Goal: Task Accomplishment & Management: Complete application form

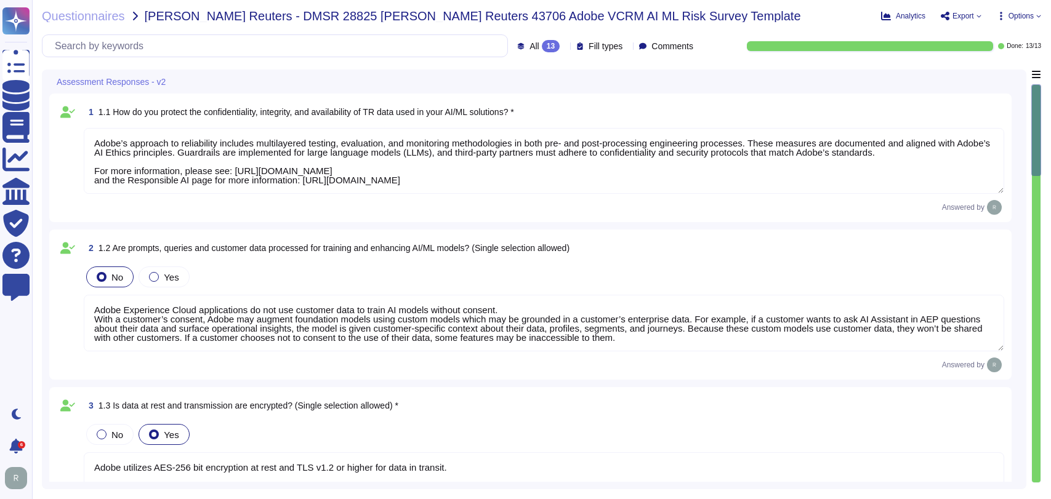
type textarea "Adobe’s approach to reliability includes multilayered testing, evaluation, and …"
type textarea "Adobe Experience Cloud applications do not use customer data to train AI models…"
type textarea "Adobe utilizes AES-256 bit encryption at rest and TLS v1.2 or higher for data i…"
click at [645, 95] on div "1 1.1 How do you protect the confidentiality, integrity, and availability of TR…" at bounding box center [530, 158] width 962 height 129
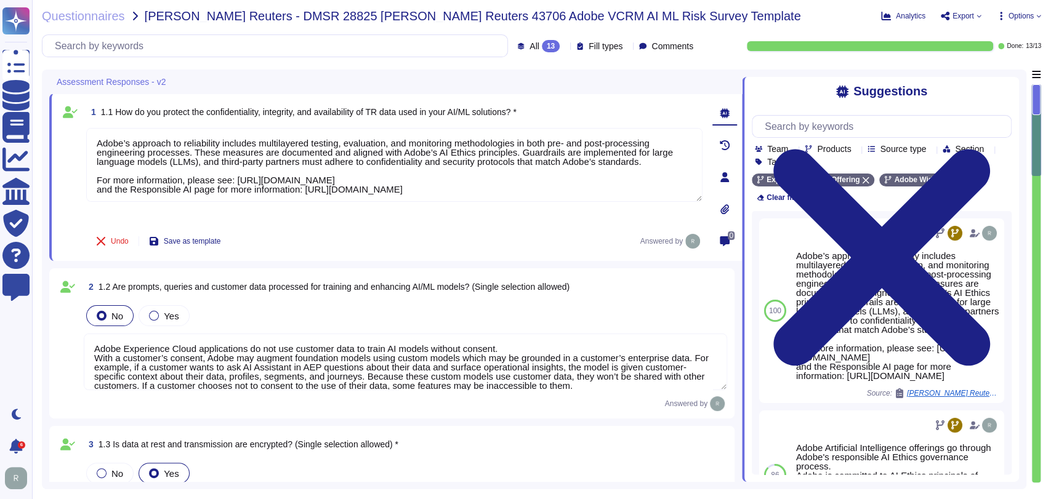
click at [766, 28] on div "Questionnaires Thomas Reuters - DMSR 28825 Thomas Reuters 43706 Adobe VCRM AI M…" at bounding box center [541, 249] width 1019 height 499
click at [786, 10] on div "Questionnaires Thomas Reuters - DMSR 28825 Thomas Reuters 43706 Adobe VCRM AI M…" at bounding box center [456, 16] width 829 height 12
click at [777, 20] on div "Questionnaires Thomas Reuters - DMSR 28825 Thomas Reuters 43706 Adobe VCRM AI M…" at bounding box center [456, 16] width 829 height 12
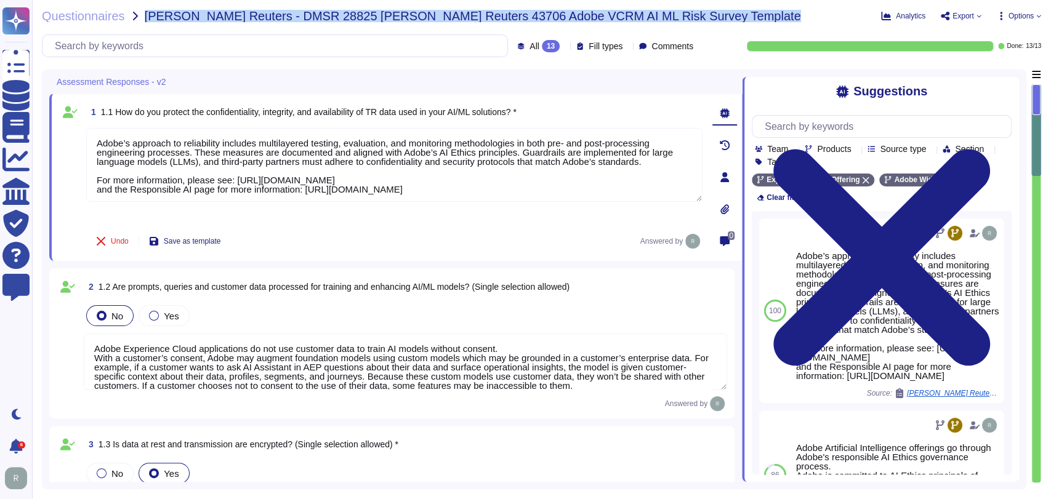
click at [777, 20] on div "Questionnaires Thomas Reuters - DMSR 28825 Thomas Reuters 43706 Adobe VCRM AI M…" at bounding box center [456, 16] width 829 height 12
click at [723, 23] on div "Questionnaires Thomas Reuters - DMSR 28825 Thomas Reuters 43706 Adobe VCRM AI M…" at bounding box center [541, 249] width 1019 height 499
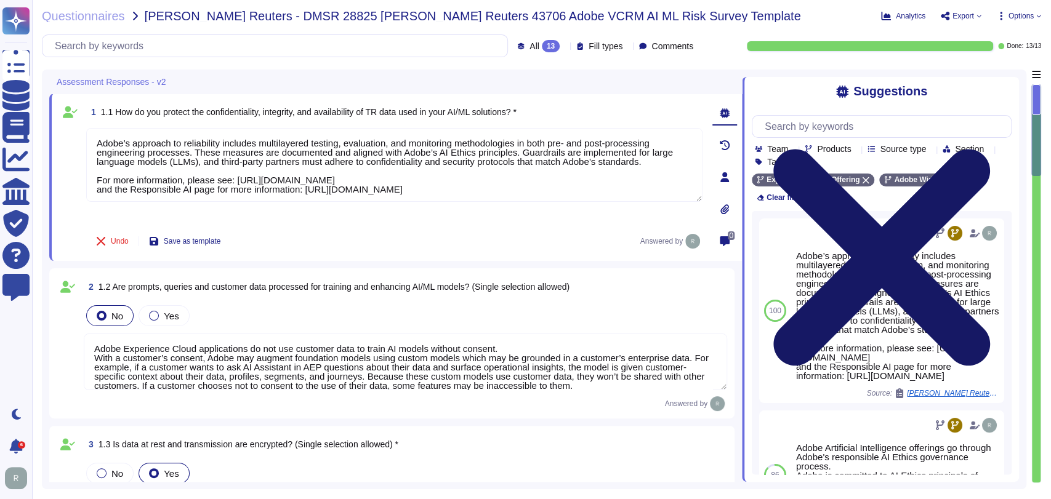
click at [990, 149] on icon at bounding box center [881, 257] width 217 height 217
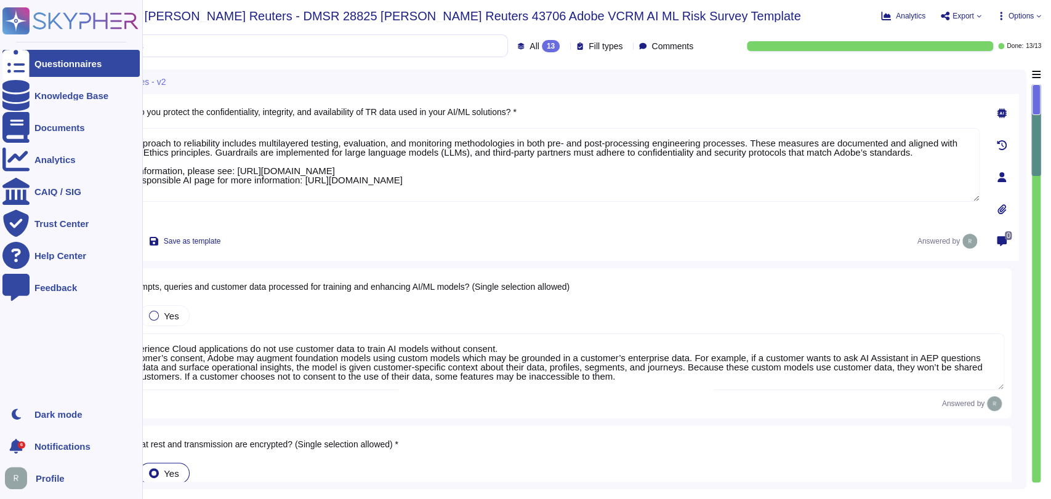
click at [35, 62] on div "Questionnaires" at bounding box center [67, 63] width 67 height 9
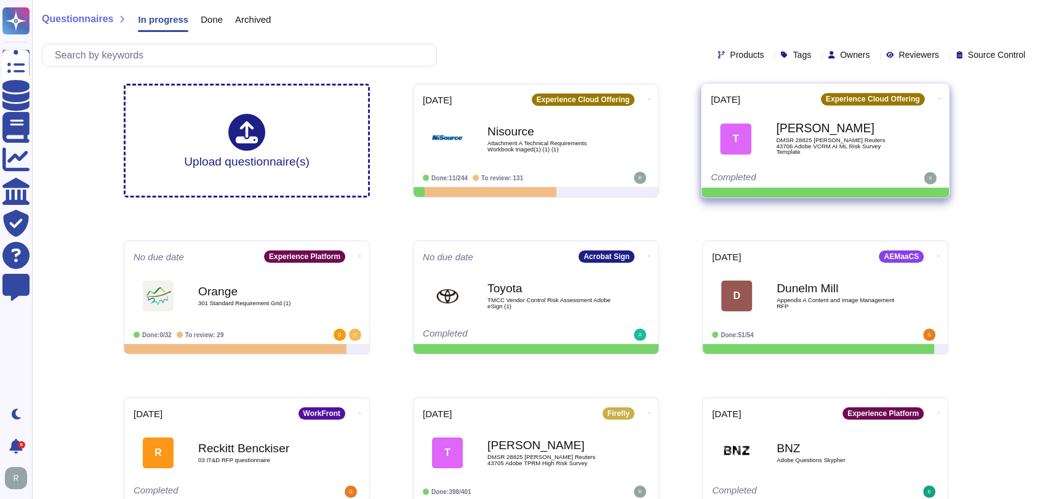
click at [819, 150] on span "DMSR 28825 [PERSON_NAME] Reuters 43706 Adobe VCRM AI ML Risk Survey Template" at bounding box center [838, 146] width 124 height 18
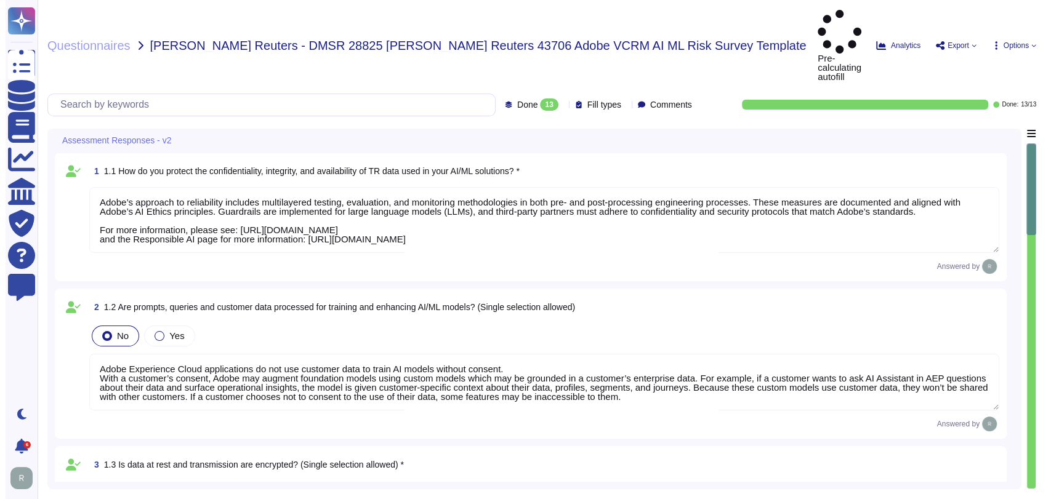
type textarea "Adobe’s approach to reliability includes multilayered testing, evaluation, and …"
type textarea "Adobe Experience Cloud applications do not use customer data to train AI models…"
type textarea "Adobe utilizes AES-256 bit encryption at rest and TLS v1.2 or higher for data i…"
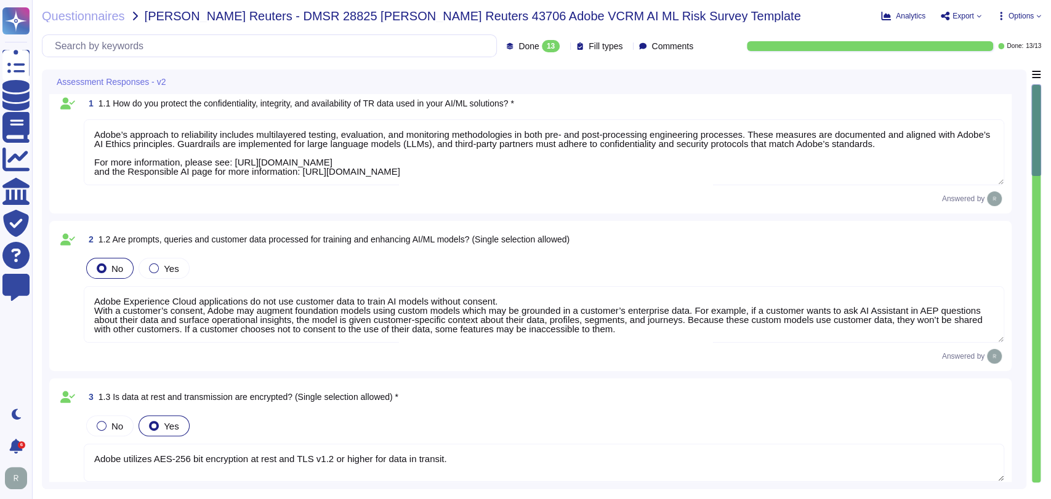
type textarea "To better protect our customers’ data from the physical layer up, we’ve impleme…"
click at [654, 75] on div "Assessment Responses - v2" at bounding box center [447, 82] width 797 height 24
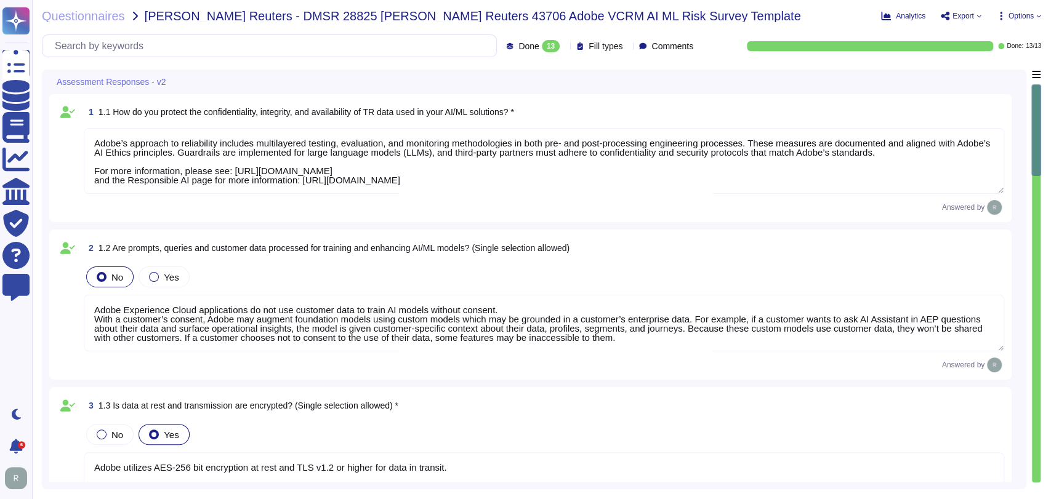
click at [675, 86] on div "Assessment Responses - v2" at bounding box center [447, 82] width 797 height 24
click at [723, 13] on div "Questionnaires Thomas Reuters - DMSR 28825 Thomas Reuters 43706 Adobe VCRM AI M…" at bounding box center [456, 16] width 829 height 12
click at [976, 15] on icon at bounding box center [978, 16] width 5 height 5
click at [984, 74] on p "Download" at bounding box center [1006, 89] width 44 height 30
click at [829, 82] on div "Assessment Responses - v2" at bounding box center [447, 82] width 797 height 24
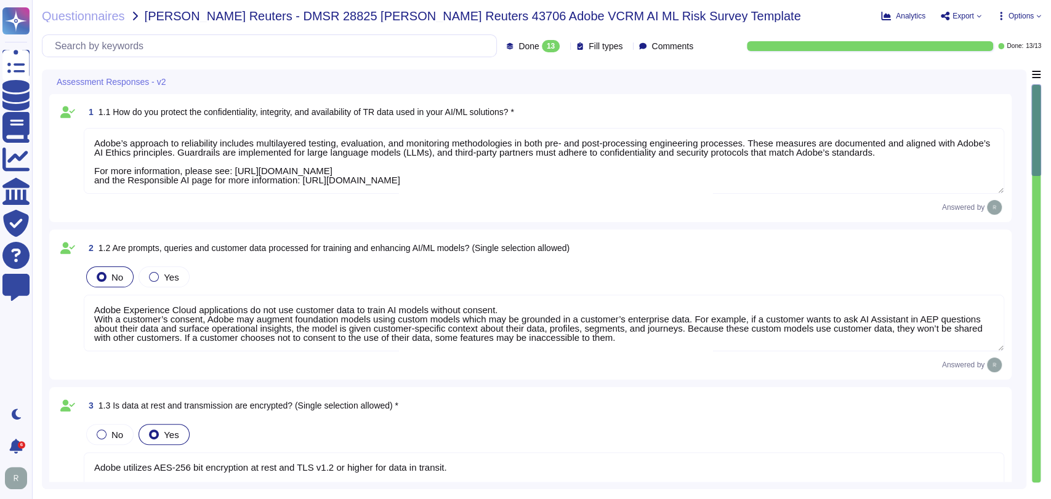
click at [964, 16] on span "Export" at bounding box center [963, 15] width 22 height 7
click at [984, 74] on p "Download" at bounding box center [1006, 89] width 44 height 30
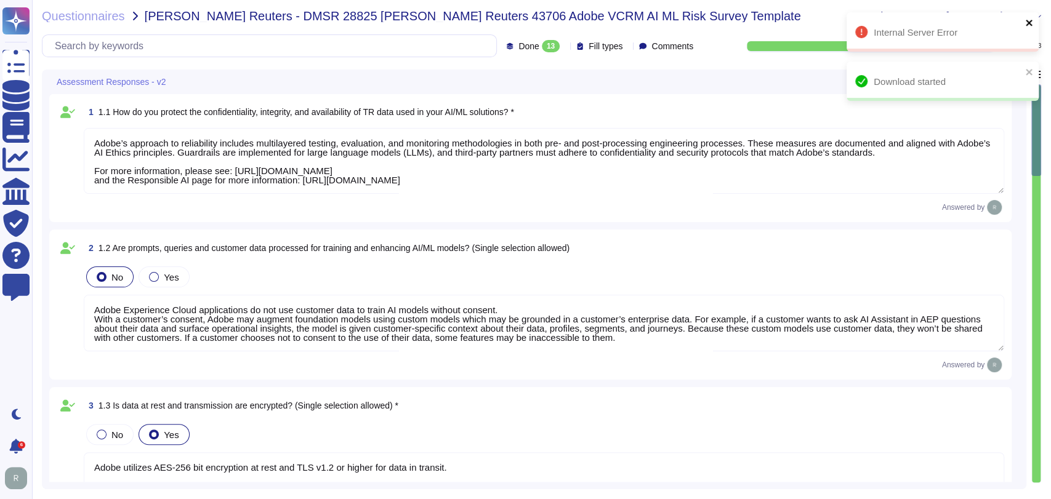
click at [1029, 21] on icon "close" at bounding box center [1029, 23] width 6 height 6
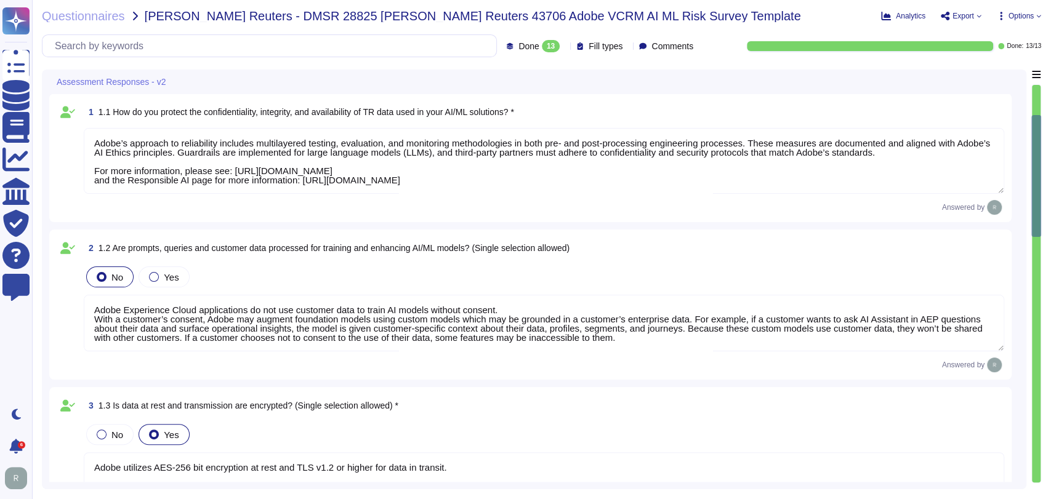
type textarea "To better protect our customers’ data from the physical layer up, we’ve impleme…"
type textarea "Only authorized Adobe administrators from Adobe customer care teams have access…"
type textarea "Adobe Artificial Intelligence offerings go through Adobe's responsible AI Ethic…"
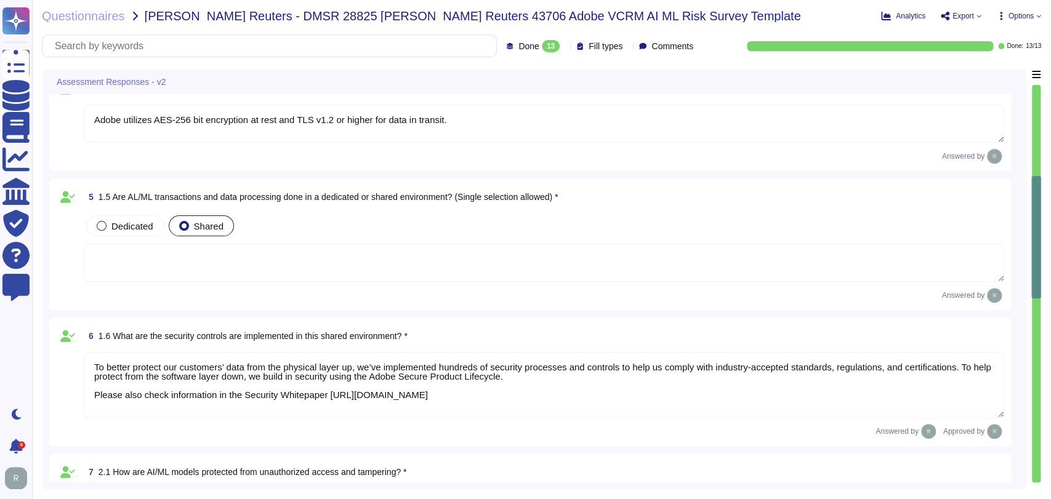
type textarea "Only authorized Adobe administrators from Adobe customer care teams have access…"
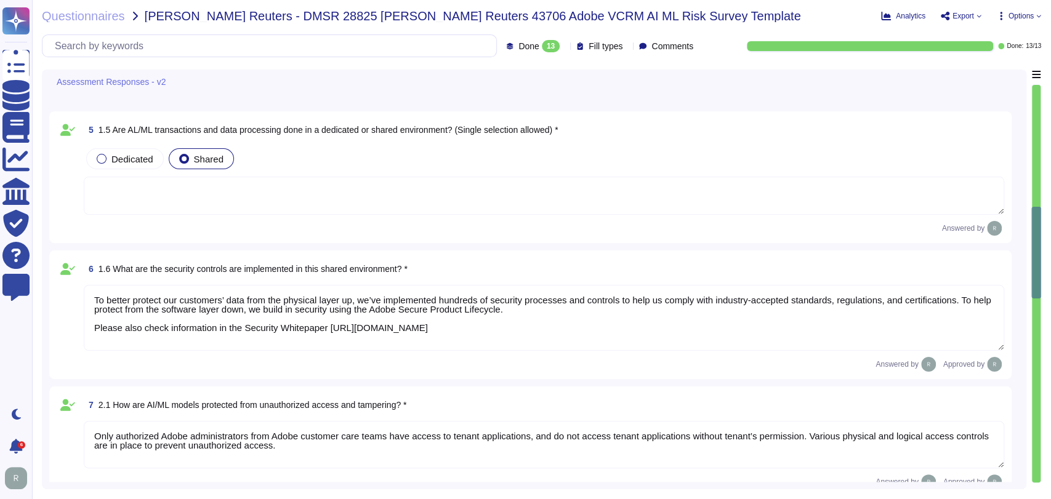
type textarea "Listing of standards, certifications and/or regulations that Adobe products and…"
type textarea "Data retention is defined in the agreements, including all applicable PSLTs (Pr…"
type textarea "Adobe has a documented third-party risk management program is outlined in the V…"
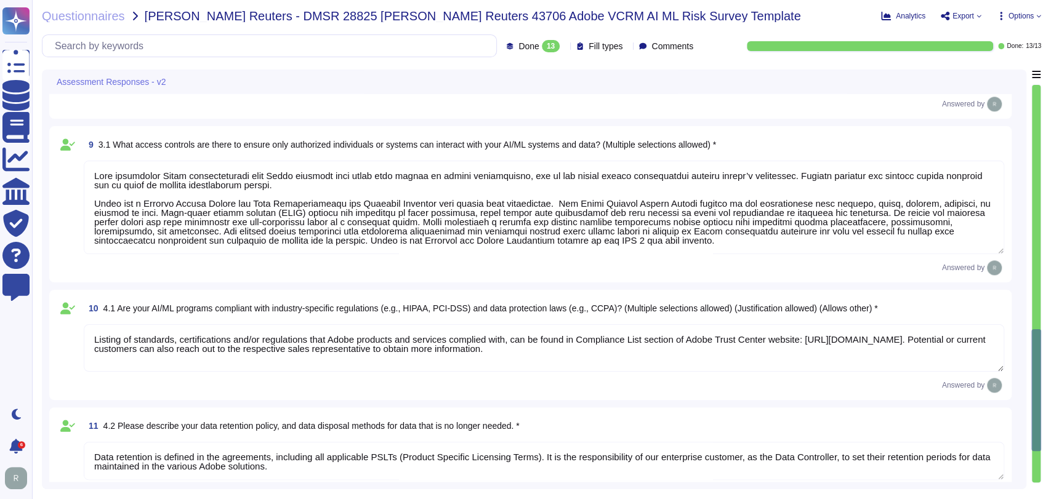
type textarea "dobe has a documented third-party risk management program is outlined in the Ve…"
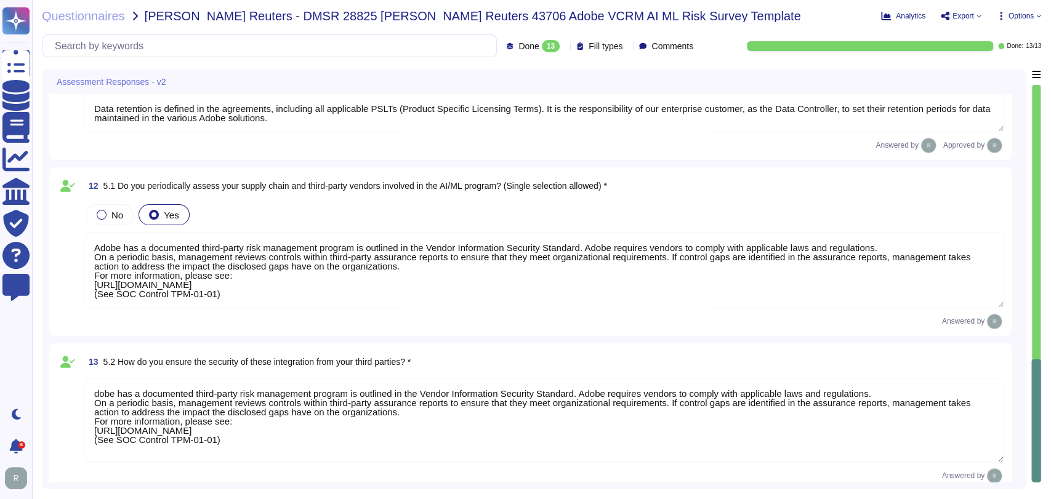
type textarea "Adobe Artificial Intelligence offerings go through Adobe's responsible AI Ethic…"
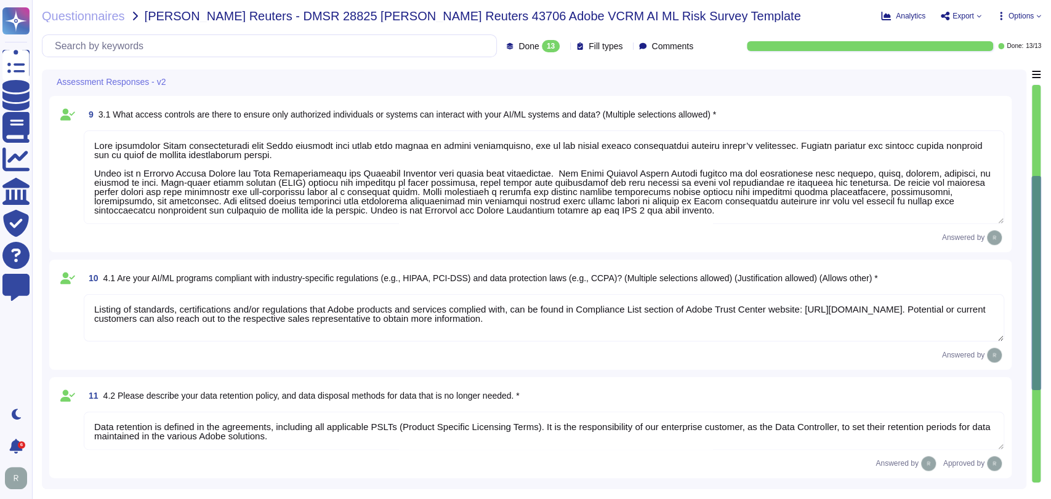
type textarea "Adobe utilizes AES-256 bit encryption at rest and TLS v1.2 or higher for data i…"
type textarea "To better protect our customers’ data from the physical layer up, we’ve impleme…"
type textarea "Only authorized Adobe administrators from Adobe customer care teams have access…"
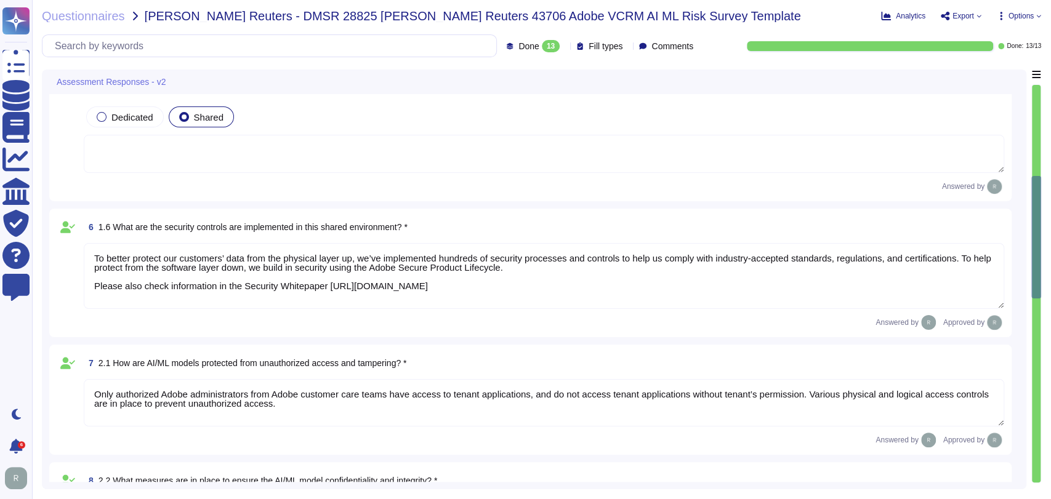
type textarea "Adobe Experience Cloud applications do not use customer data to train AI models…"
type textarea "Adobe utilizes AES-256 bit encryption at rest and TLS v1.2 or higher for data i…"
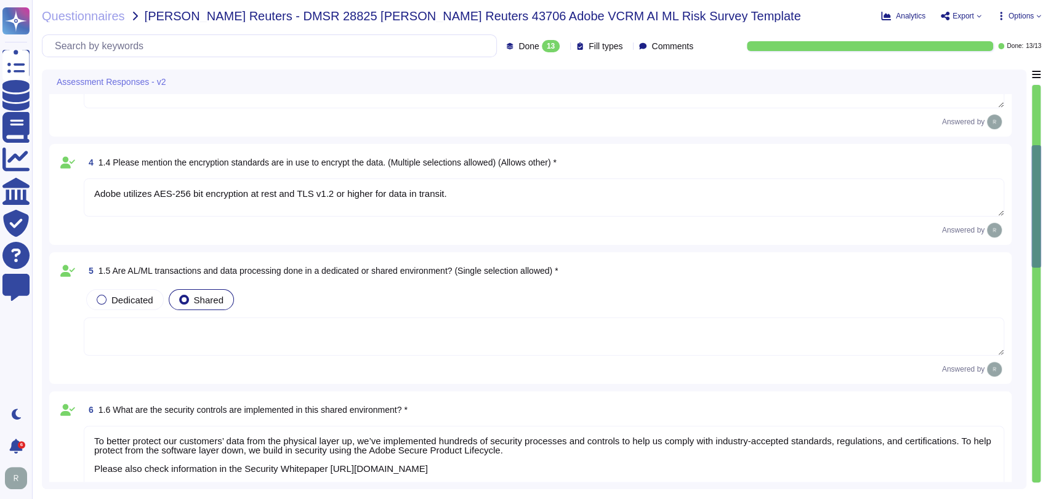
scroll to position [372, 0]
type textarea "Adobe’s approach to reliability includes multilayered testing, evaluation, and …"
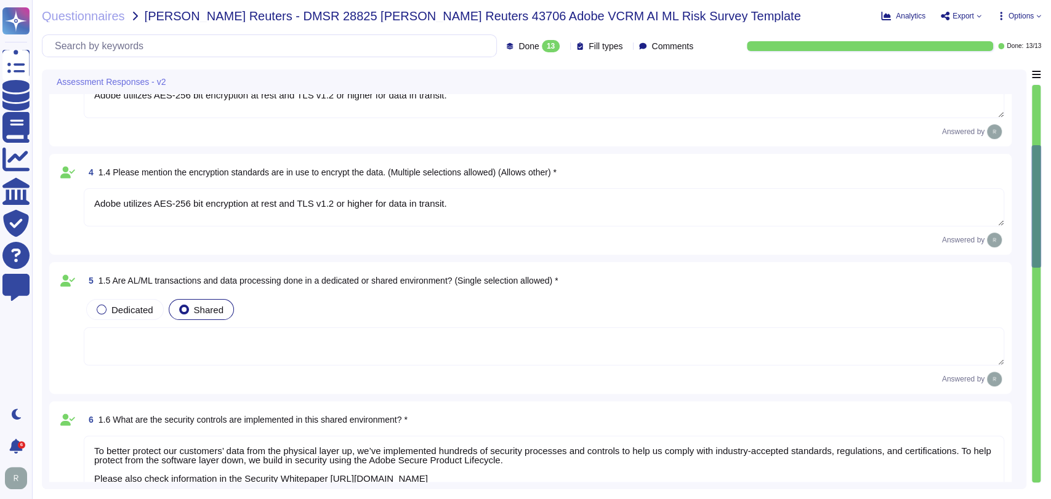
click at [589, 163] on div "4 1.4 Please mention the encryption standards are in use to encrypt the data. (…" at bounding box center [544, 172] width 920 height 22
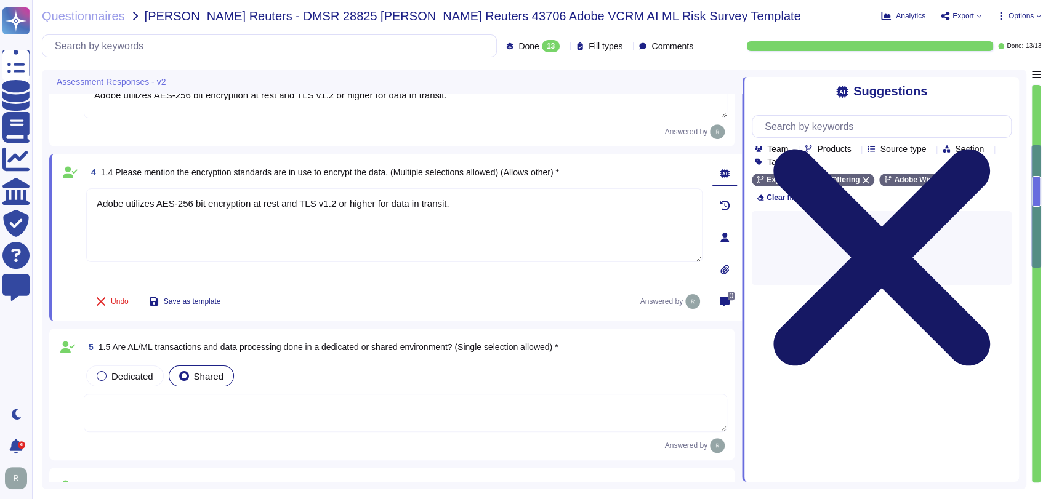
click at [990, 149] on icon at bounding box center [881, 257] width 217 height 217
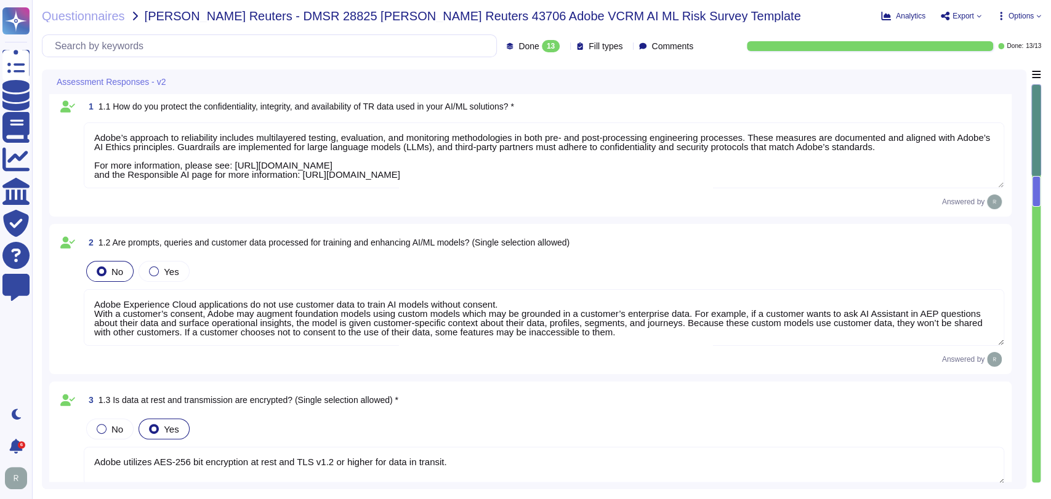
scroll to position [0, 0]
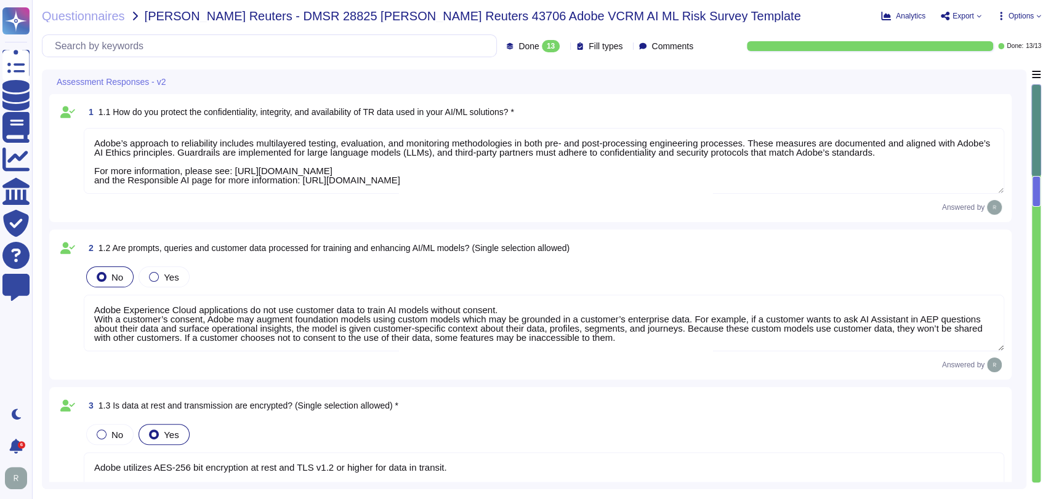
click at [660, 76] on div "Assessment Responses - v2" at bounding box center [447, 82] width 797 height 24
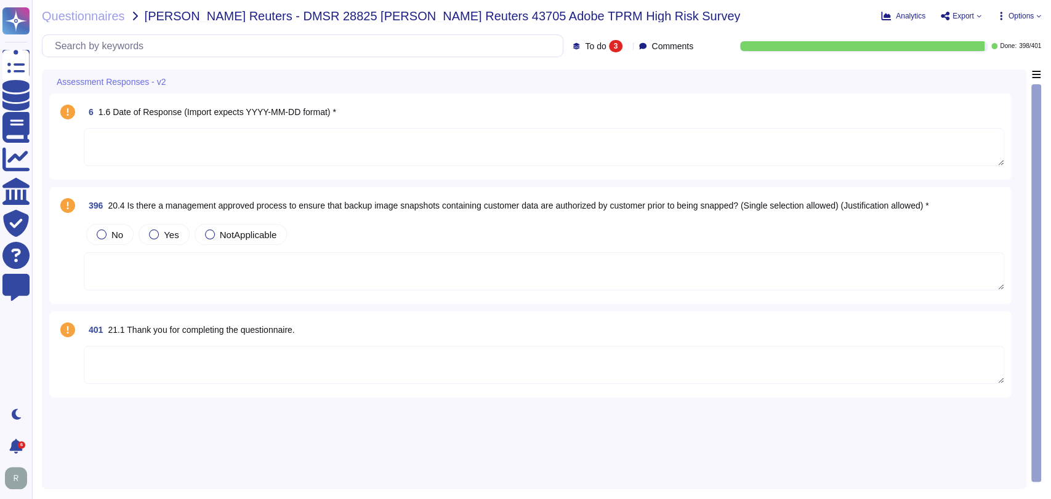
click at [118, 231] on span "No" at bounding box center [117, 235] width 12 height 10
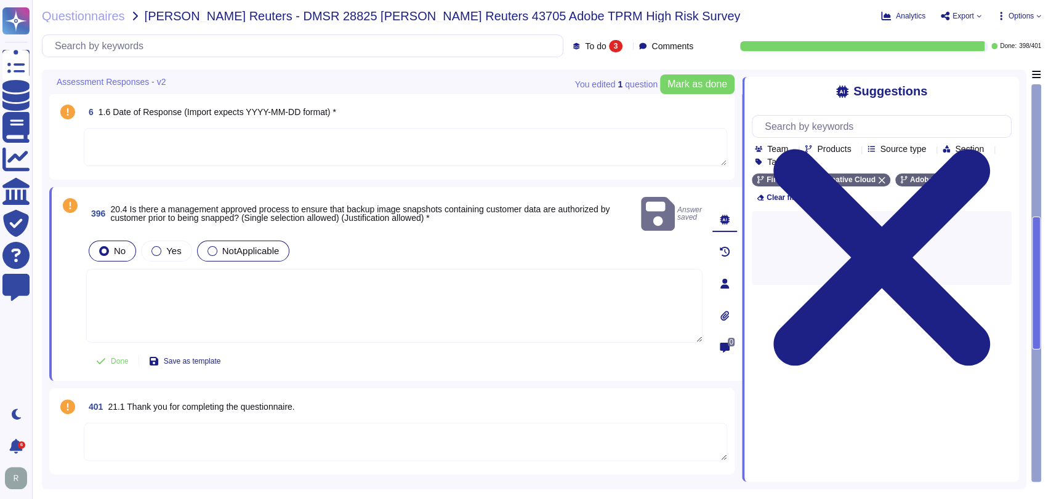
click at [252, 246] on span "NotApplicable" at bounding box center [250, 251] width 57 height 10
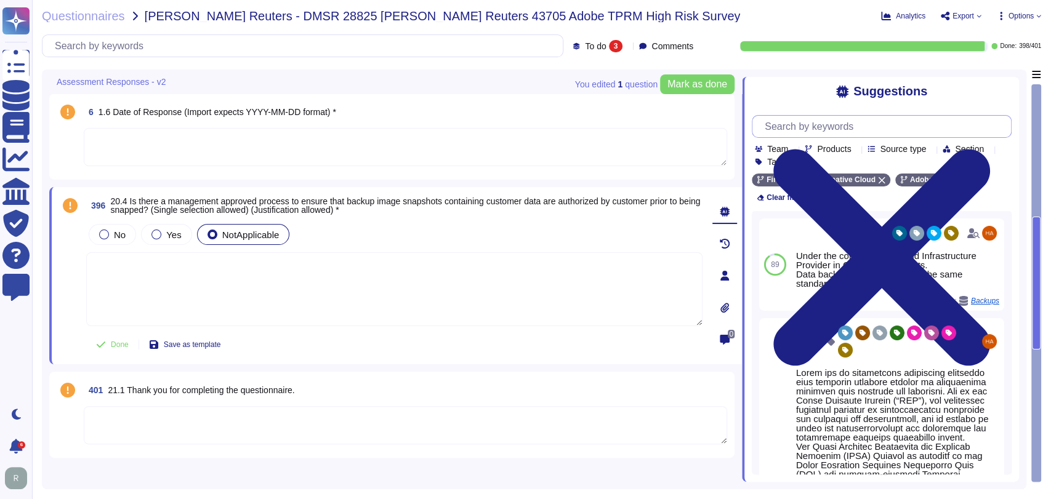
click at [886, 133] on input "text" at bounding box center [884, 127] width 252 height 22
click at [316, 274] on textarea at bounding box center [394, 289] width 616 height 74
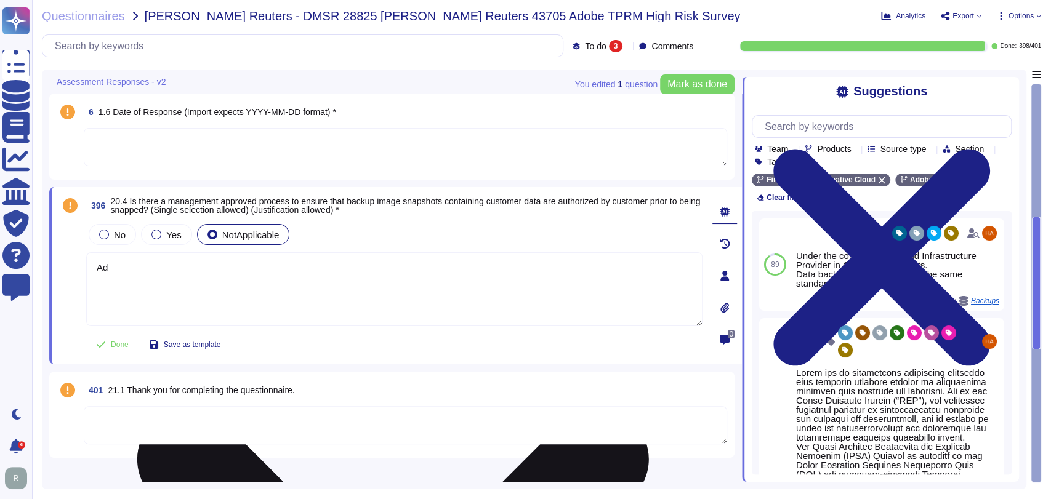
type textarea "A"
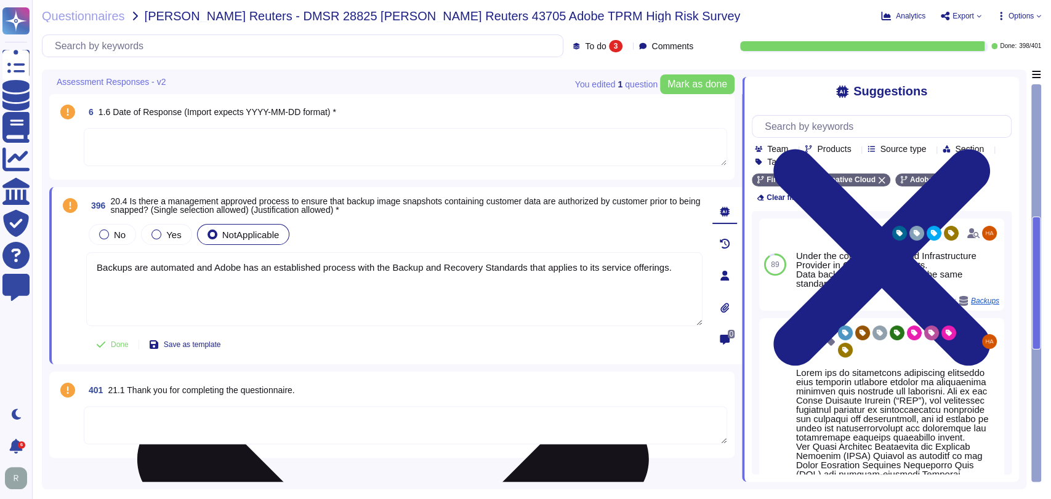
click at [386, 267] on textarea "Backups are automated and Adobe has an established process with the Backup and …" at bounding box center [394, 289] width 616 height 74
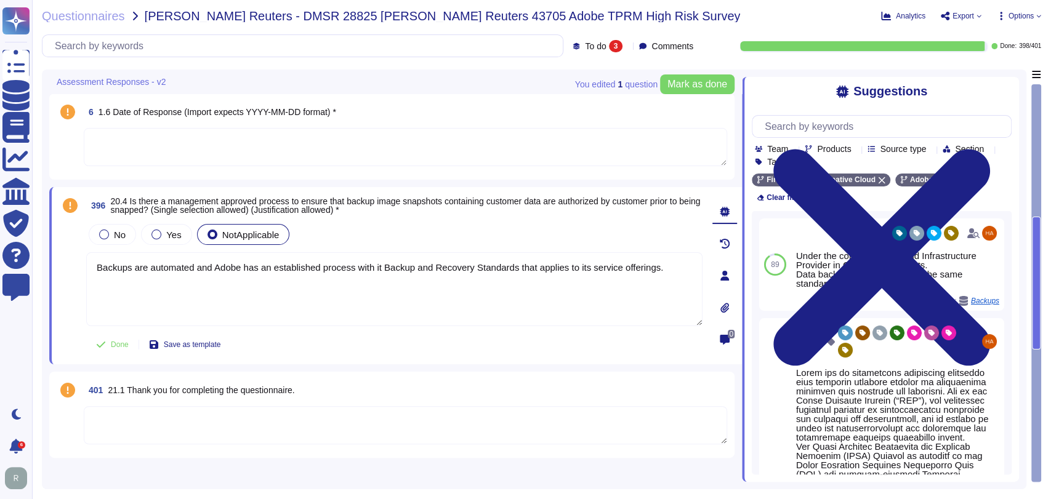
type textarea "Backups are automated and Adobe has an established process with its Backup and …"
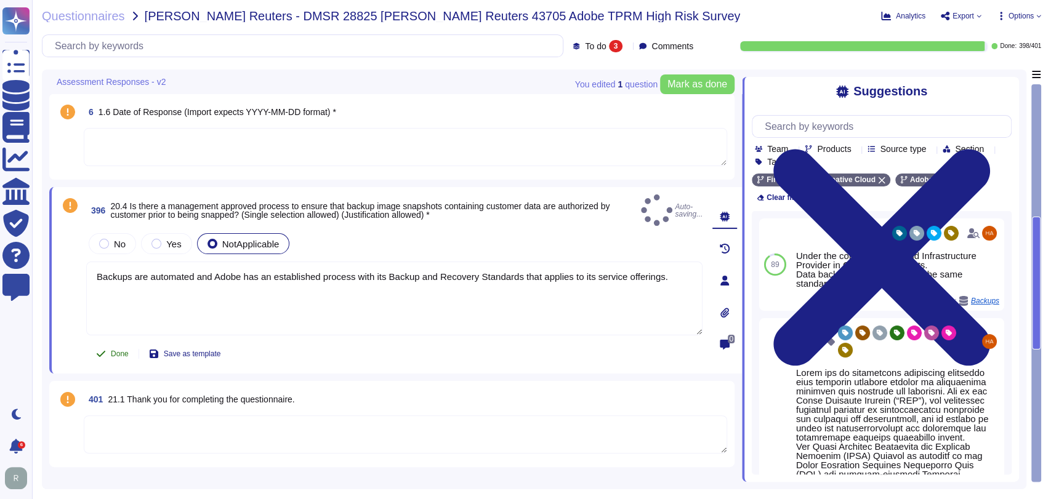
click at [108, 342] on button "Done" at bounding box center [112, 354] width 52 height 25
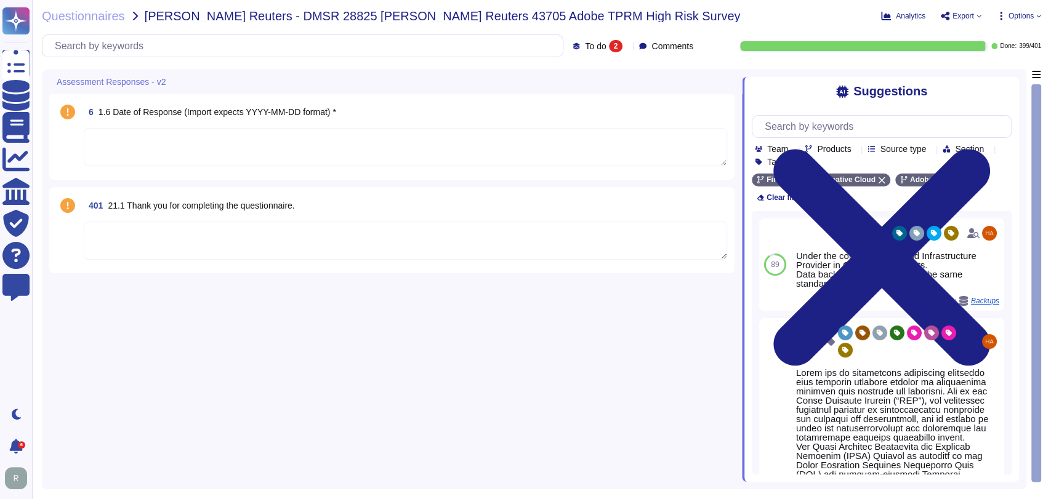
click at [751, 20] on div "Questionnaires Thomas Reuters - DMSR 28825 Thomas Reuters 43705 Adobe TPRM High…" at bounding box center [456, 16] width 829 height 12
click at [1003, 87] on icon at bounding box center [882, 257] width 260 height 347
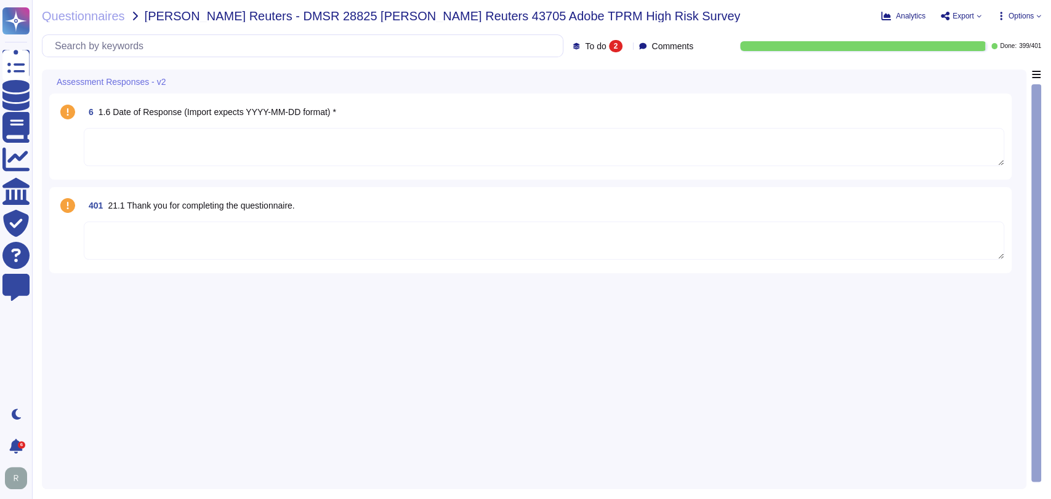
click at [699, 18] on div "Questionnaires Thomas Reuters - DMSR 28825 Thomas Reuters 43705 Adobe TPRM High…" at bounding box center [456, 16] width 829 height 12
click at [904, 14] on span "Analytics" at bounding box center [911, 15] width 30 height 7
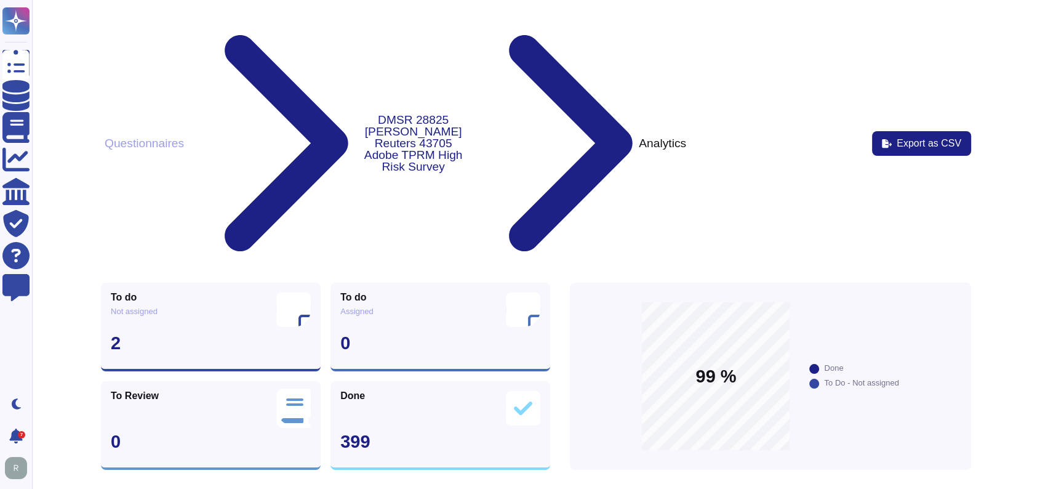
click at [167, 137] on button "Questionnaires" at bounding box center [144, 143] width 87 height 13
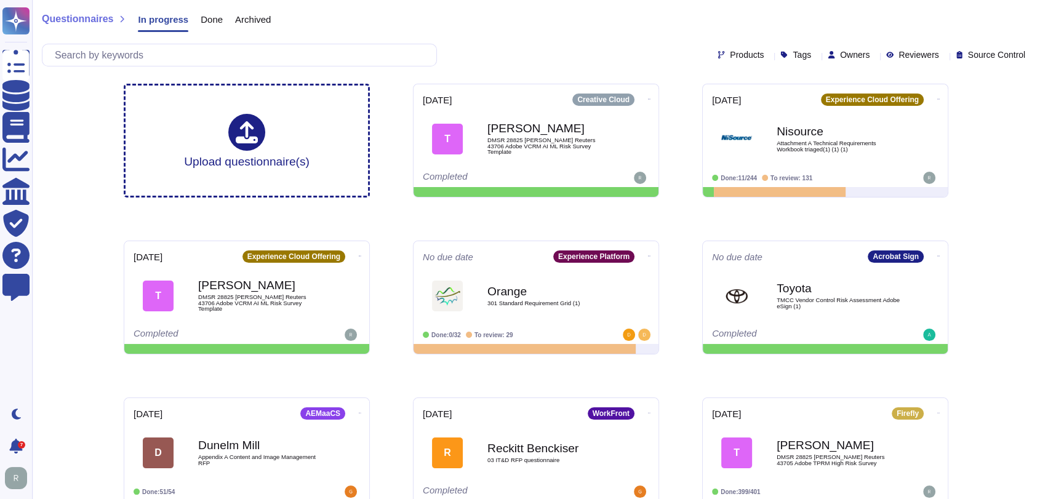
click at [854, 55] on div "Owners" at bounding box center [851, 54] width 47 height 9
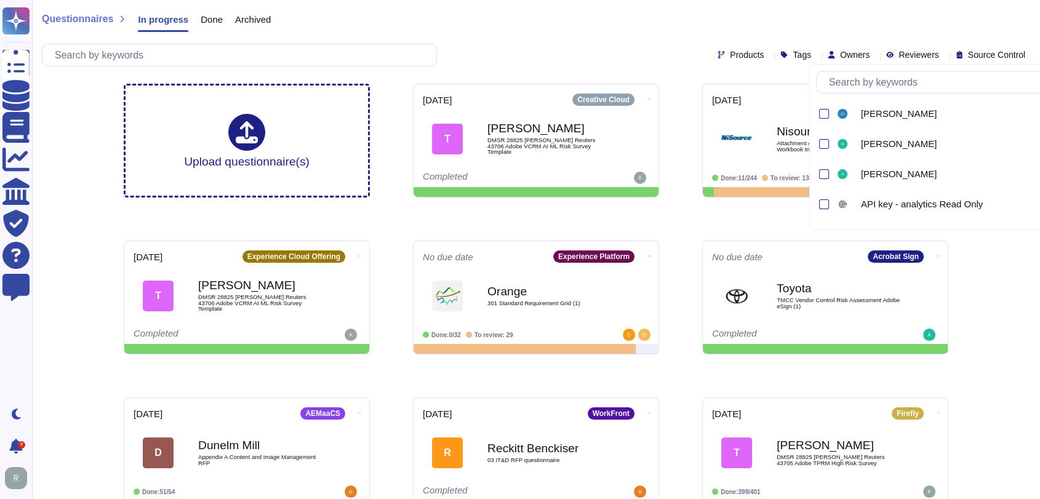
click at [915, 81] on input "text" at bounding box center [949, 82] width 252 height 22
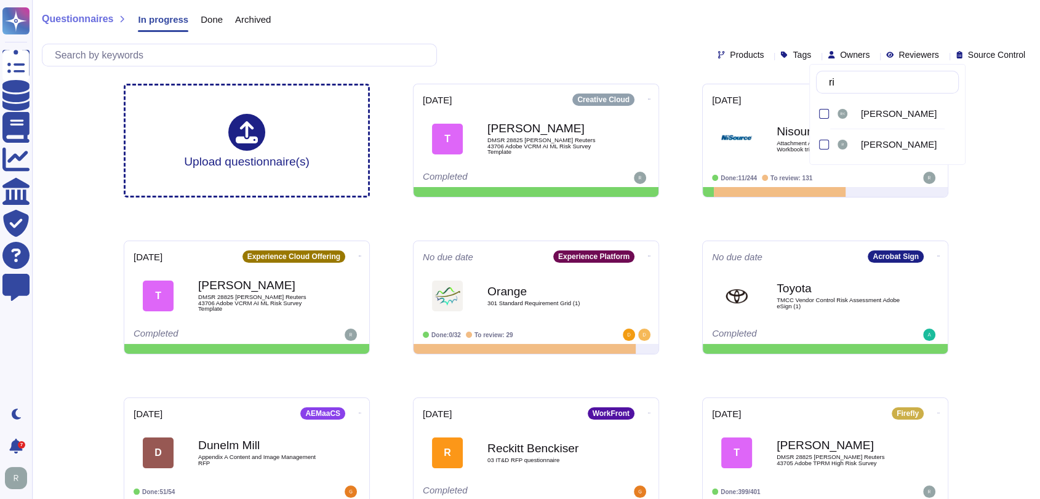
type input "[PERSON_NAME]"
click at [894, 113] on span "[PERSON_NAME]" at bounding box center [899, 113] width 76 height 11
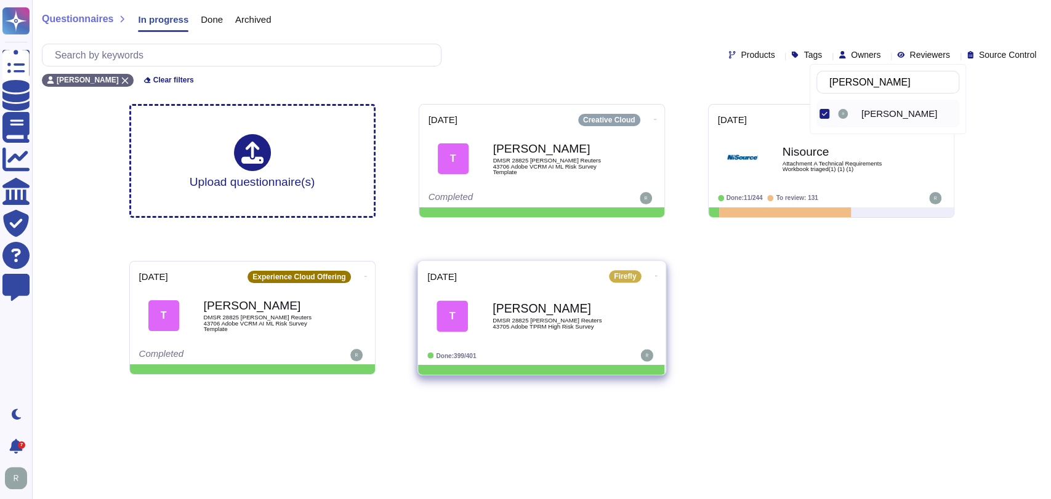
click at [654, 121] on icon at bounding box center [655, 119] width 2 height 3
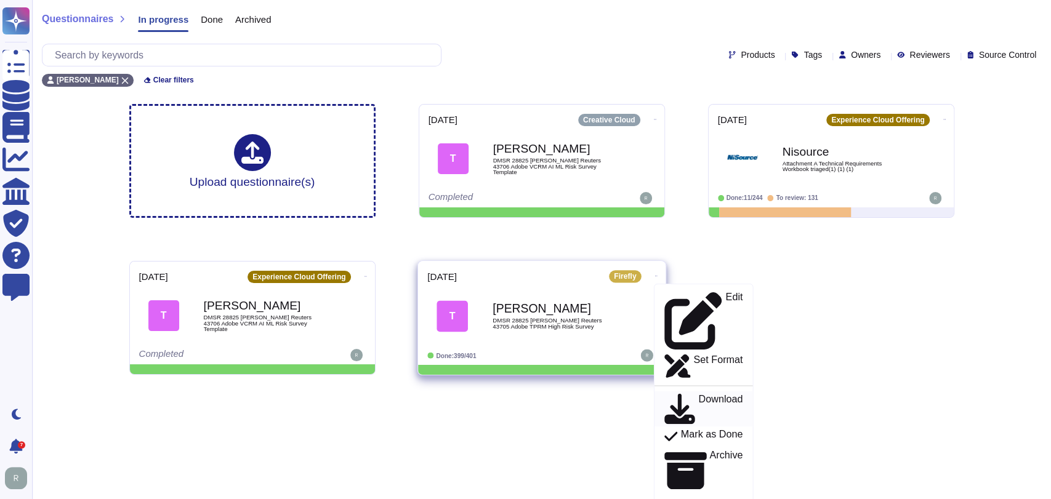
click at [702, 394] on p "Download" at bounding box center [720, 409] width 44 height 30
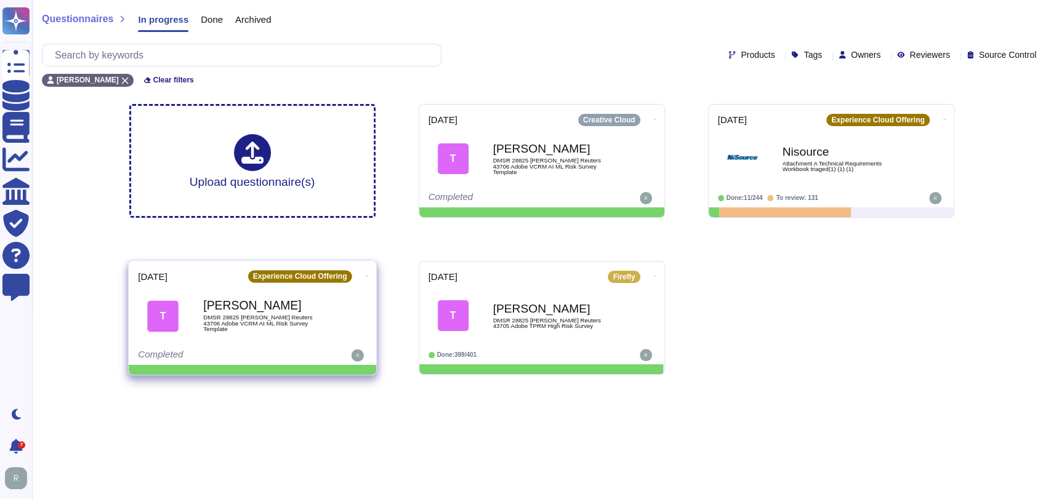
click at [654, 119] on icon at bounding box center [655, 119] width 2 height 1
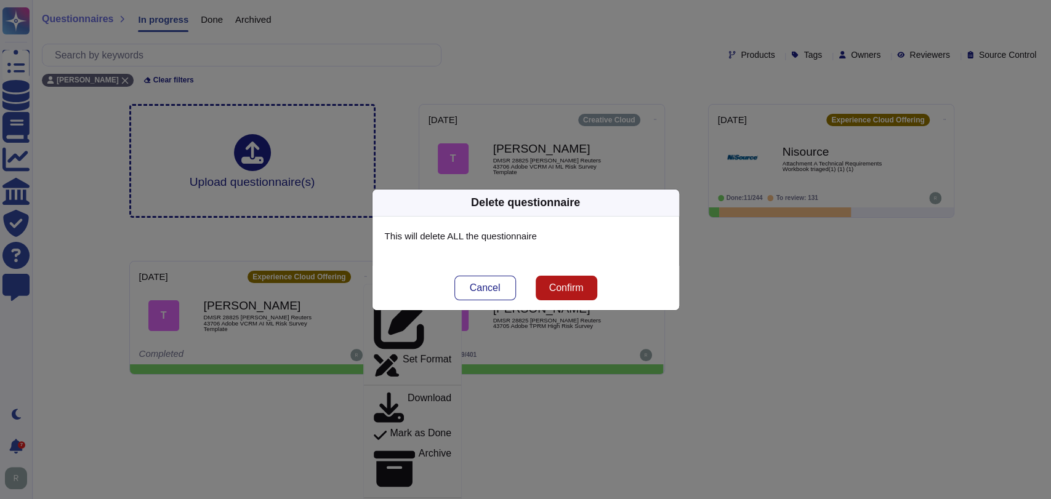
click at [561, 284] on span "Confirm" at bounding box center [565, 288] width 34 height 10
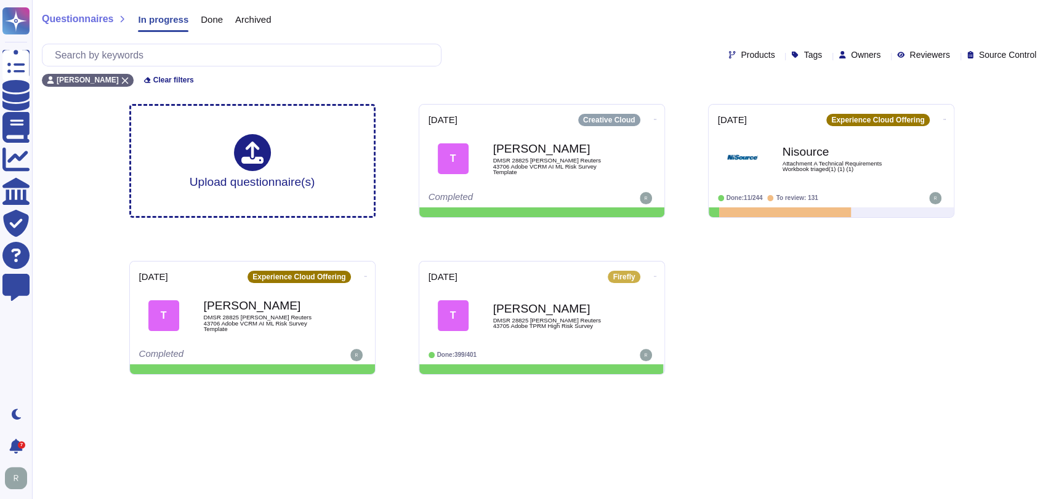
click at [818, 360] on div "Upload questionnaire(s) 2025-08-26 Creative Cloud T Thomas Reuters DMSR 28825 T…" at bounding box center [541, 239] width 845 height 291
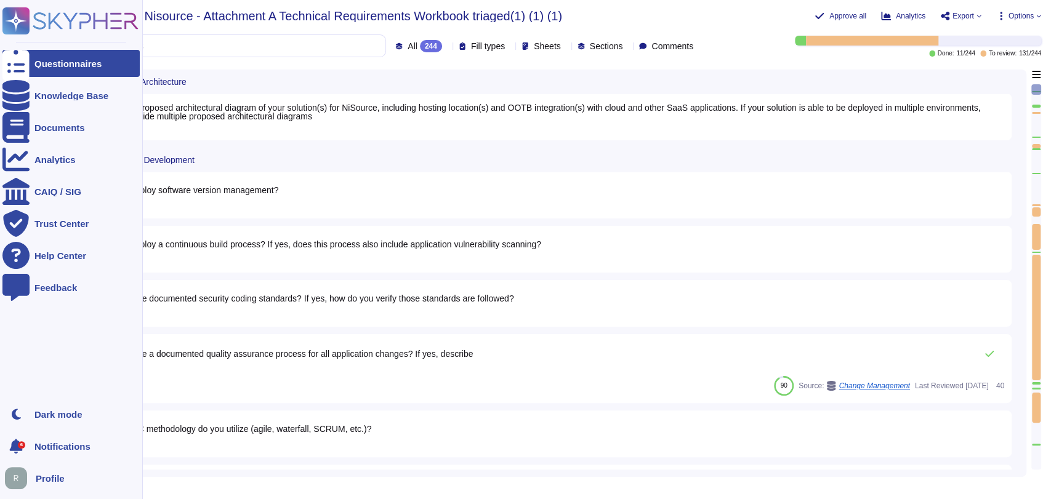
click at [22, 20] on rect at bounding box center [15, 20] width 27 height 27
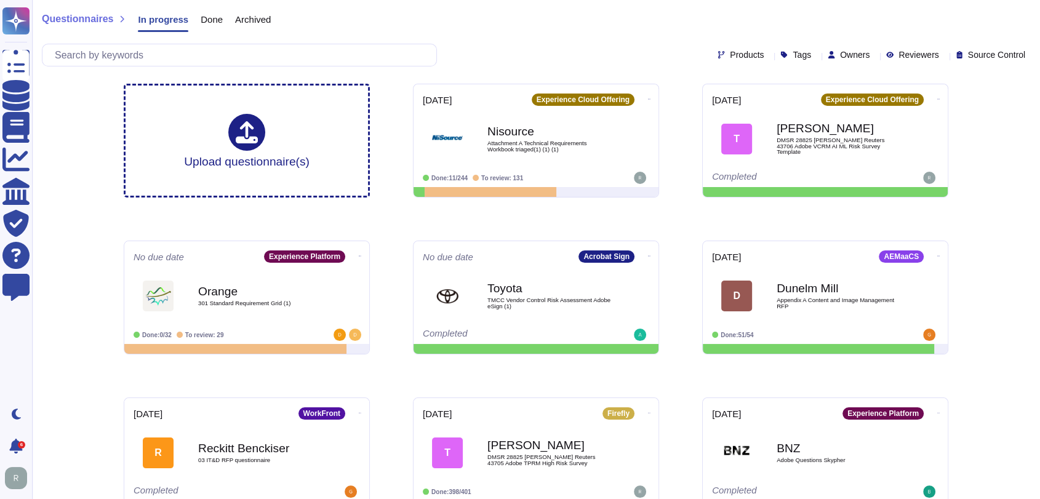
click at [719, 28] on div "Questionnaires In progress Done Archived" at bounding box center [536, 22] width 989 height 25
click at [875, 56] on icon at bounding box center [875, 56] width 0 height 0
type input "[PERSON_NAME]"
click at [924, 113] on div "[PERSON_NAME]" at bounding box center [907, 113] width 93 height 11
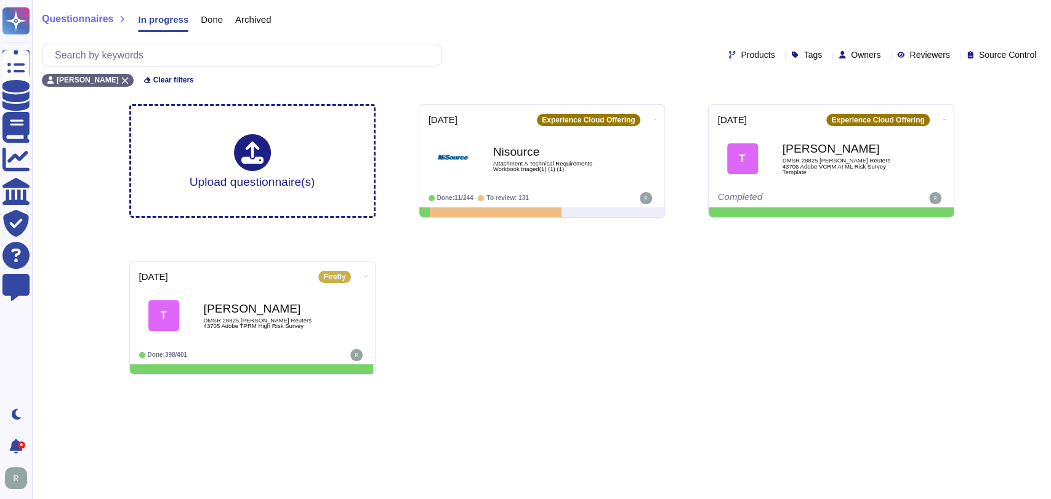
click at [747, 265] on div "Upload questionnaire(s) [DATE] Experience Cloud Offering Nisource Attachment A …" at bounding box center [541, 239] width 845 height 291
click at [656, 118] on icon at bounding box center [655, 119] width 2 height 3
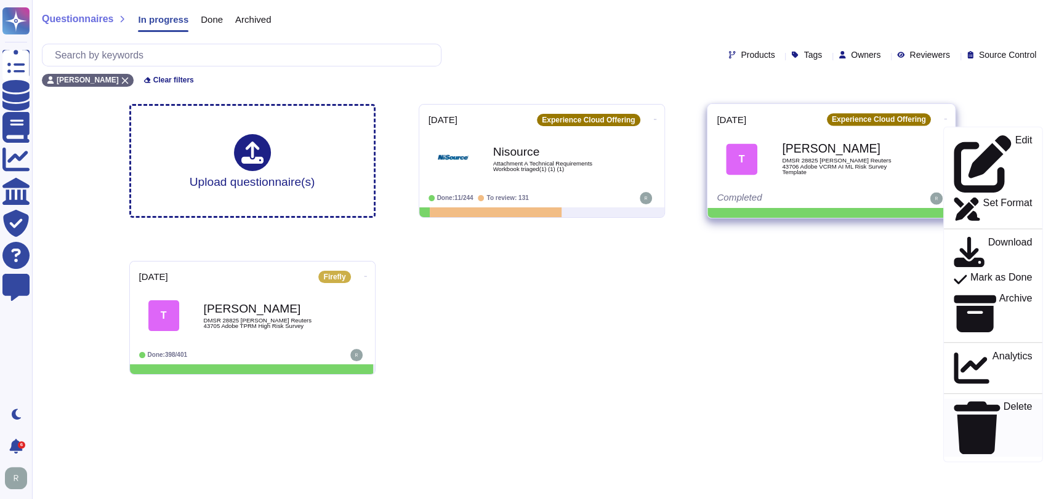
click at [1003, 402] on p "Delete" at bounding box center [1017, 428] width 29 height 52
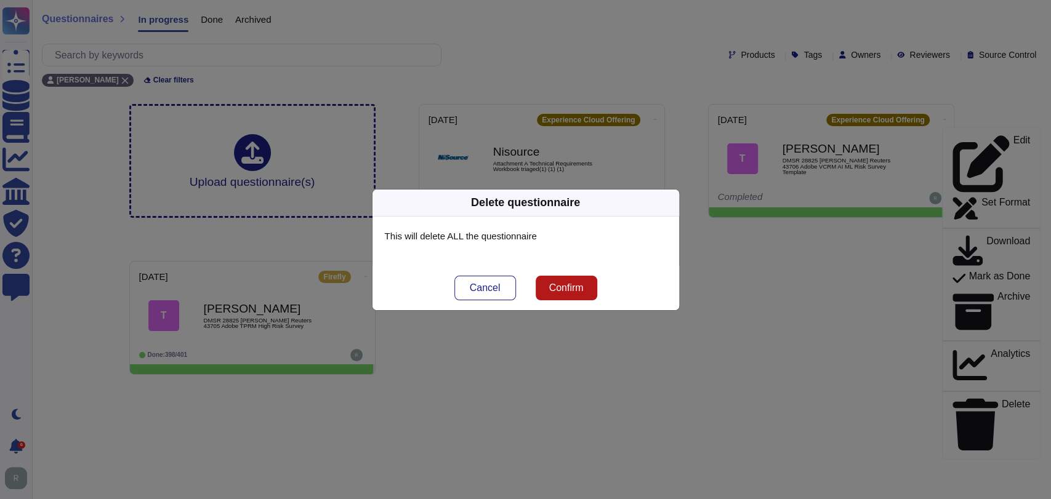
click at [581, 287] on span "Confirm" at bounding box center [565, 288] width 34 height 10
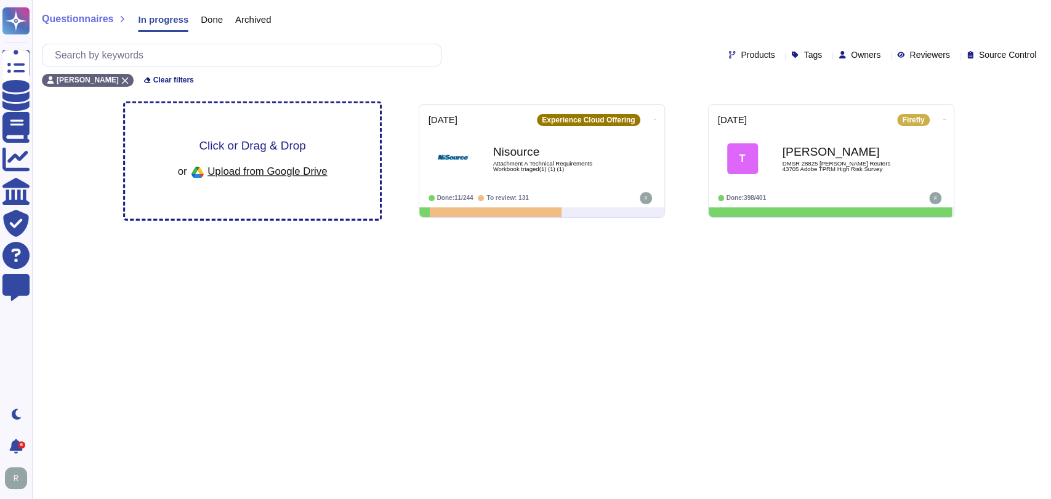
click at [325, 117] on div "Click or Drag & Drop or Upload from Google Drive" at bounding box center [252, 161] width 255 height 116
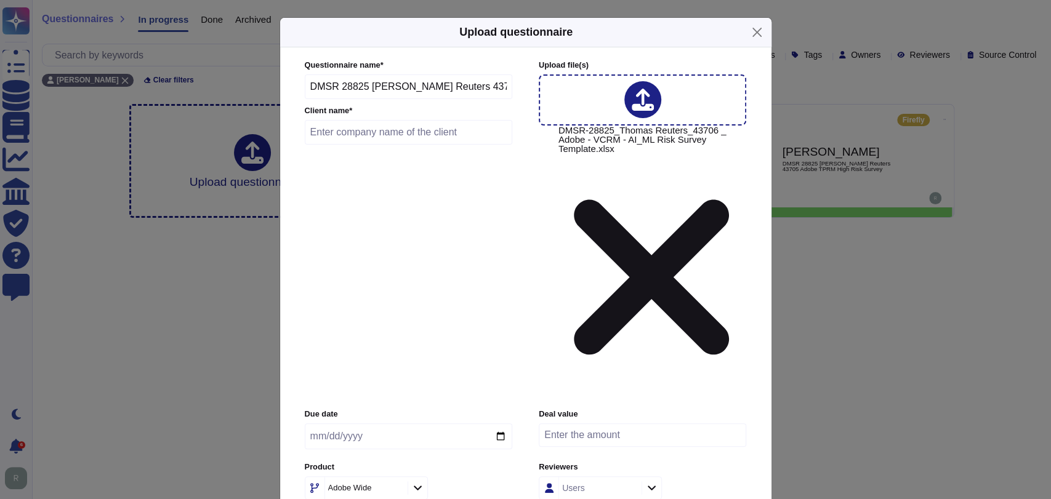
click at [459, 145] on input "text" at bounding box center [409, 132] width 208 height 25
type input "[PERSON_NAME]"
click at [505, 424] on input "date" at bounding box center [408, 437] width 207 height 26
click at [500, 424] on input "date" at bounding box center [408, 437] width 207 height 26
type input "[DATE]"
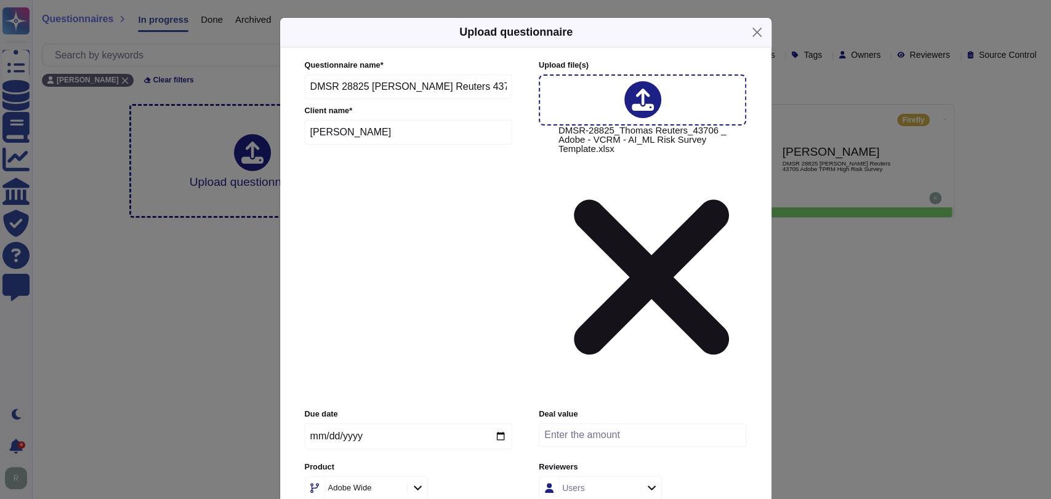
click at [650, 424] on input "number" at bounding box center [642, 435] width 207 height 23
type input "5000"
type input "5"
click at [729, 409] on div "Due date [DATE] Deal value Product Adobe Wide Reviewers Users Tags Tags" at bounding box center [526, 476] width 442 height 135
click at [395, 489] on icon at bounding box center [395, 489] width 0 height 0
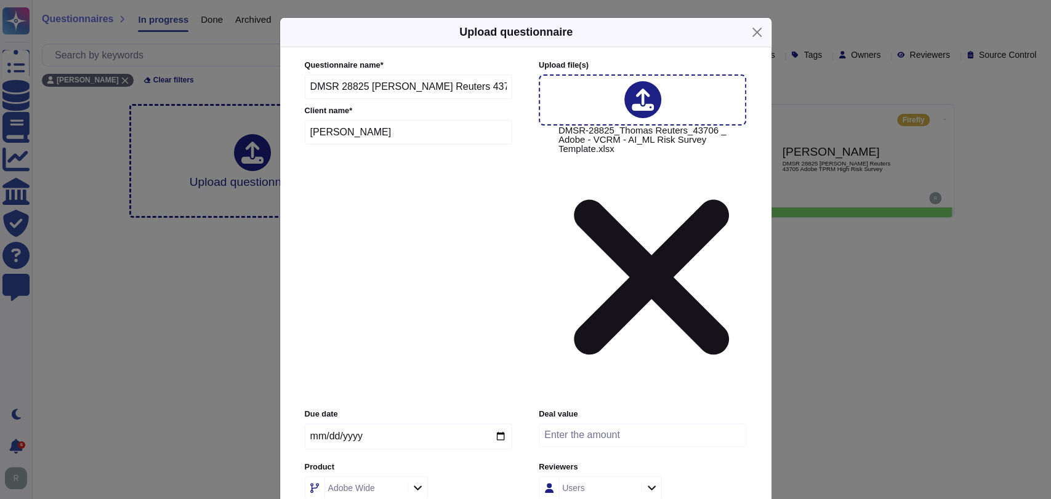
click at [382, 477] on div "Adobe Wide" at bounding box center [364, 488] width 79 height 22
type input "creative"
click at [374, 352] on span "Creative Cloud" at bounding box center [351, 350] width 61 height 11
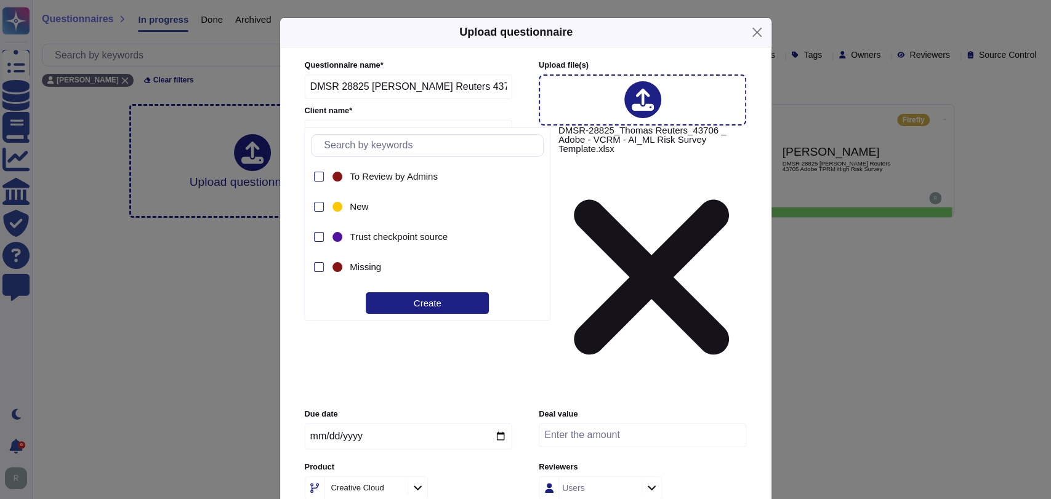
click at [614, 409] on div "Due date [DATE] Deal value Product Creative Cloud Reviewers Users Tags Tags" at bounding box center [526, 476] width 442 height 135
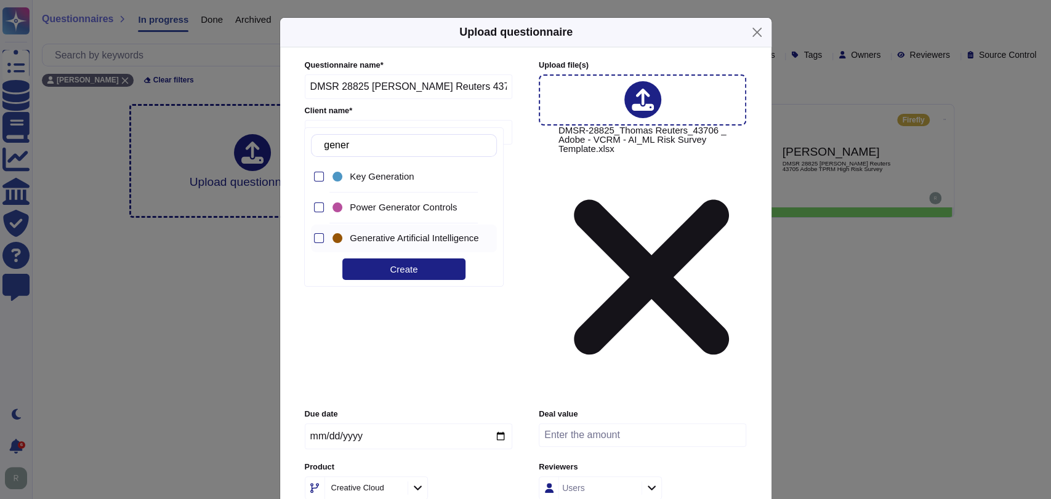
click at [396, 237] on span "Generative Artificial Intelligence" at bounding box center [414, 238] width 129 height 11
click at [382, 151] on input "gener" at bounding box center [407, 146] width 178 height 22
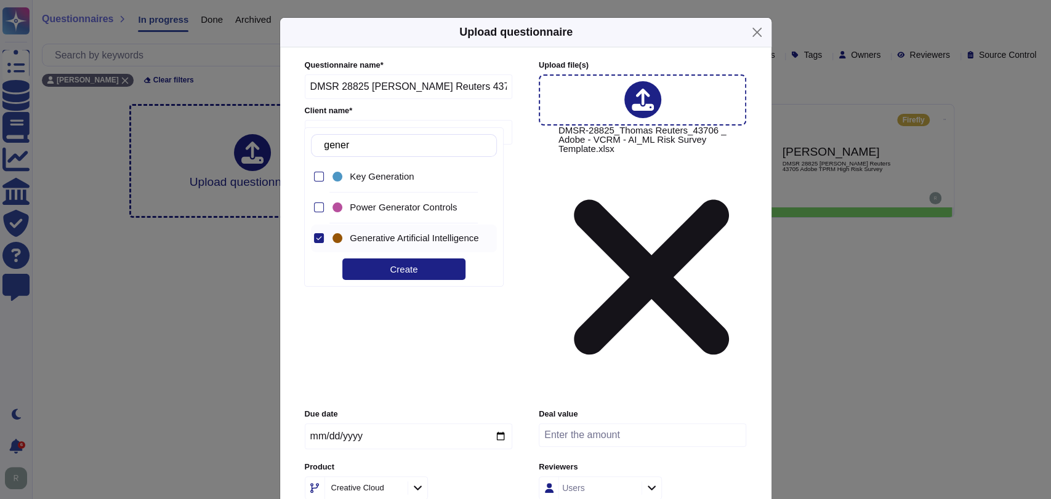
click at [384, 149] on input "gener" at bounding box center [407, 146] width 178 height 22
click at [385, 149] on input "gener" at bounding box center [407, 146] width 178 height 22
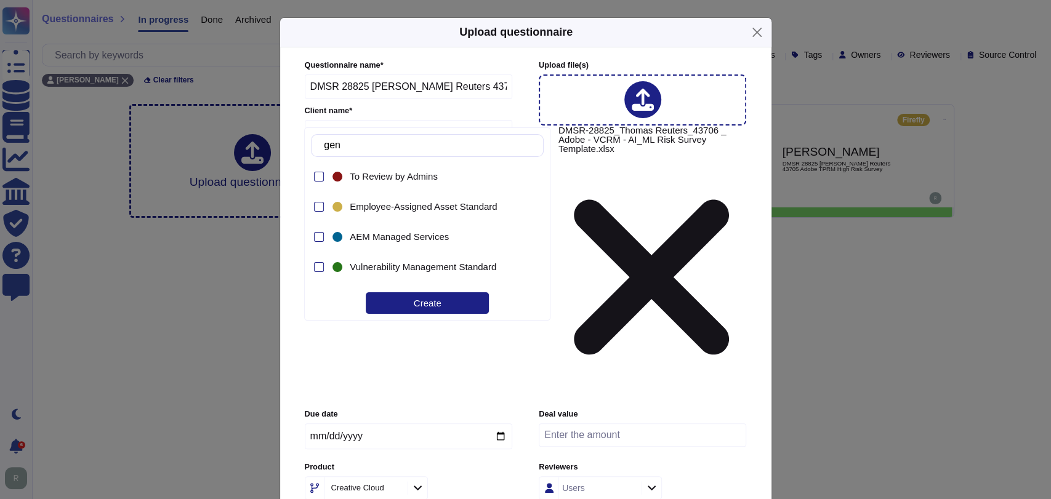
type input "g"
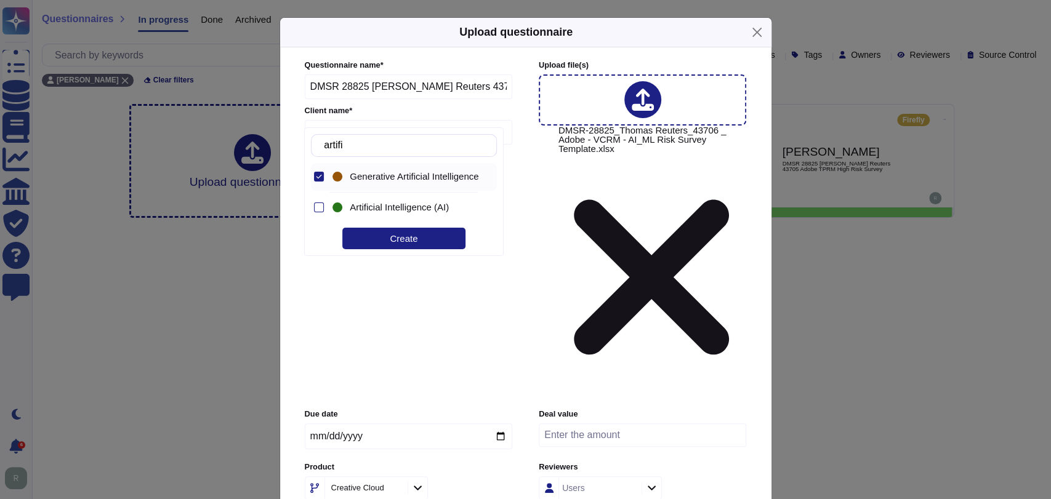
type input "artific"
click at [392, 205] on span "Artificial Intelligence (AI)" at bounding box center [399, 207] width 99 height 11
click at [534, 409] on div "Due date [DATE] Deal value Product Creative Cloud Reviewers Users Tags 2 items …" at bounding box center [526, 476] width 442 height 135
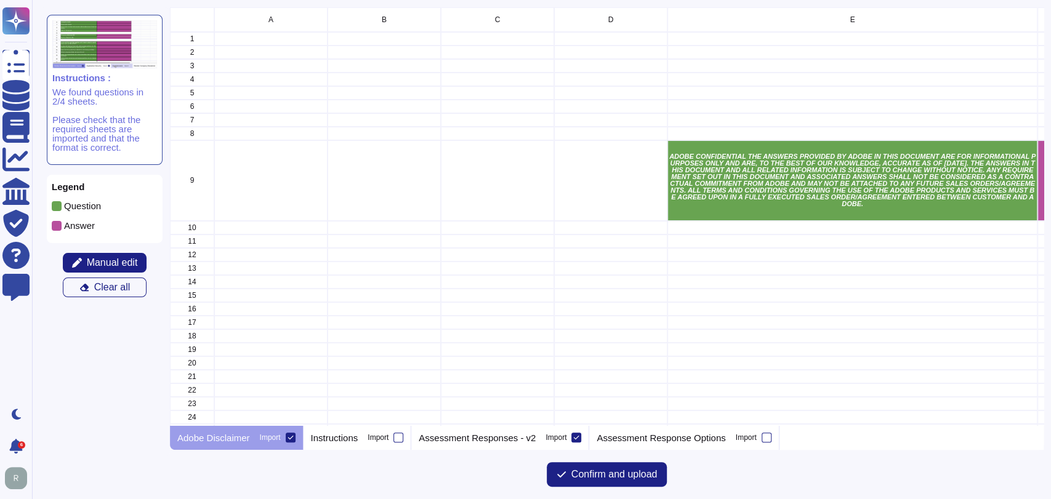
scroll to position [407, 862]
click at [287, 436] on icon at bounding box center [290, 438] width 6 height 6
click at [0, 0] on input "Import" at bounding box center [0, 0] width 0 height 0
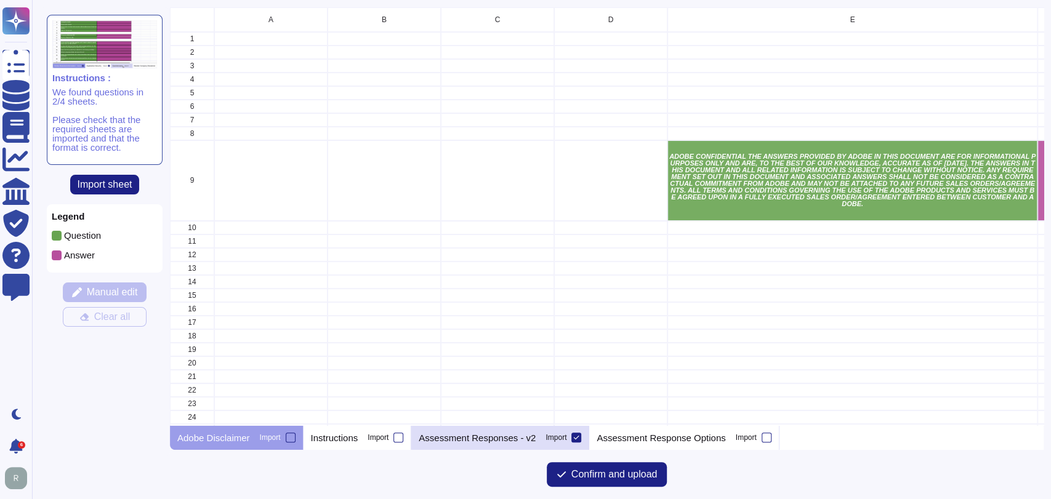
click at [461, 440] on p "Assessment Responses - v2" at bounding box center [477, 437] width 117 height 9
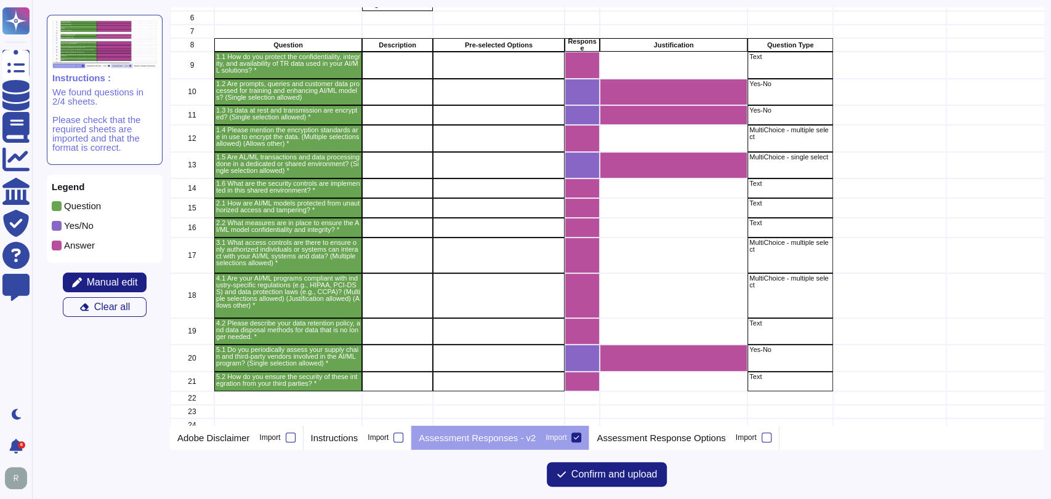
scroll to position [81, 0]
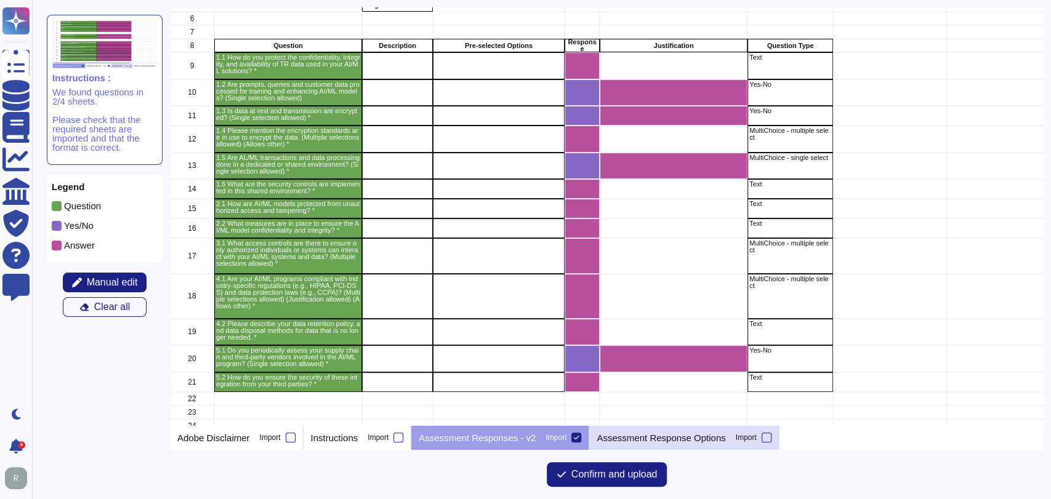
click at [681, 444] on div "Assessment Response Options Import" at bounding box center [684, 437] width 190 height 25
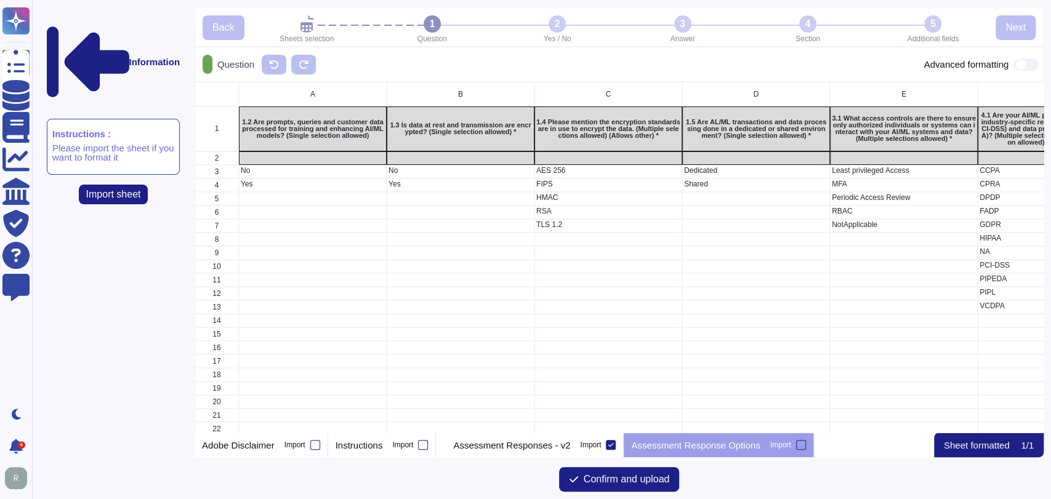
scroll to position [340, 838]
click at [537, 444] on p "Assessment Responses - v2" at bounding box center [511, 445] width 117 height 9
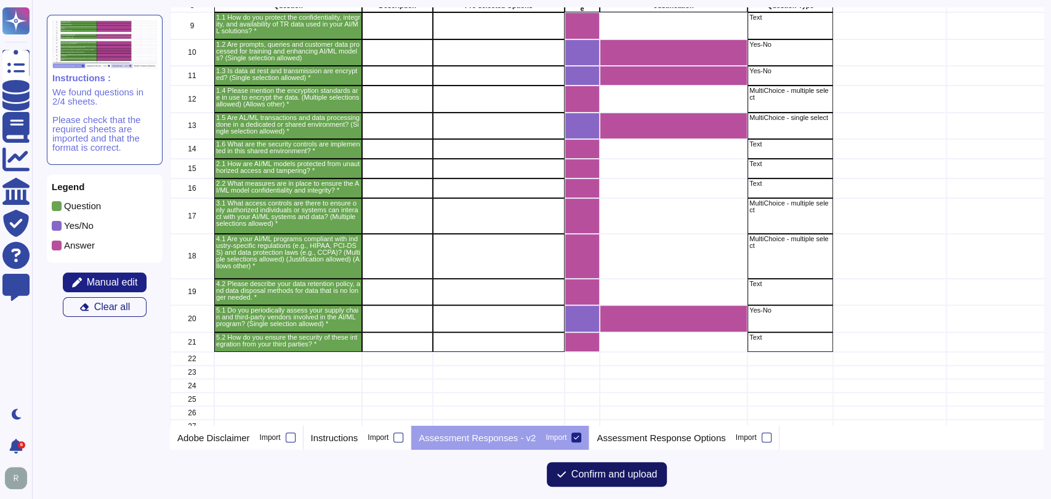
scroll to position [121, 0]
click at [609, 470] on span "Confirm and upload" at bounding box center [614, 475] width 86 height 10
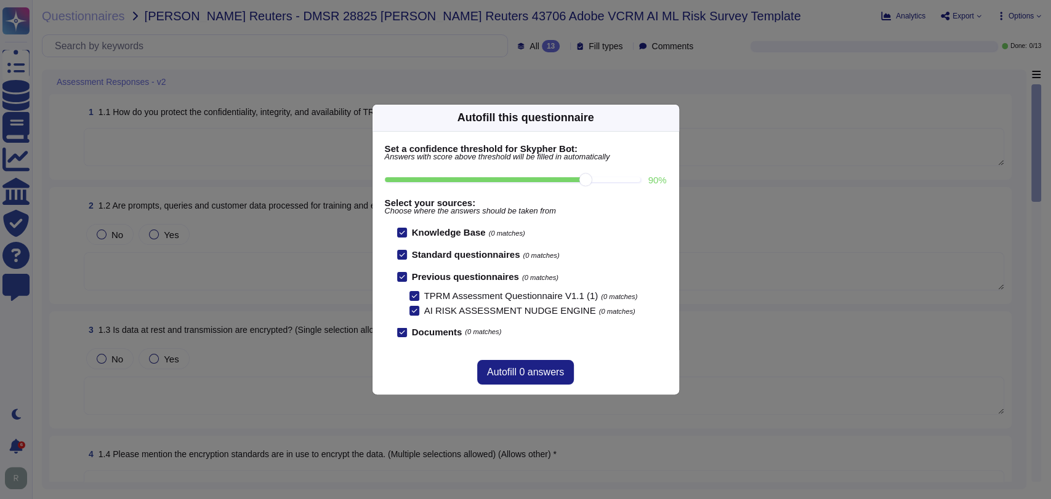
drag, startPoint x: 540, startPoint y: 179, endPoint x: 581, endPoint y: 182, distance: 41.3
click at [581, 182] on input "90 %" at bounding box center [513, 179] width 256 height 5
drag, startPoint x: 585, startPoint y: 179, endPoint x: 547, endPoint y: 180, distance: 38.8
click at [547, 180] on input "80 %" at bounding box center [513, 179] width 256 height 5
drag, startPoint x: 542, startPoint y: 178, endPoint x: 573, endPoint y: 180, distance: 31.4
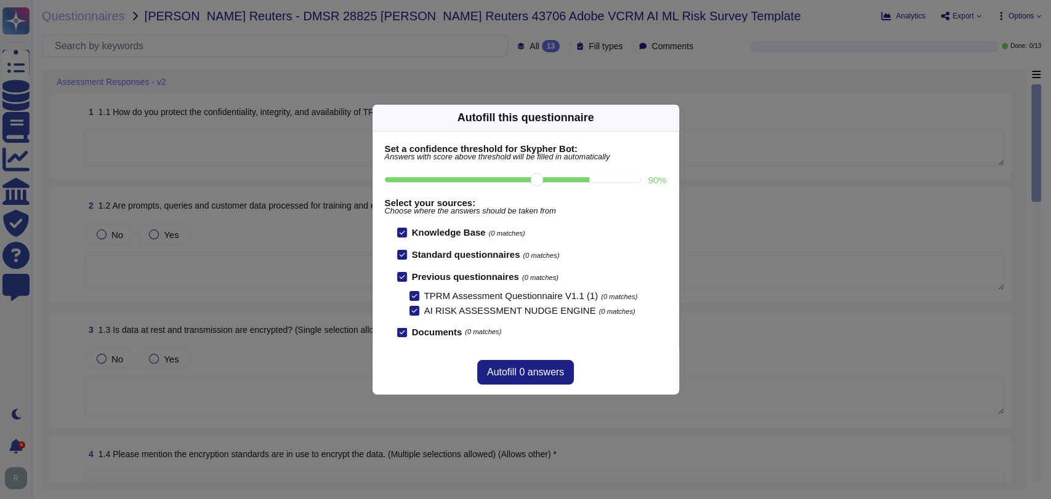
click at [573, 180] on input "90 %" at bounding box center [513, 179] width 256 height 5
drag, startPoint x: 582, startPoint y: 180, endPoint x: 560, endPoint y: 180, distance: 22.2
click at [560, 180] on input "80 %" at bounding box center [513, 179] width 256 height 5
type input "80"
click at [550, 368] on span "Autofill 9 answers" at bounding box center [525, 373] width 77 height 10
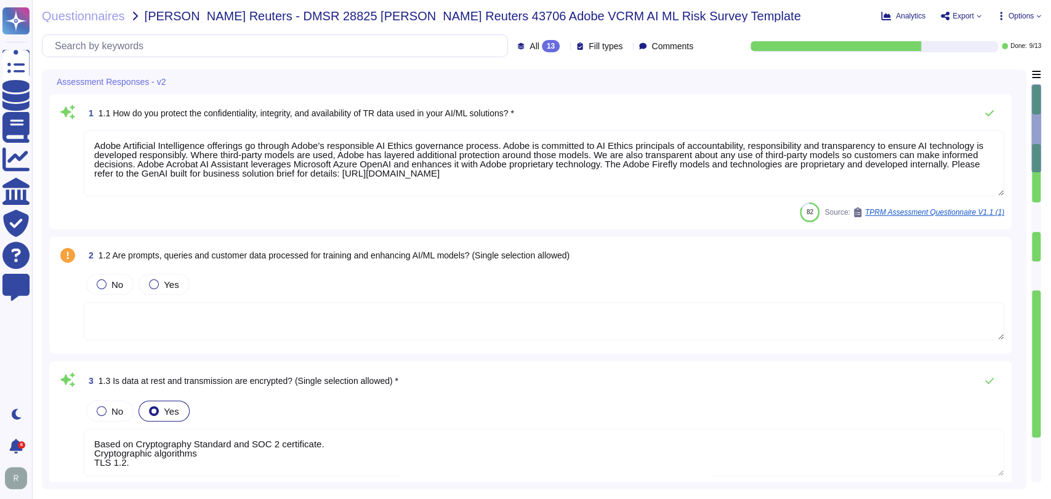
type textarea "Adobe Artificial Intelligence offerings go through Adobe's responsible AI Ethic…"
type textarea "Based on Cryptography Standard and SOC 2 certificate. Cryptographic algorithms …"
type textarea "Document Cloud provides AES-256 encryption of data at rest and in transit. Crea…"
click at [516, 170] on textarea "Adobe Artificial Intelligence offerings go through Adobe's responsible AI Ethic…" at bounding box center [544, 164] width 920 height 66
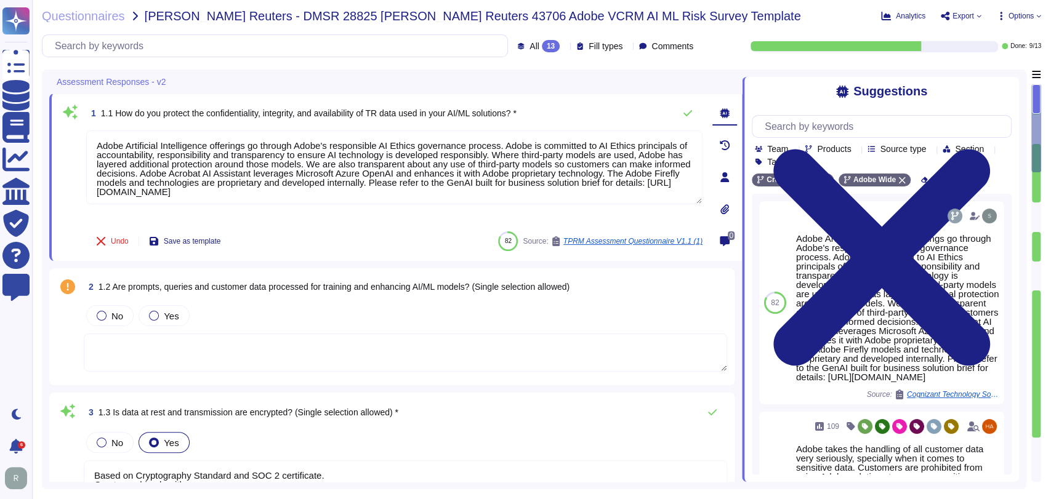
click at [632, 296] on div "2 1.2 Are prompts, queries and customer data processed for training and enhanci…" at bounding box center [405, 287] width 643 height 22
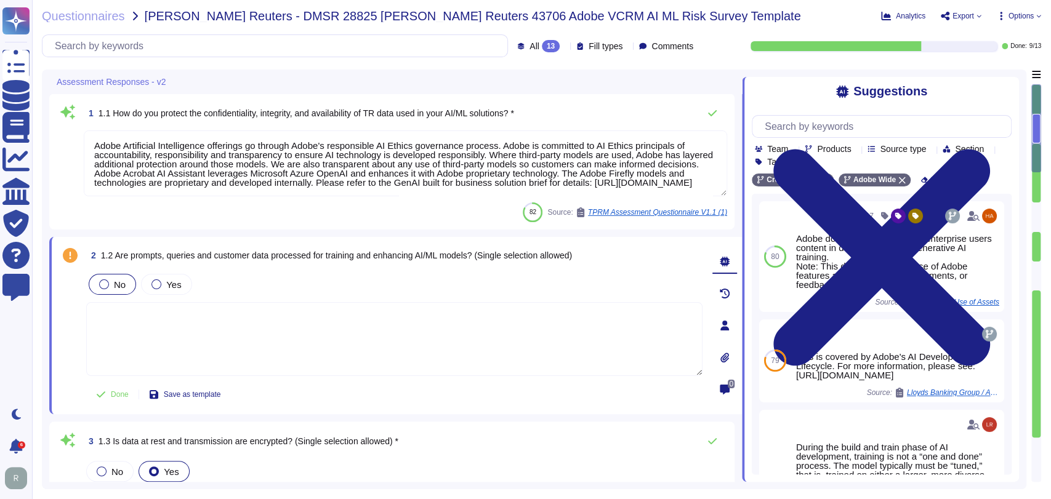
click at [120, 281] on span "No" at bounding box center [120, 284] width 12 height 10
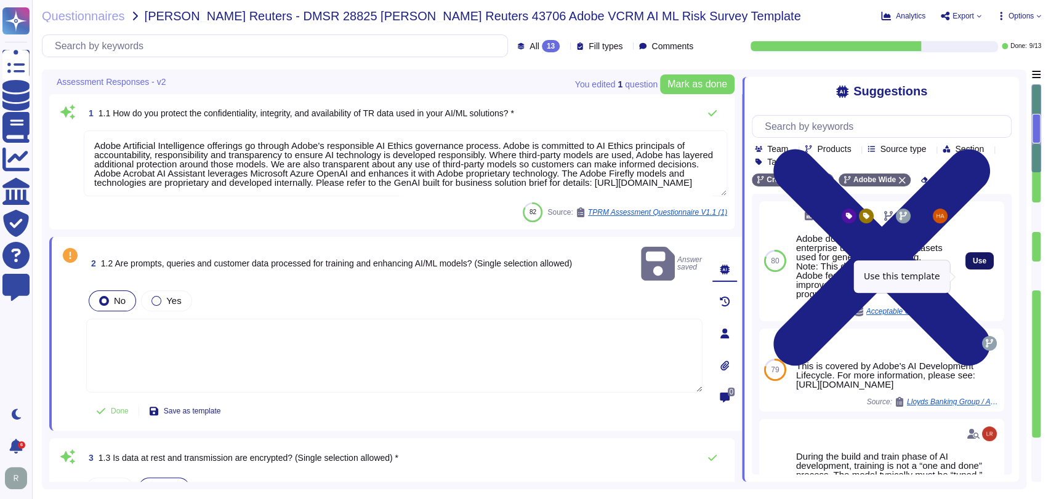
click at [976, 270] on button "Use" at bounding box center [979, 260] width 28 height 17
type textarea "Adobe does not plan to include enterprise users content in datasets used for ge…"
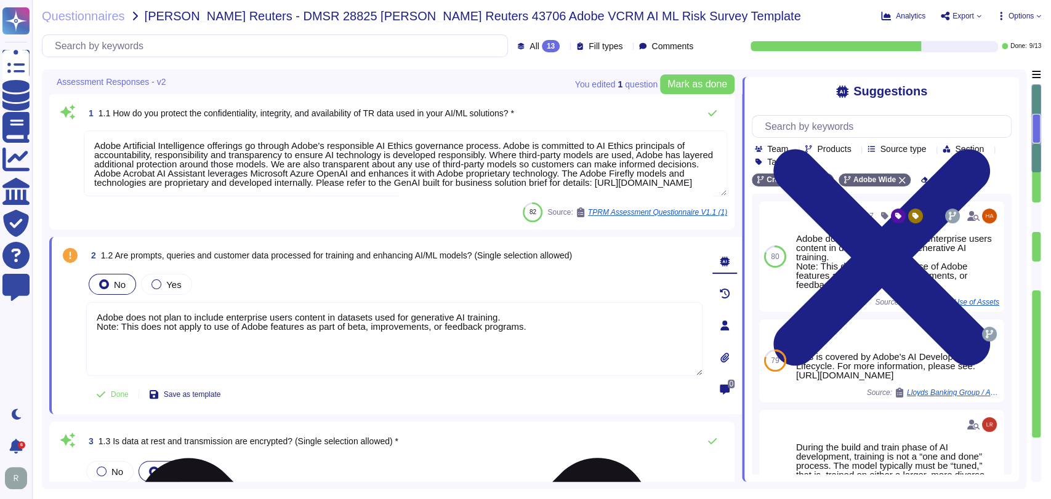
drag, startPoint x: 531, startPoint y: 327, endPoint x: 97, endPoint y: 329, distance: 433.4
click at [97, 329] on textarea "Adobe does not plan to include enterprise users content in datasets used for ge…" at bounding box center [394, 339] width 616 height 74
click at [625, 255] on div "2 1.2 Are prompts, queries and customer data processed for training and enhanci…" at bounding box center [394, 255] width 616 height 22
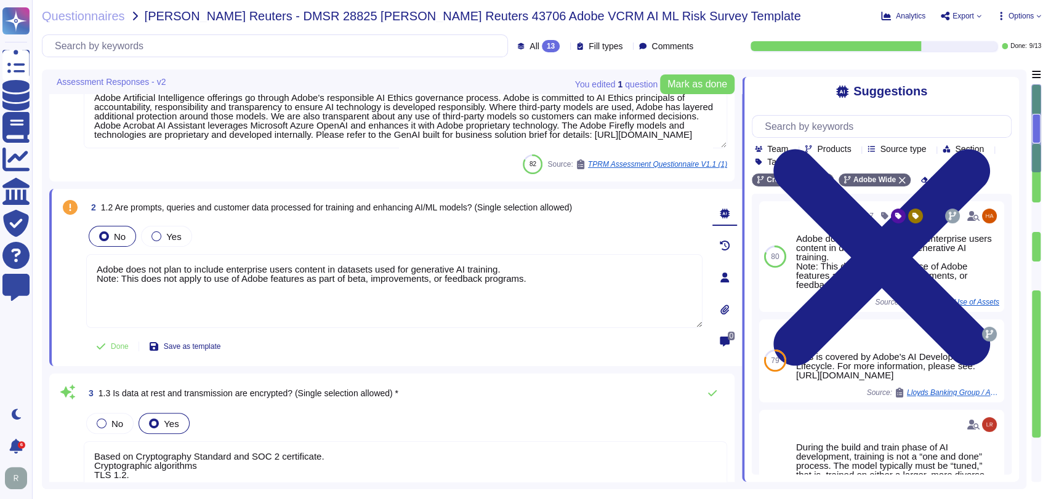
scroll to position [51, 0]
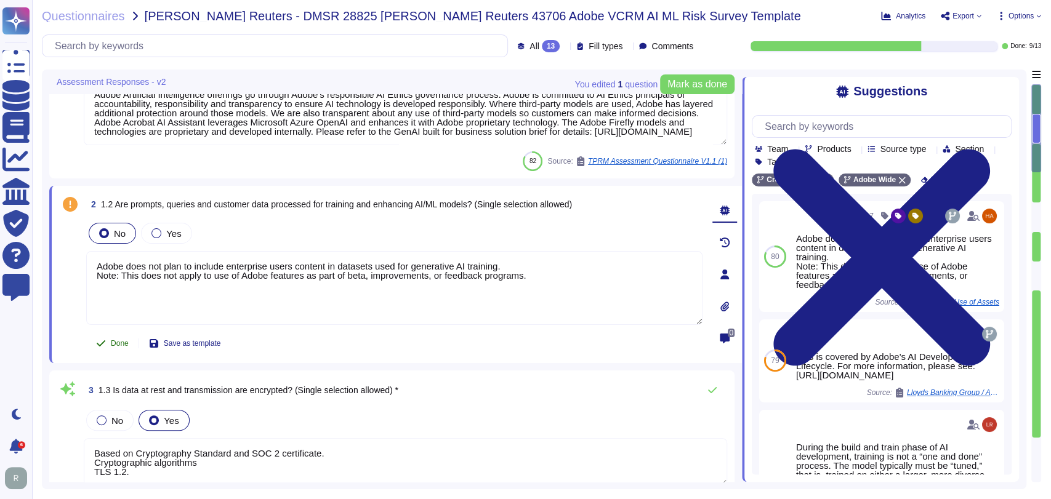
click at [123, 342] on span "Done" at bounding box center [120, 343] width 18 height 7
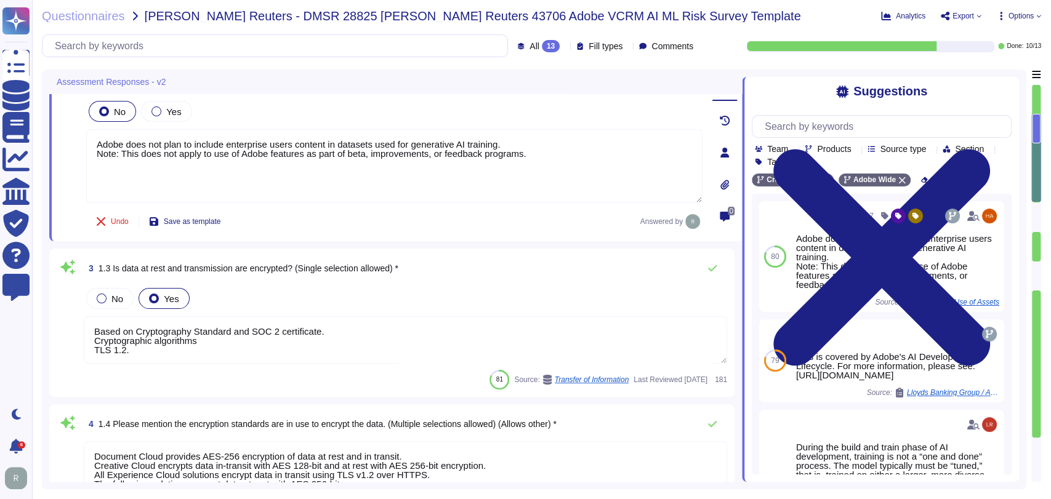
scroll to position [174, 0]
click at [271, 340] on textarea "Based on Cryptography Standard and SOC 2 certificate. Cryptographic algorithms …" at bounding box center [405, 339] width 643 height 47
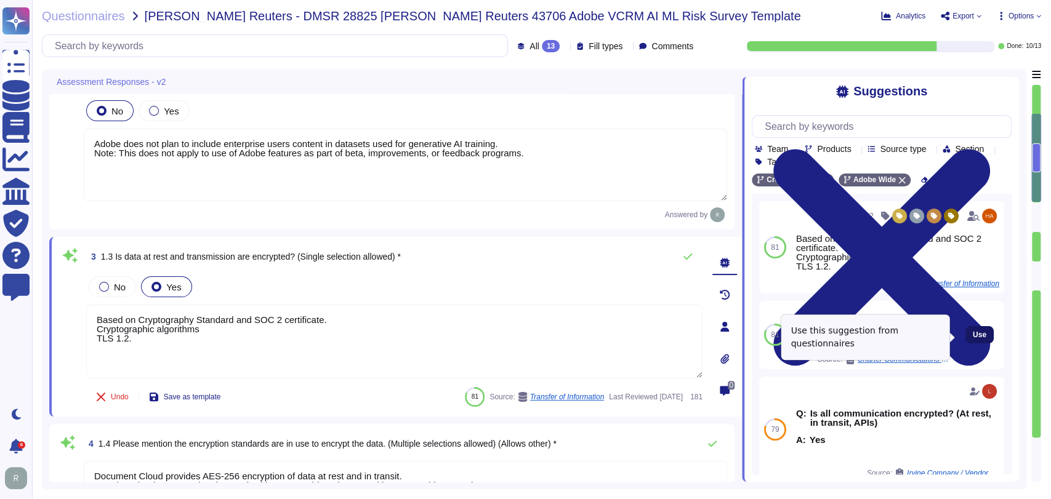
click at [974, 336] on span "Use" at bounding box center [980, 334] width 14 height 7
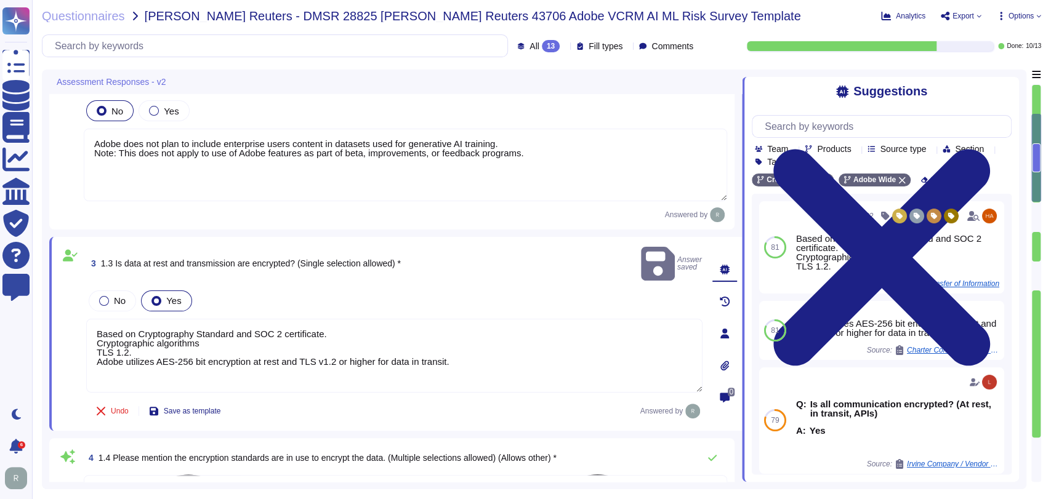
drag, startPoint x: 183, startPoint y: 334, endPoint x: 93, endPoint y: 316, distance: 92.2
click at [93, 319] on textarea "Based on Cryptography Standard and SOC 2 certificate. Cryptographic algorithms …" at bounding box center [394, 356] width 616 height 74
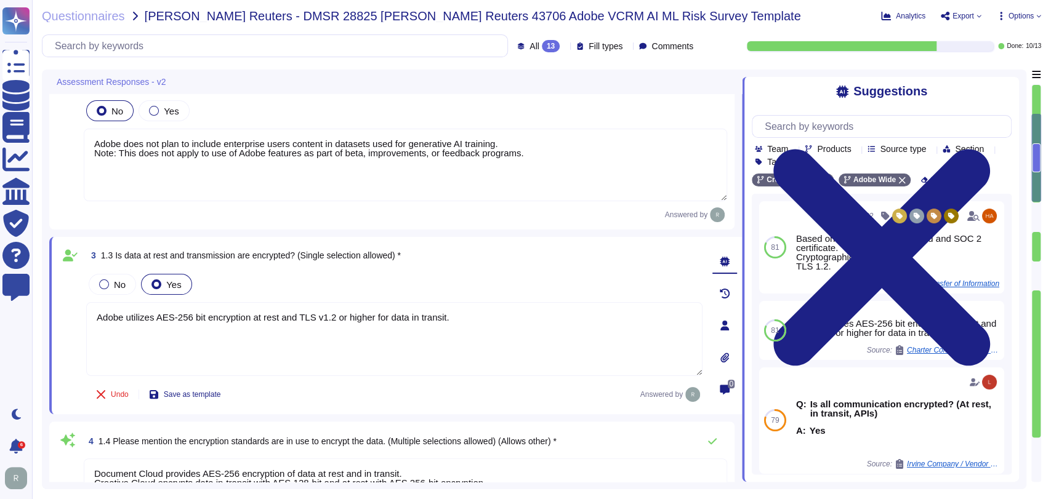
click at [516, 288] on div "No Yes" at bounding box center [394, 284] width 616 height 26
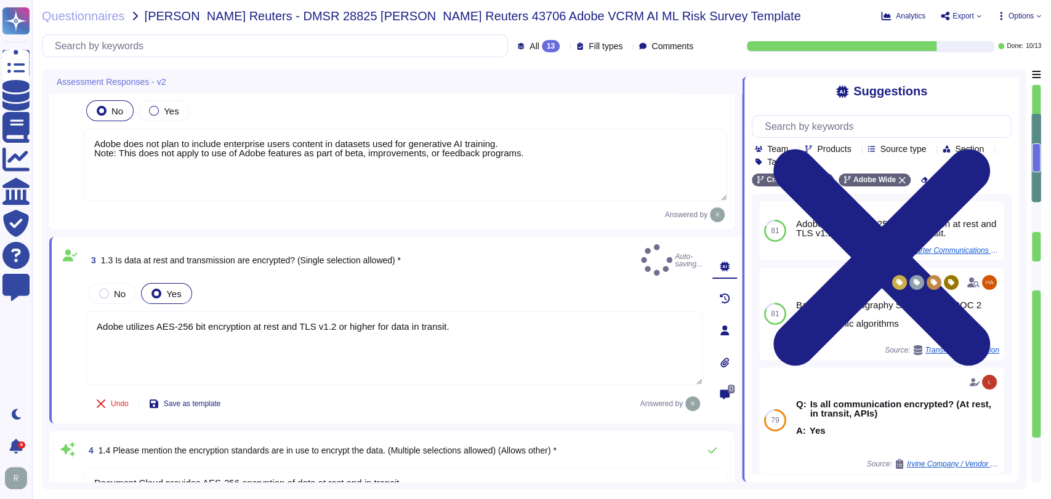
type textarea "Adobe utilizes AES-256 bit encryption at rest and TLS v1.2 or higher for data i…"
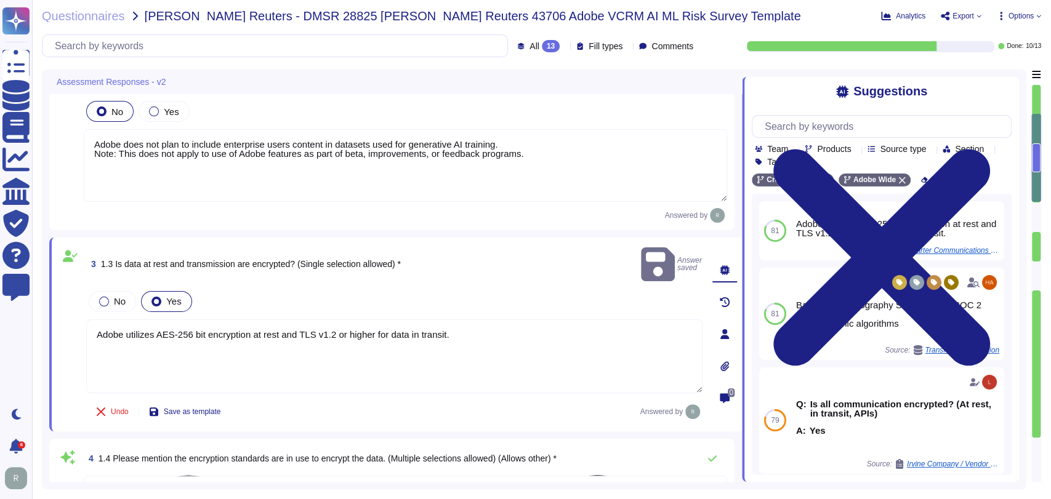
type textarea "Adobe does rely on cloud hosting companies according to services contracts to p…"
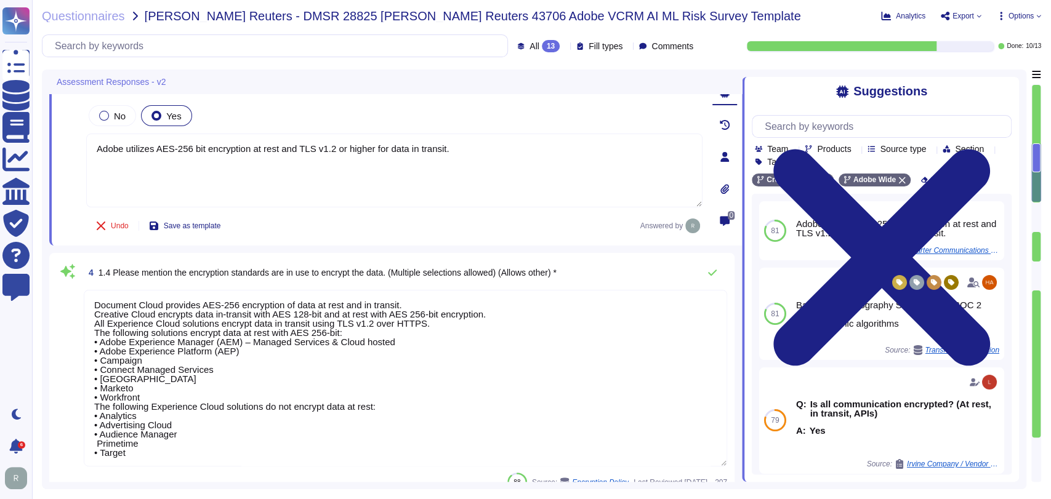
scroll to position [343, 0]
drag, startPoint x: 415, startPoint y: 303, endPoint x: 94, endPoint y: 300, distance: 321.4
click at [94, 300] on textarea "Document Cloud provides AES-256 encryption of data at rest and in transit. Crea…" at bounding box center [405, 377] width 643 height 177
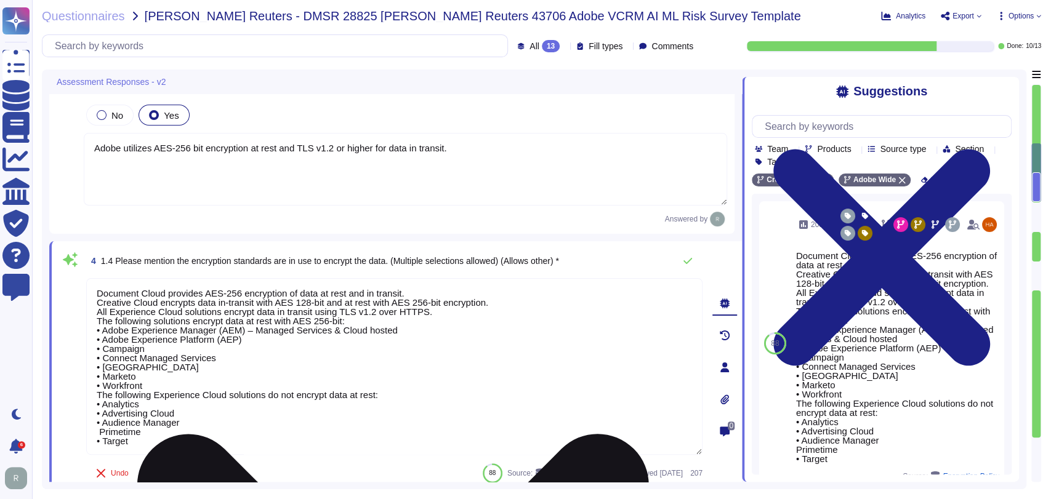
drag, startPoint x: 244, startPoint y: 332, endPoint x: 313, endPoint y: 332, distance: 69.6
click at [244, 331] on textarea "Document Cloud provides AES-256 encryption of data at rest and in transit. Crea…" at bounding box center [394, 366] width 616 height 177
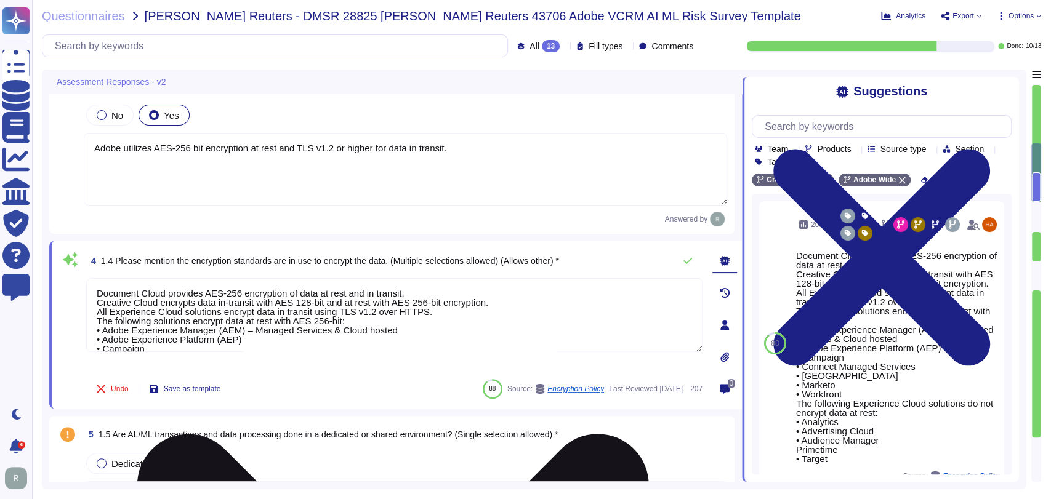
type textarea "A"
type textarea "Adobe Artificial Intelligence offerings go through Adobe's responsible AI Ethic…"
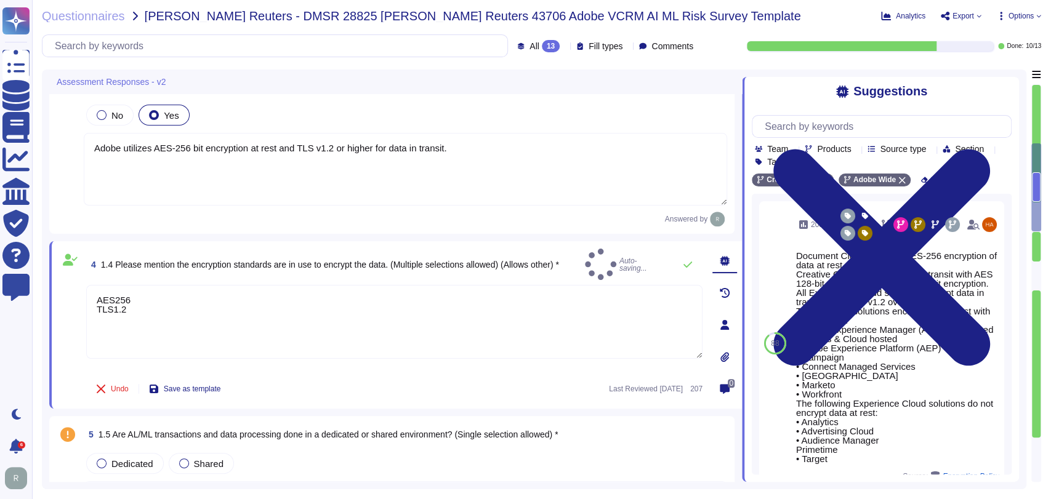
type textarea "AES256 TLS1.2"
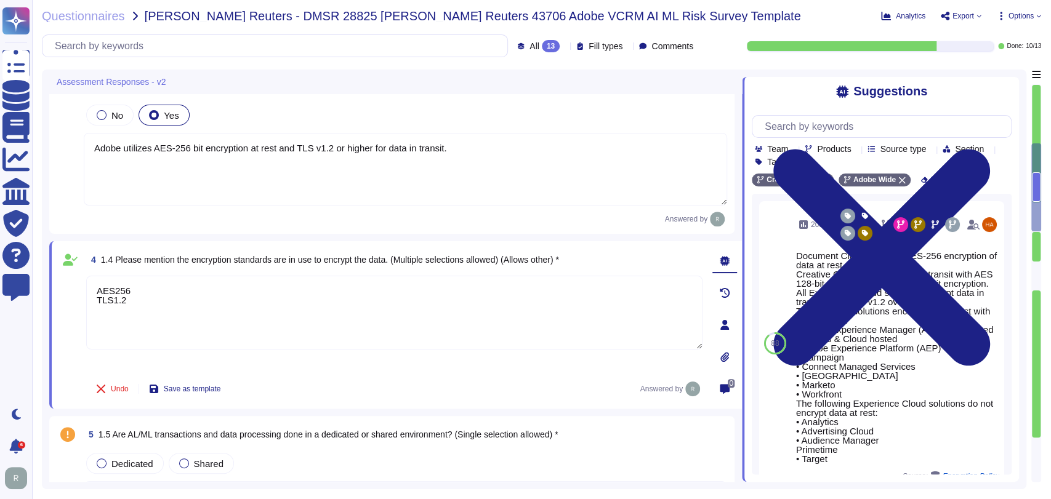
click at [391, 393] on div "Undo Save as template Answered by" at bounding box center [394, 389] width 616 height 25
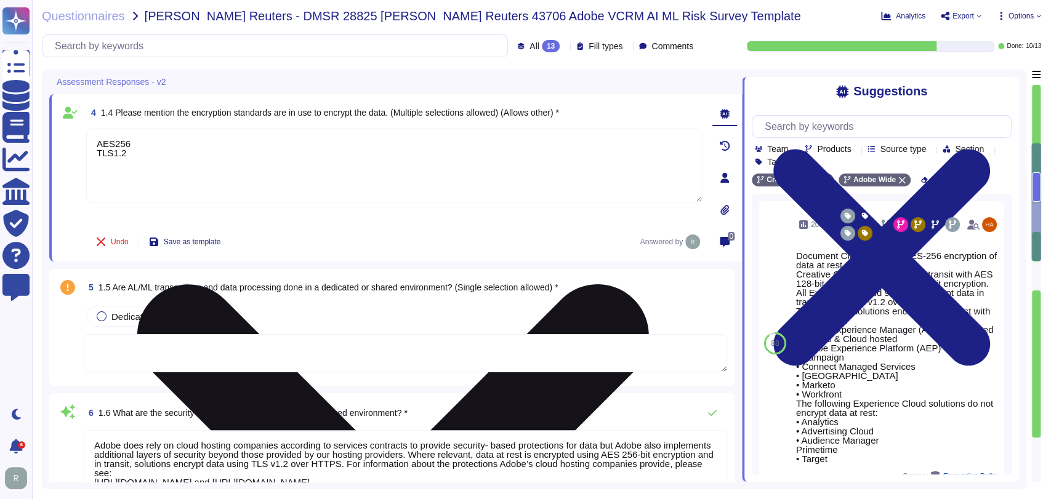
type textarea "Only authorized Adobe administrators from Adobe customer care teams have access…"
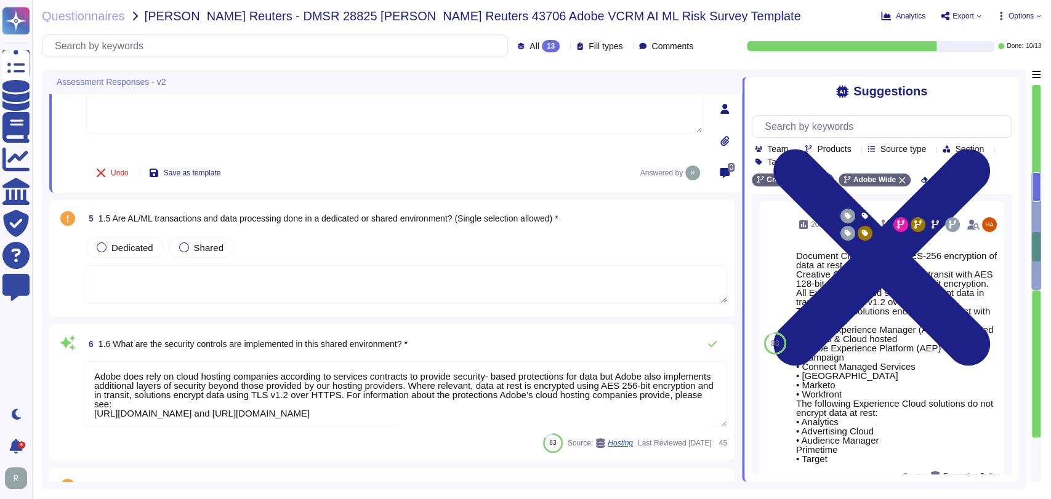
scroll to position [552, 0]
click at [438, 215] on span "1.5 Are AL/ML transactions and data processing done in a dedicated or shared en…" at bounding box center [328, 218] width 460 height 10
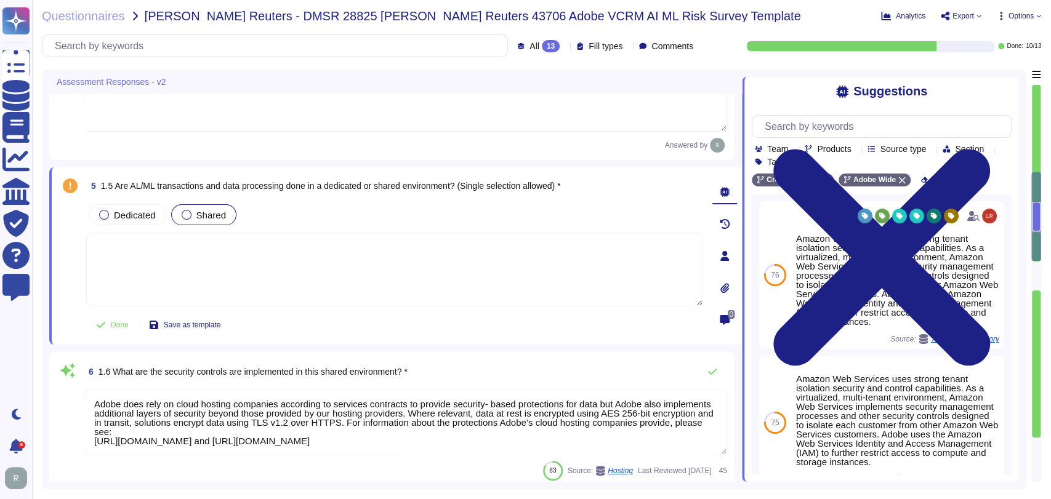
click at [217, 217] on span "Shared" at bounding box center [211, 215] width 30 height 10
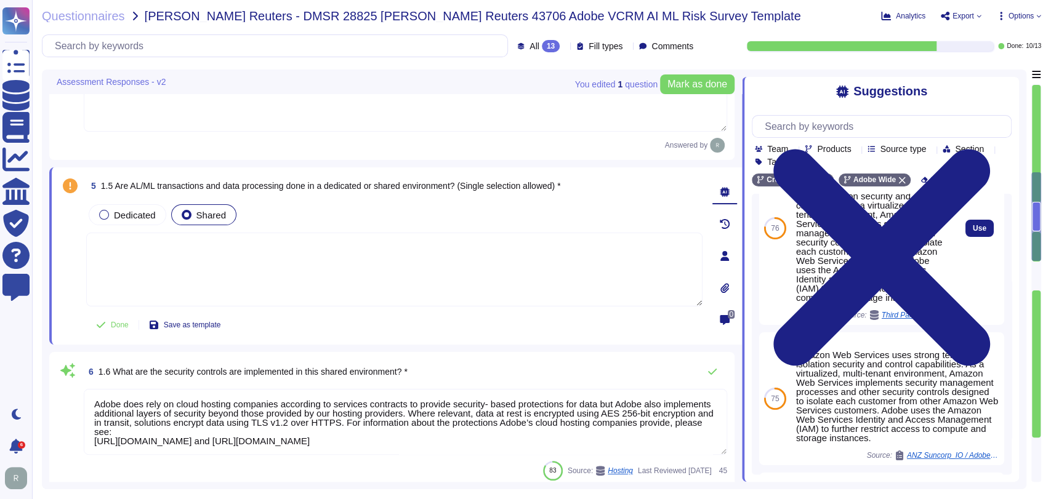
scroll to position [0, 0]
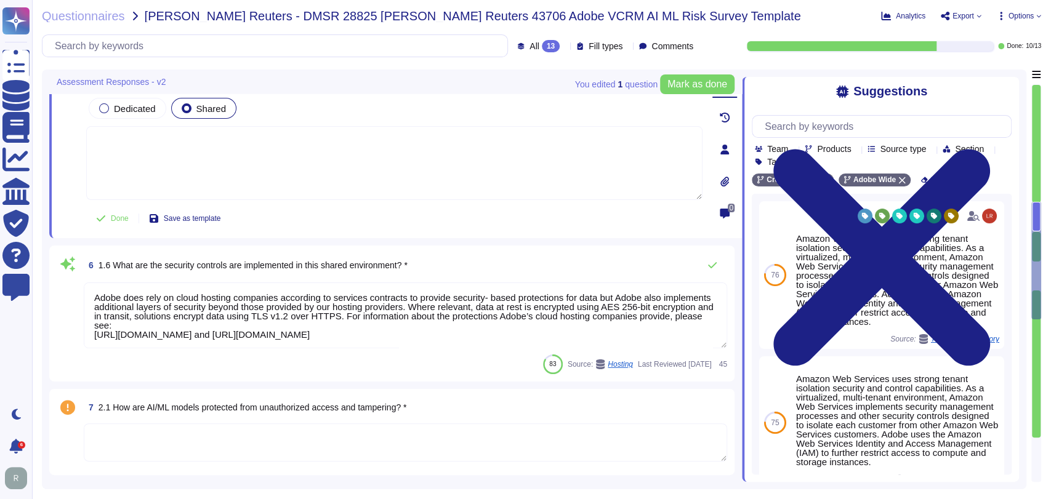
type textarea "An Adobe service that is GLBA–Ready, FERPA-Ready, FDA 21 CFR Part 11 compliant,…"
click at [364, 147] on textarea at bounding box center [394, 162] width 616 height 74
click at [884, 134] on input "text" at bounding box center [884, 127] width 252 height 22
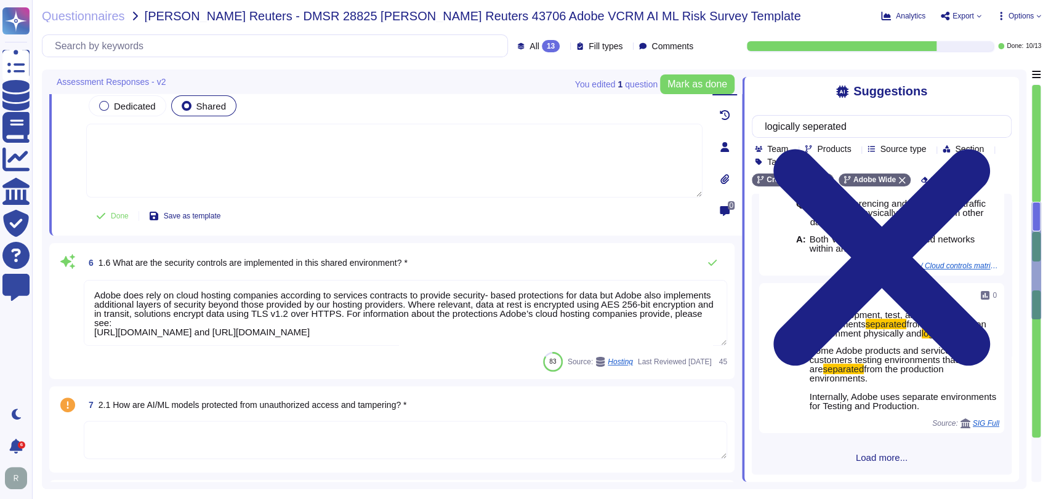
type input "logically seperated"
click at [867, 456] on span "Load more..." at bounding box center [882, 457] width 260 height 9
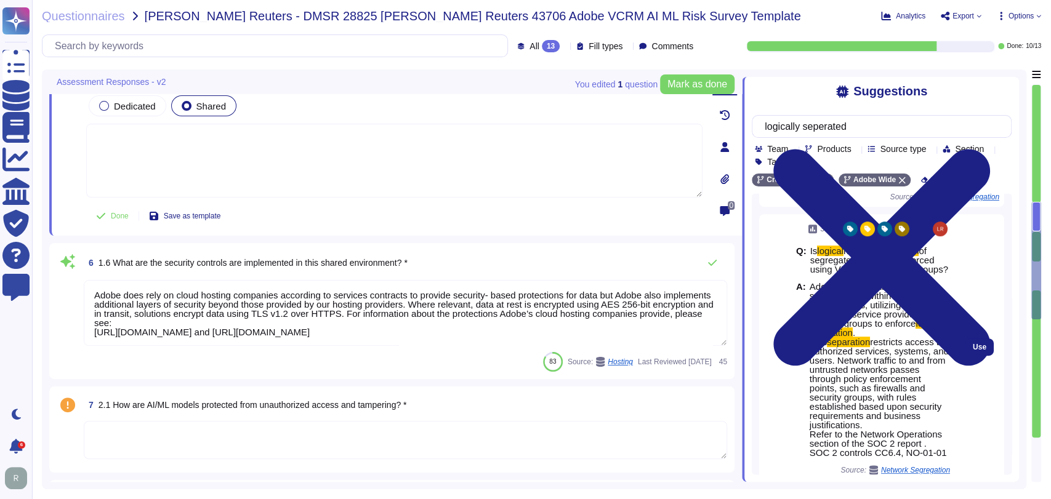
scroll to position [522, 0]
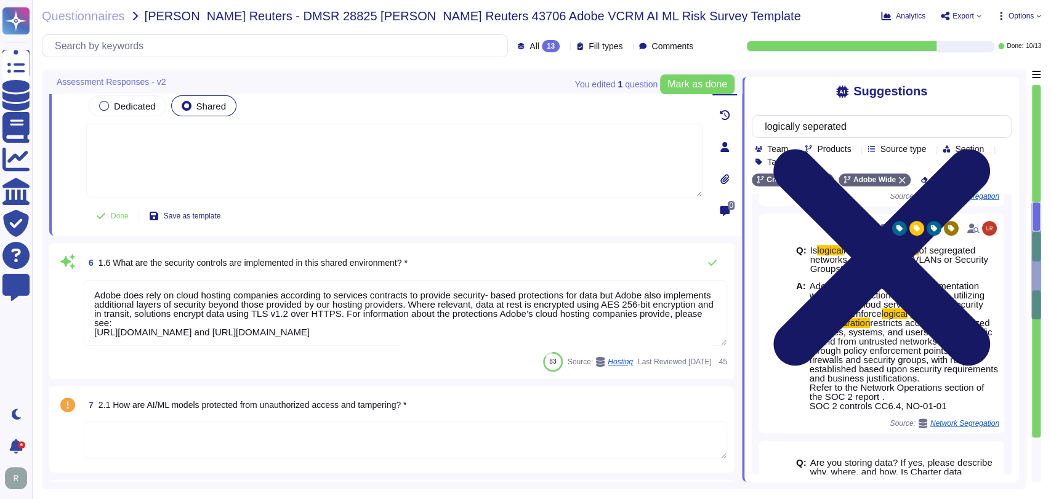
click at [990, 149] on icon at bounding box center [881, 257] width 217 height 217
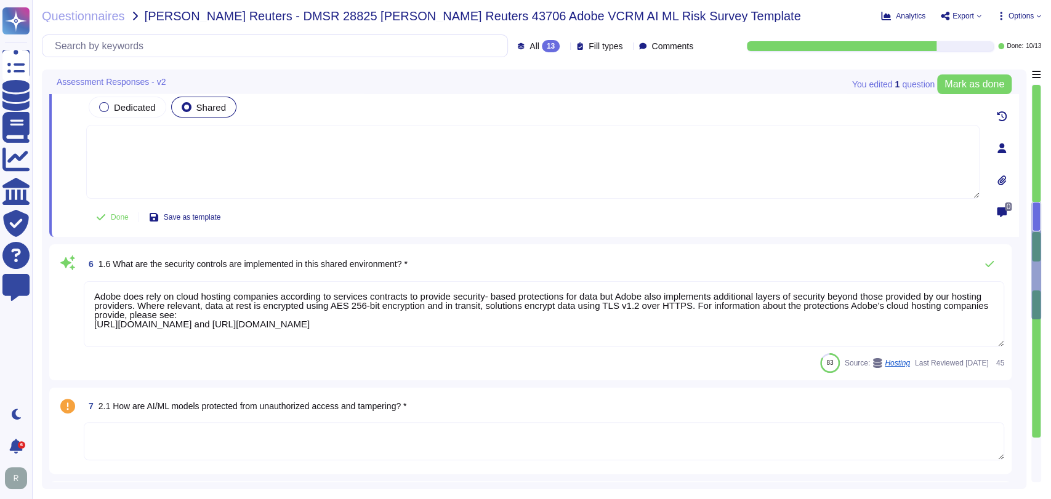
click at [380, 171] on textarea at bounding box center [532, 162] width 893 height 74
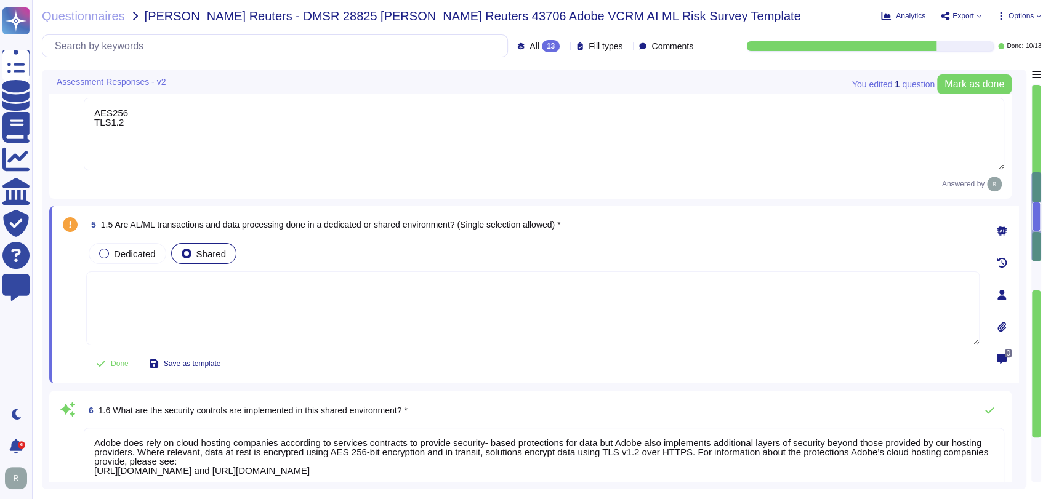
type textarea "Adobe does not plan to include enterprise users content in datasets used for ge…"
click at [575, 312] on textarea at bounding box center [532, 310] width 893 height 74
click at [1006, 231] on div at bounding box center [1001, 232] width 25 height 25
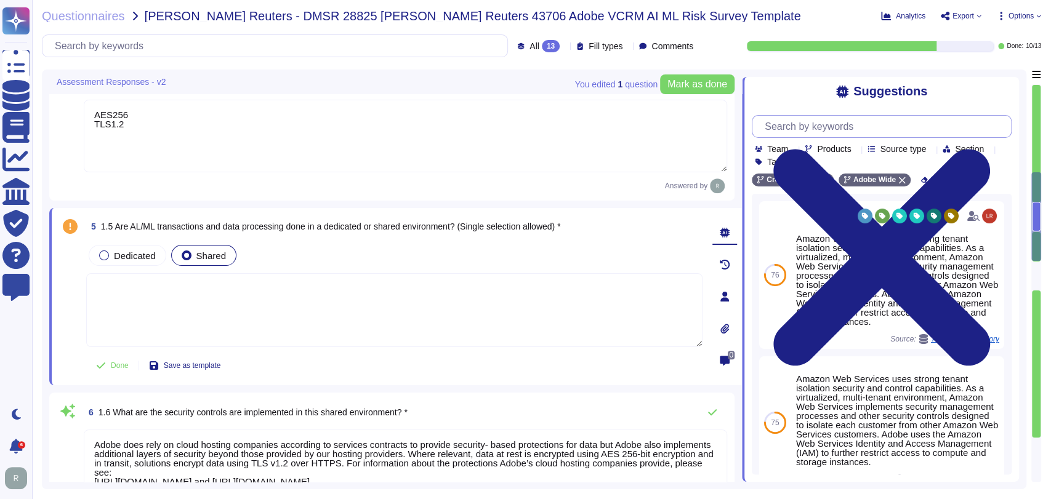
click at [840, 129] on input "text" at bounding box center [884, 127] width 252 height 22
click at [899, 182] on icon at bounding box center [902, 180] width 7 height 7
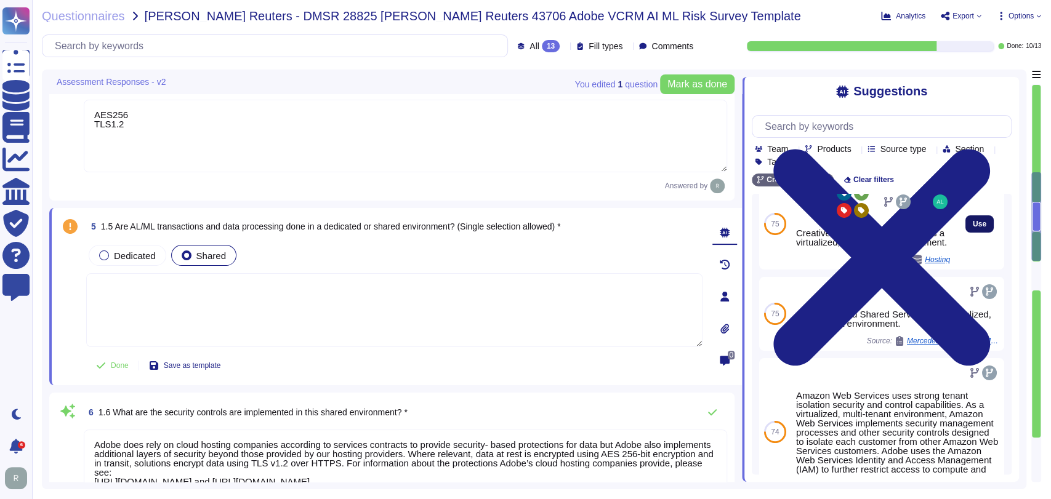
click at [973, 228] on span "Use" at bounding box center [980, 223] width 14 height 7
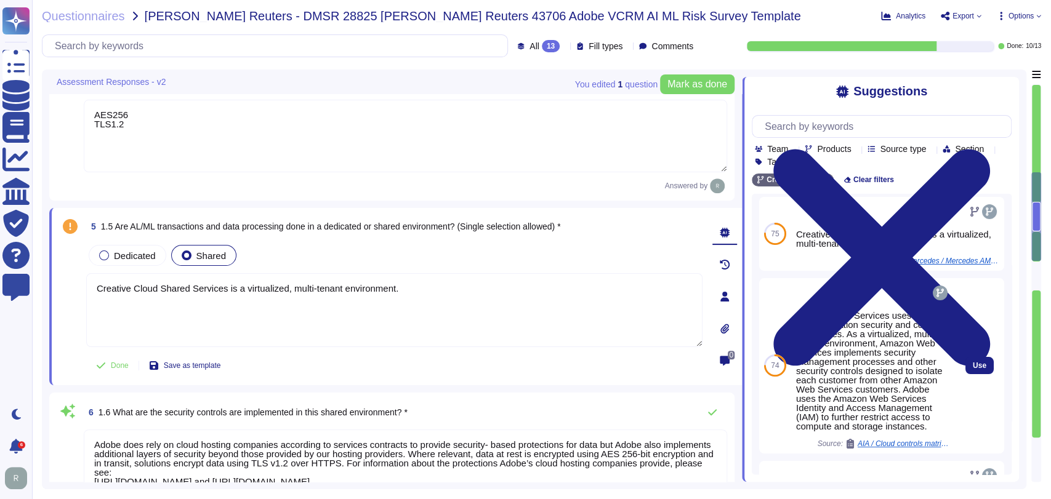
scroll to position [86, 0]
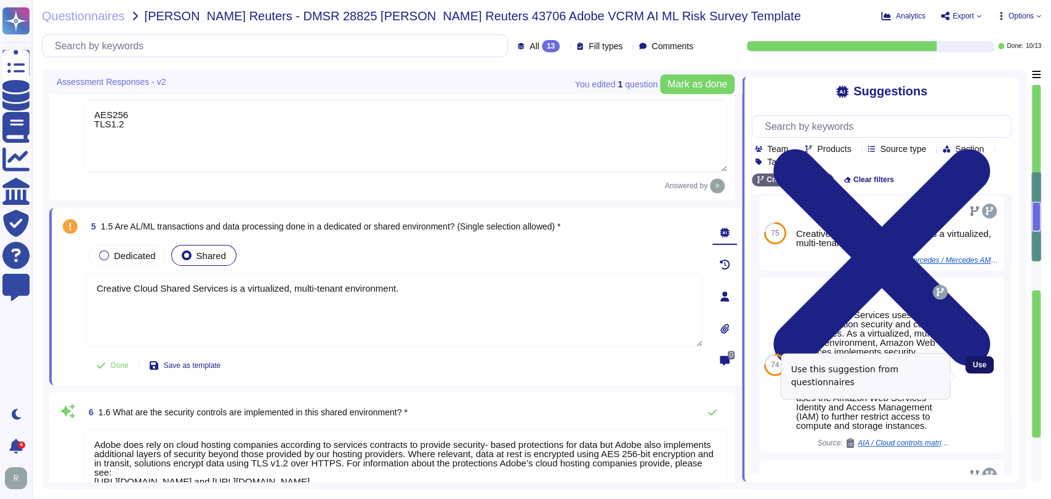
click at [973, 369] on span "Use" at bounding box center [980, 364] width 14 height 7
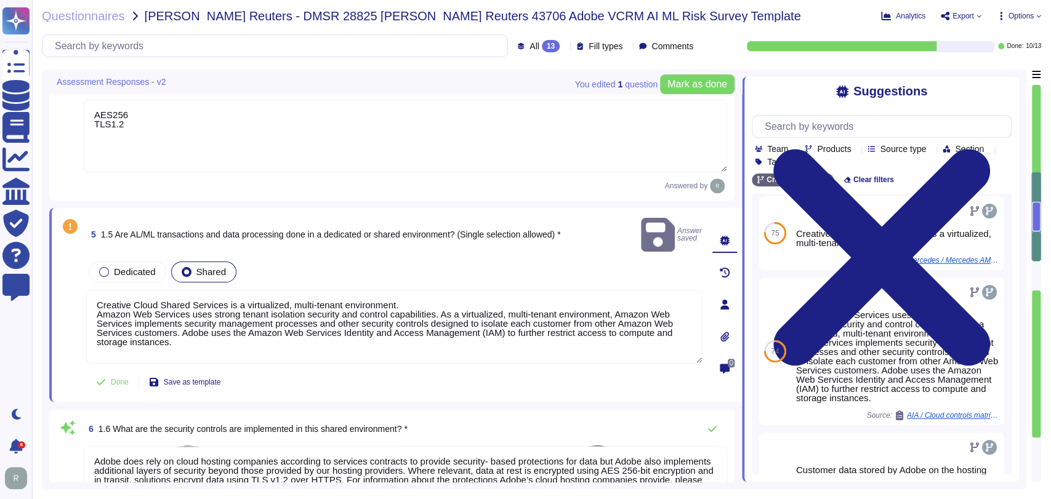
click at [408, 290] on textarea "Creative Cloud Shared Services is a virtualized, multi-tenant environment. Amaz…" at bounding box center [394, 327] width 616 height 74
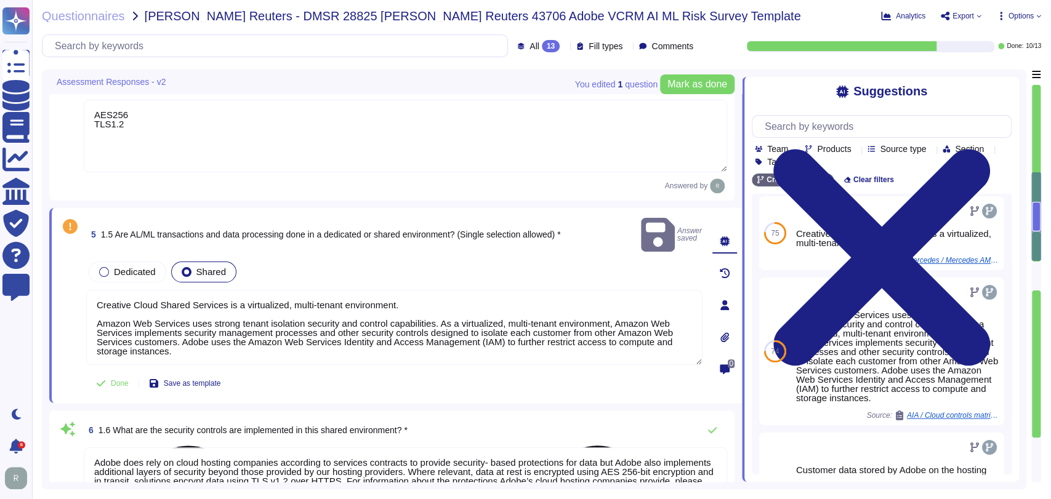
scroll to position [476, 0]
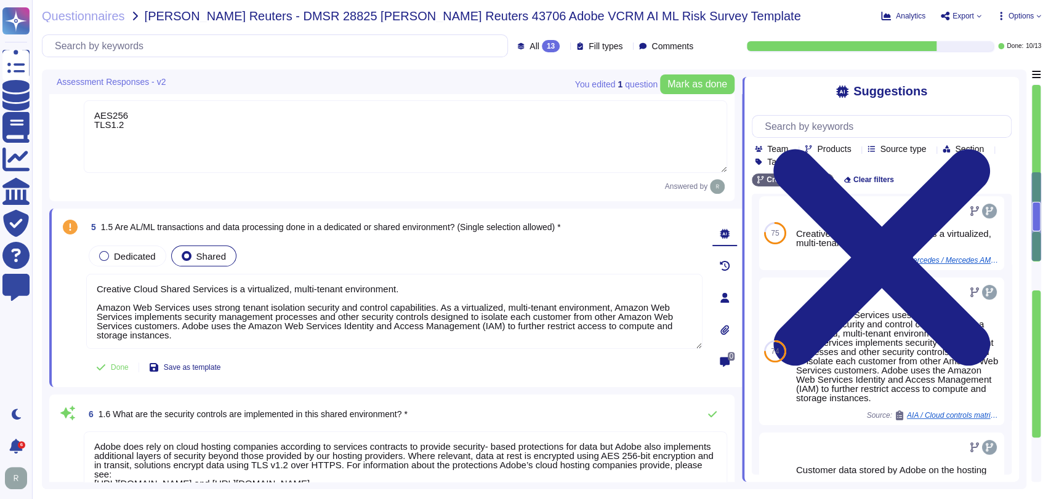
click at [409, 392] on div "2 1.2 Are prompts, queries and customer data processed for training and enhanci…" at bounding box center [395, 453] width 693 height 1720
type textarea "Creative Cloud Shared Services is a virtualized, multi-tenant environment. Amaz…"
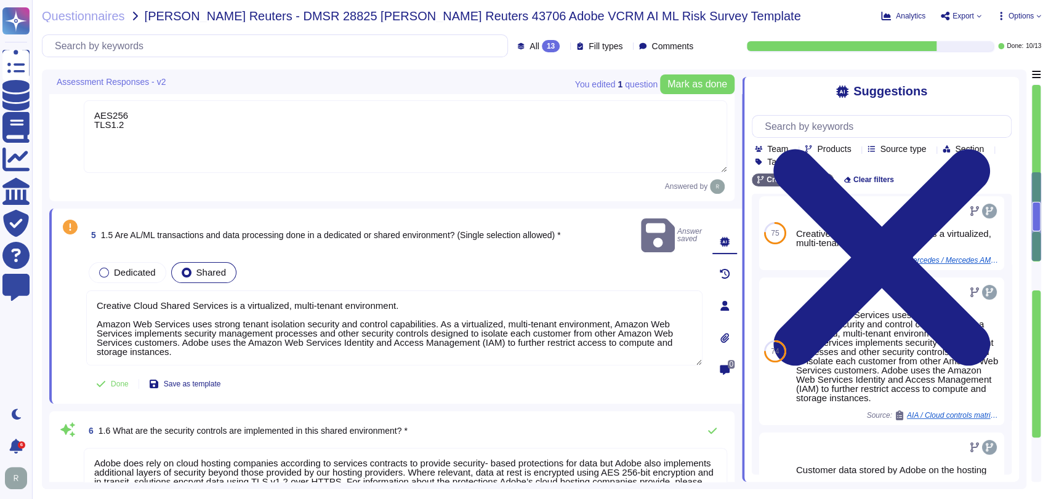
scroll to position [1, 0]
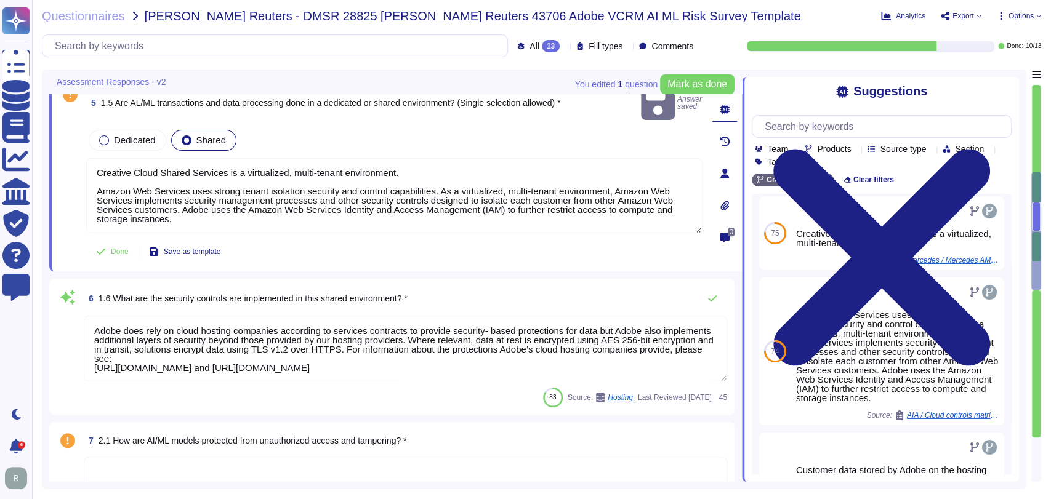
type textarea "An Adobe service that is GLBA–Ready, FERPA-Ready, FDA 21 CFR Part 11 compliant,…"
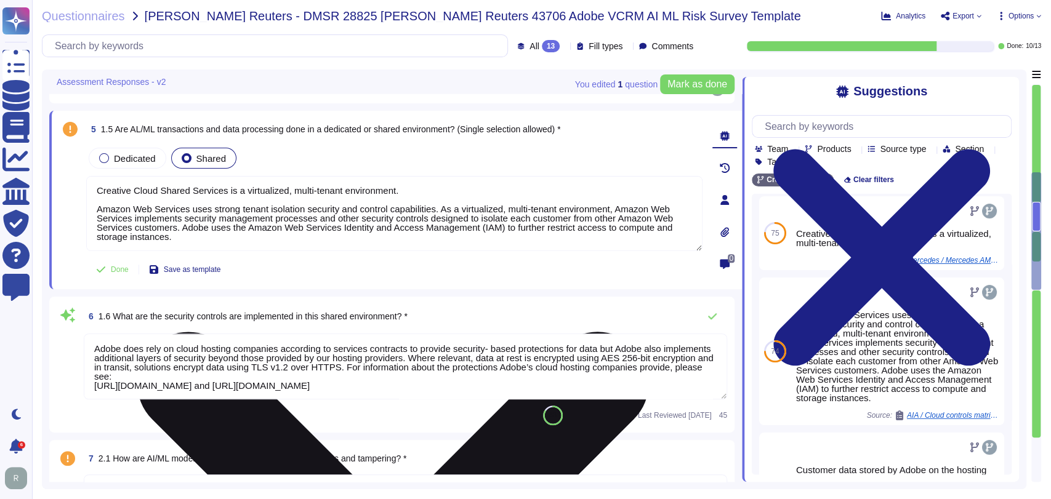
scroll to position [566, 0]
drag, startPoint x: 177, startPoint y: 238, endPoint x: 98, endPoint y: 211, distance: 83.1
click at [98, 211] on textarea "Creative Cloud Shared Services is a virtualized, multi-tenant environment. Amaz…" at bounding box center [394, 214] width 616 height 75
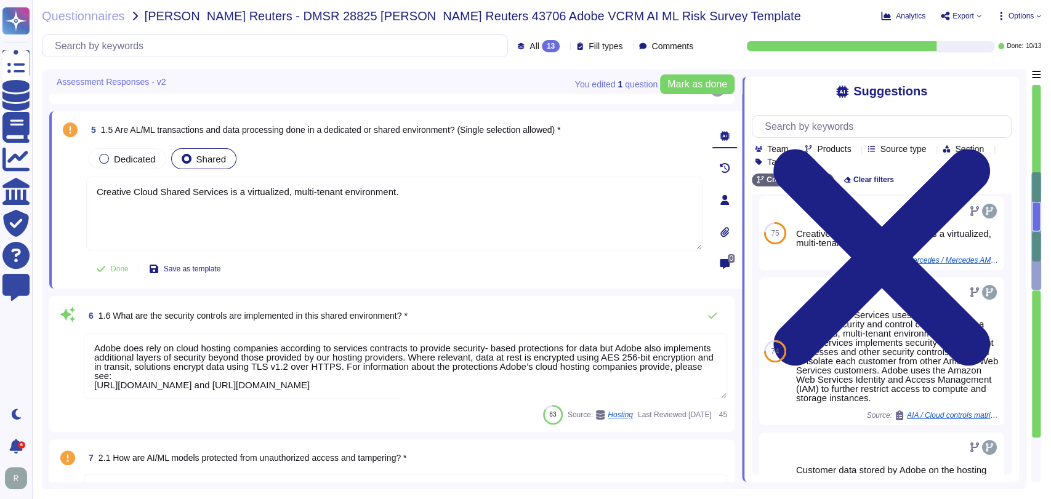
click at [319, 355] on textarea "Adobe does rely on cloud hosting companies according to services contracts to p…" at bounding box center [405, 366] width 643 height 66
type textarea "Creative Cloud Shared Services is a virtualized, multi-tenant environment."
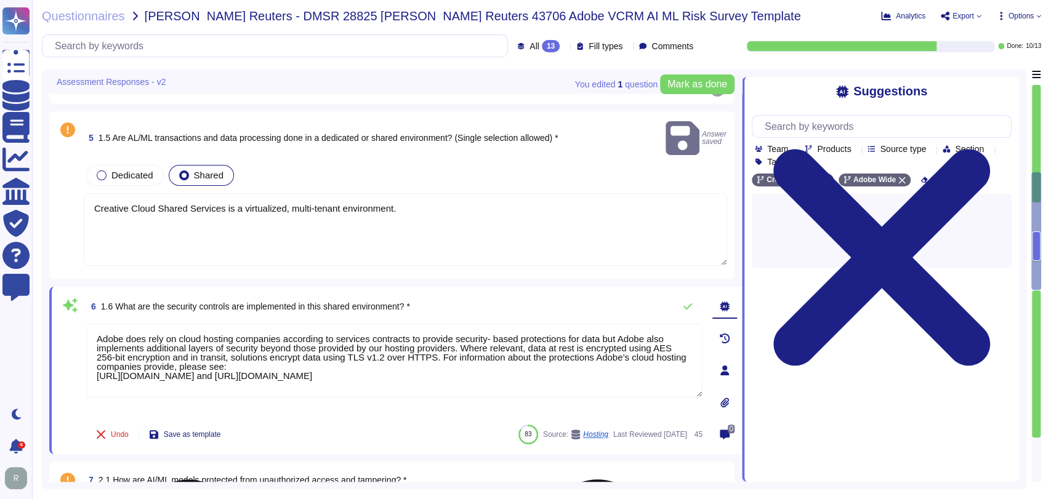
drag, startPoint x: 320, startPoint y: 326, endPoint x: 247, endPoint y: 329, distance: 73.3
click at [320, 326] on textarea "Adobe does rely on cloud hosting companies according to services contracts to p…" at bounding box center [394, 361] width 616 height 74
click at [172, 337] on textarea "Adobe does rely on cloud hosting companies according to services contracts to p…" at bounding box center [394, 361] width 616 height 74
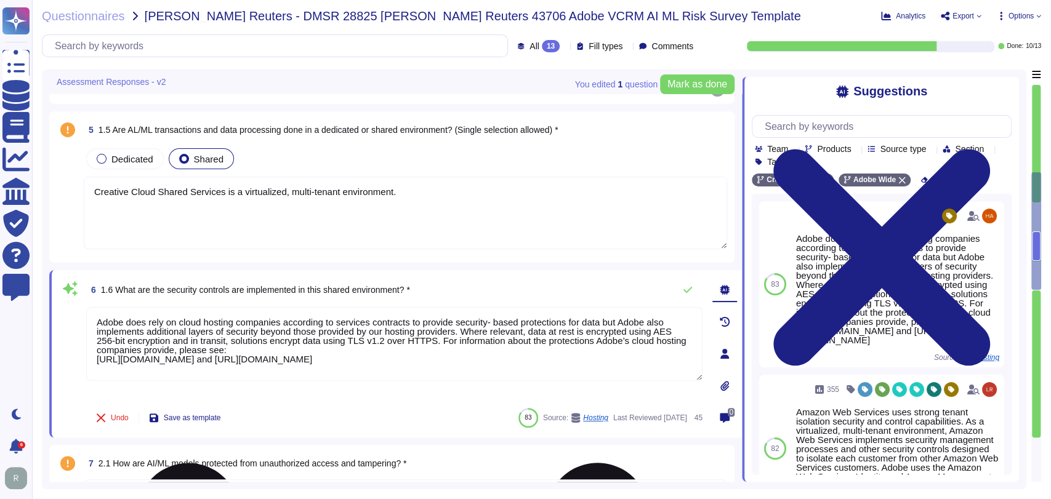
click at [98, 319] on textarea "Adobe does rely on cloud hosting companies according to services contracts to p…" at bounding box center [394, 344] width 616 height 74
paste textarea "Amazon Web Services uses strong tenant isolation security and control capabilit…"
click at [529, 363] on textarea "Adobe does rely on cloud hosting companies according to services contracts to p…" at bounding box center [394, 344] width 616 height 74
paste textarea "Amazon Web Services uses strong tenant isolation security and control capabilit…"
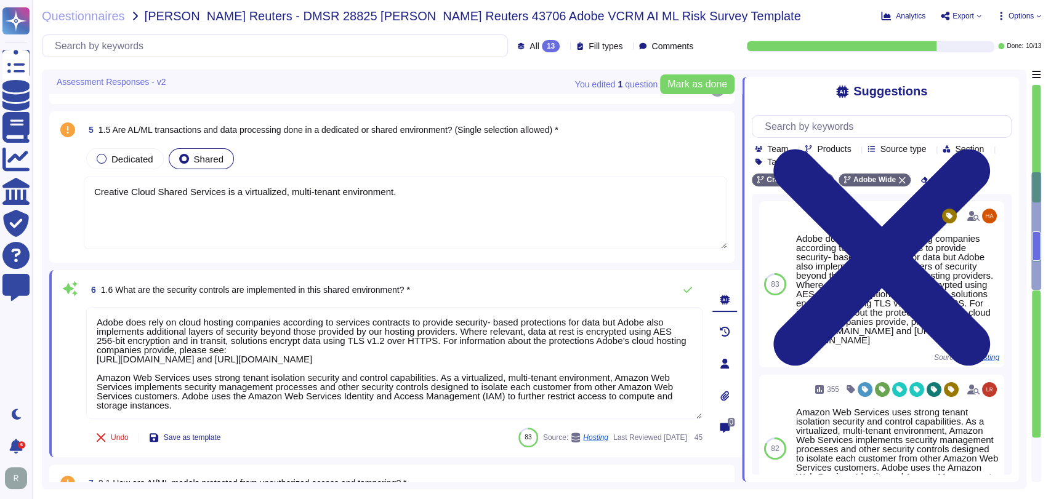
scroll to position [566, 0]
click at [526, 282] on div "6 1.6 What are the security controls are implemented in this shared environment…" at bounding box center [394, 289] width 616 height 25
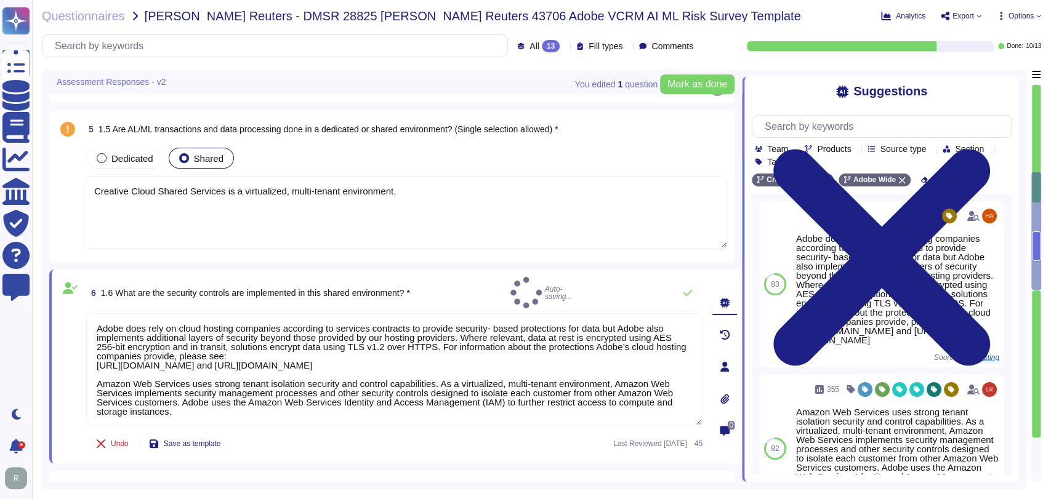
type textarea "Adobe does rely on cloud hosting companies according to services contracts to p…"
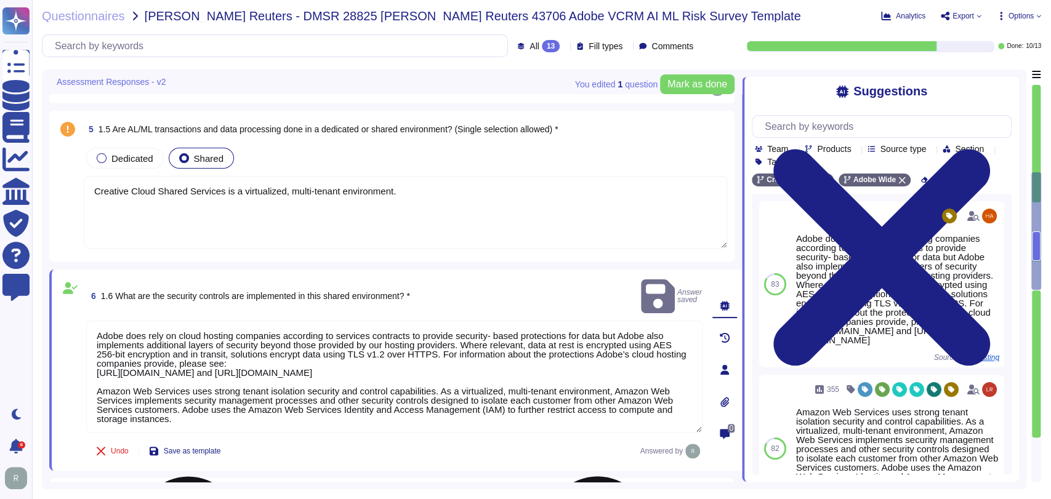
scroll to position [1, 0]
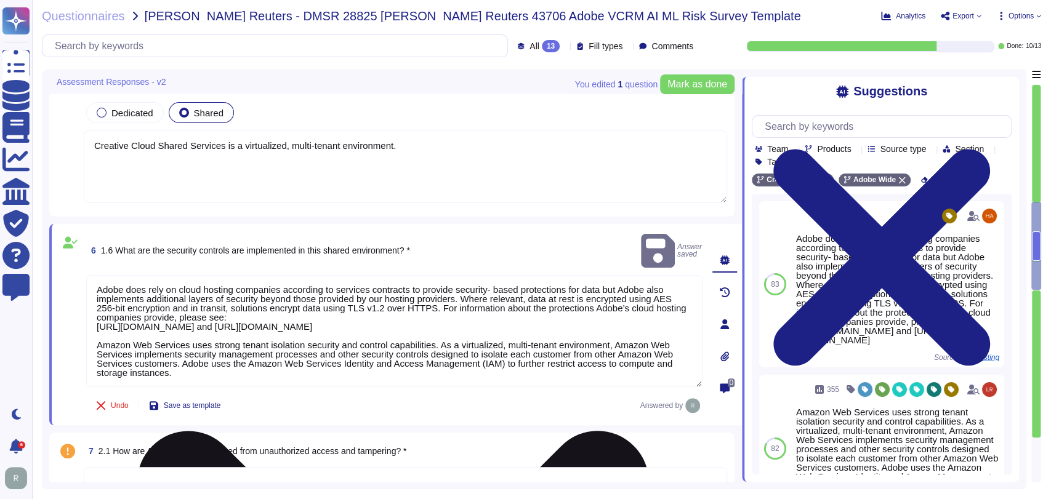
type textarea "An Adobe service that is GLBA–Ready, FERPA-Ready, FDA 21 CFR Part 11 compliant,…"
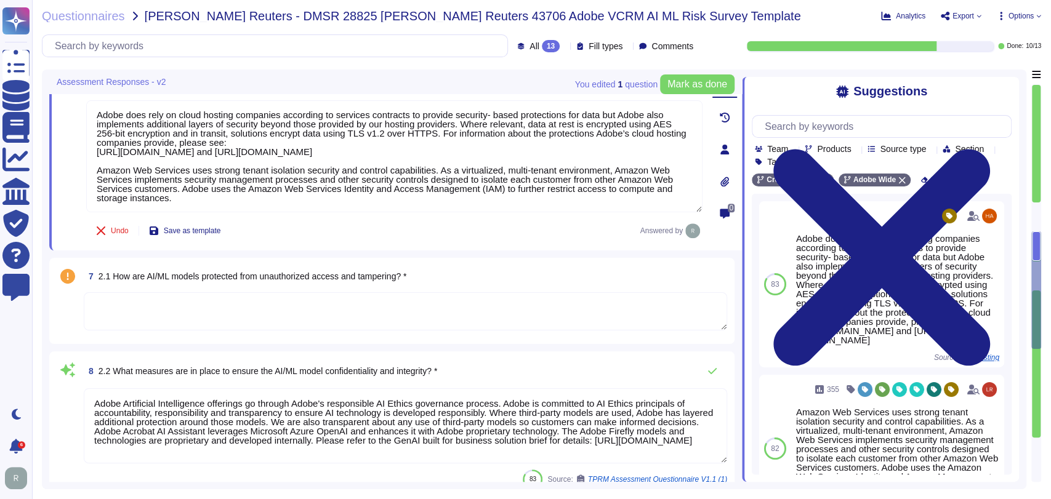
type textarea "Policies and procedures for the secure disposal of equipment used outside the o…"
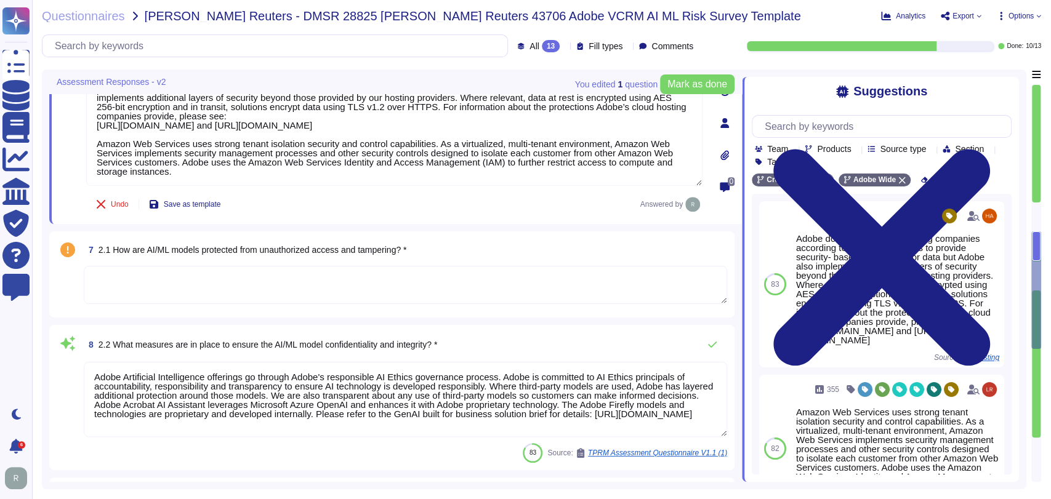
scroll to position [818, 0]
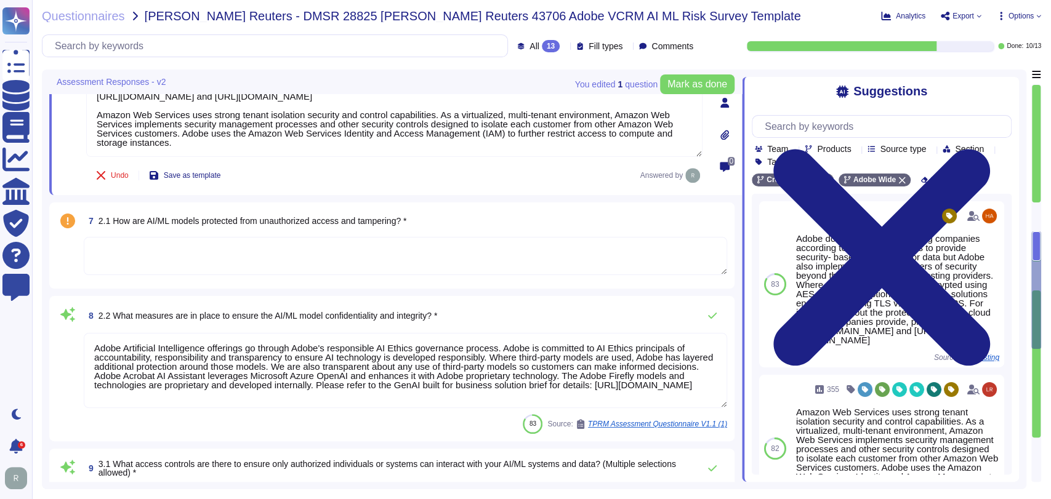
click at [440, 257] on textarea at bounding box center [405, 256] width 643 height 38
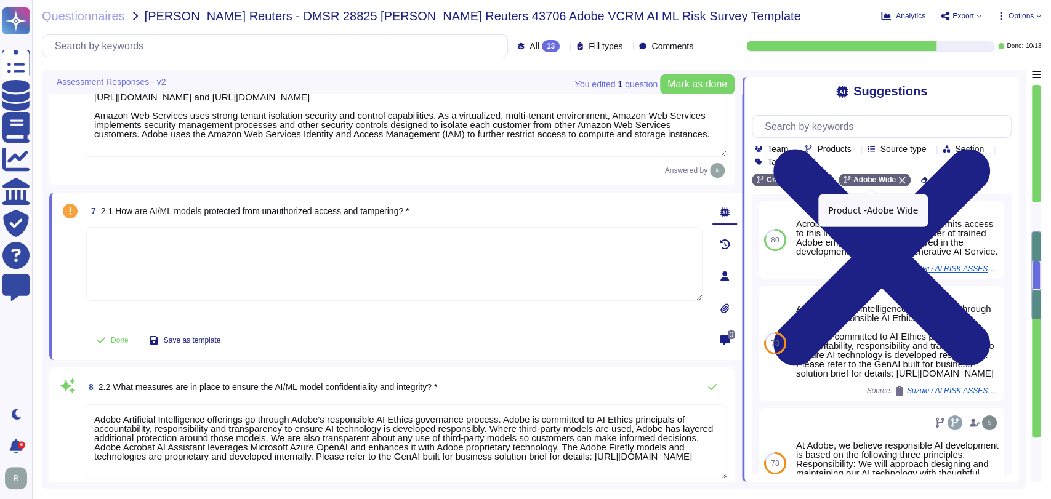
click at [899, 182] on icon at bounding box center [902, 180] width 7 height 7
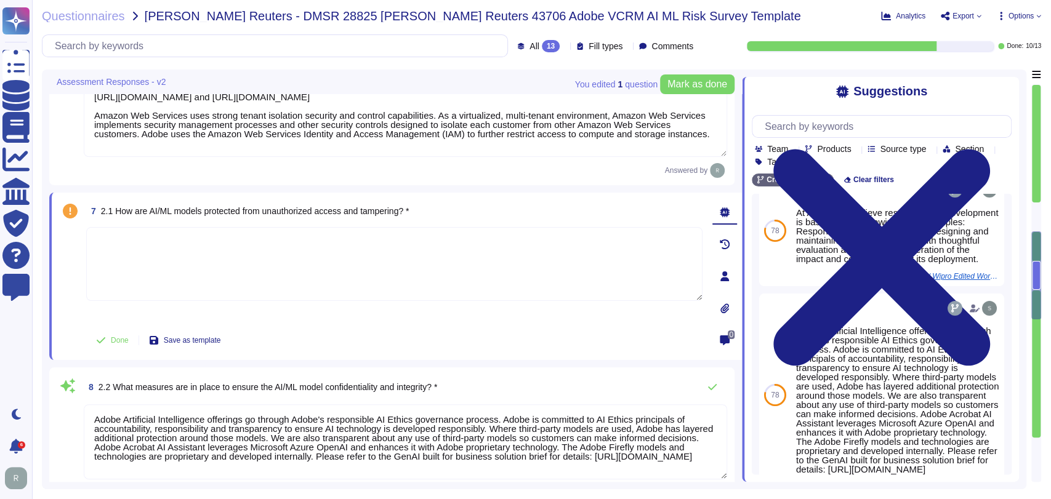
scroll to position [22, 0]
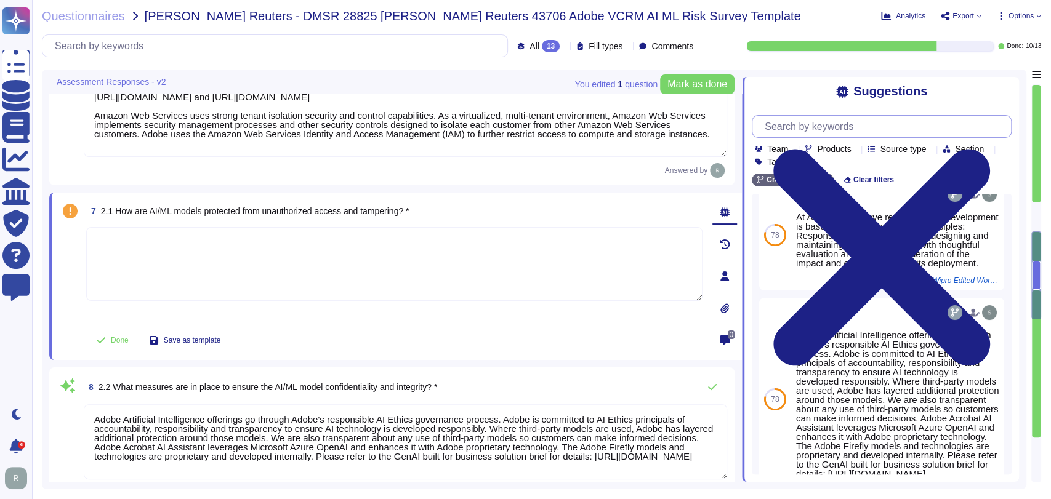
click at [826, 129] on input "text" at bounding box center [884, 127] width 252 height 22
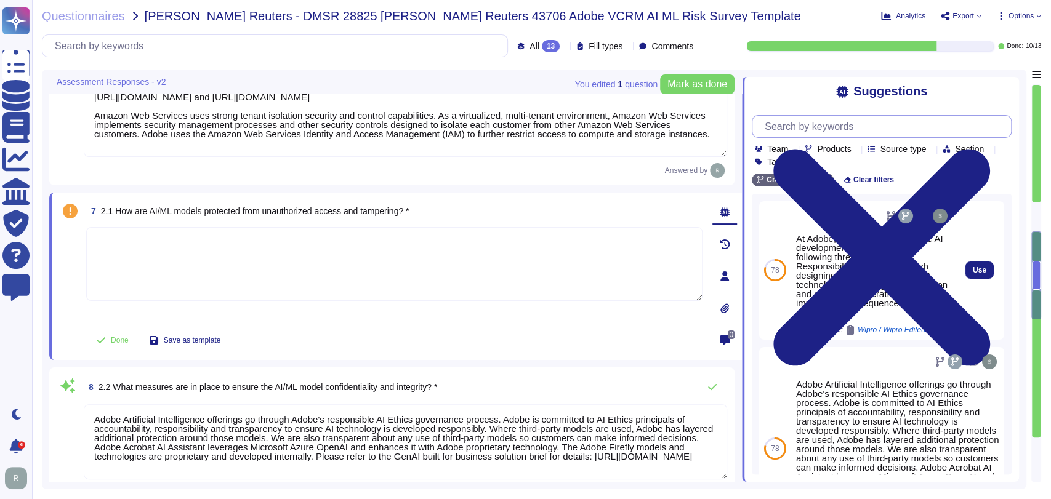
scroll to position [0, 0]
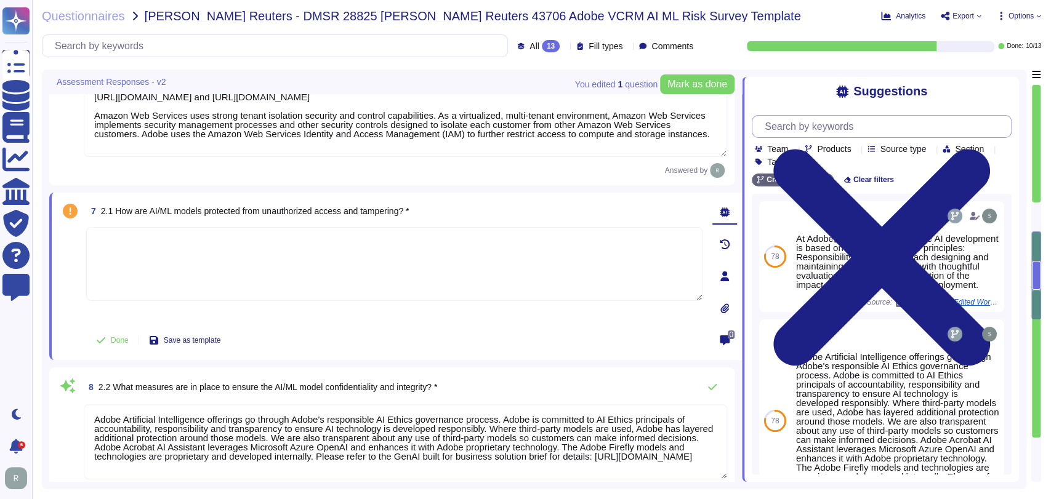
click at [830, 125] on input "text" at bounding box center [884, 127] width 252 height 22
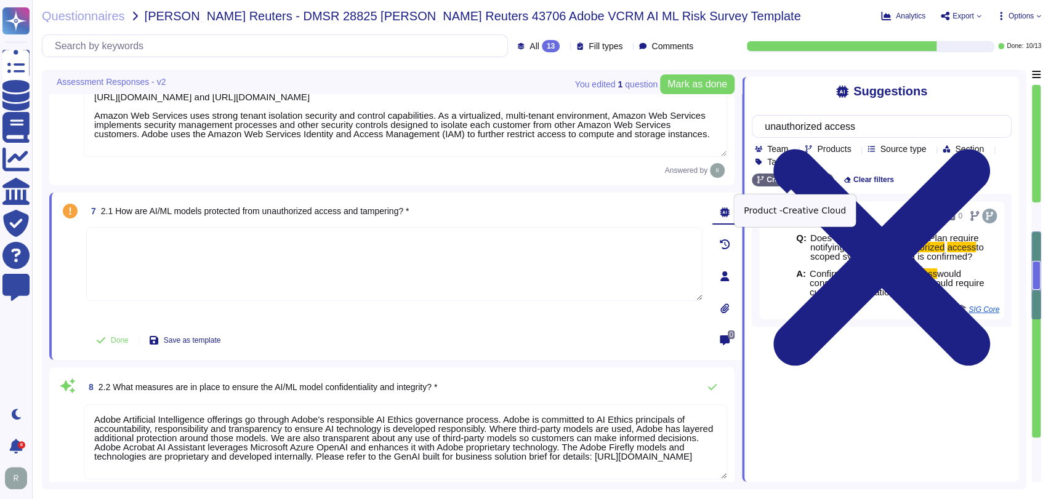
type input "unauthorized access"
click at [822, 180] on icon at bounding box center [824, 180] width 7 height 7
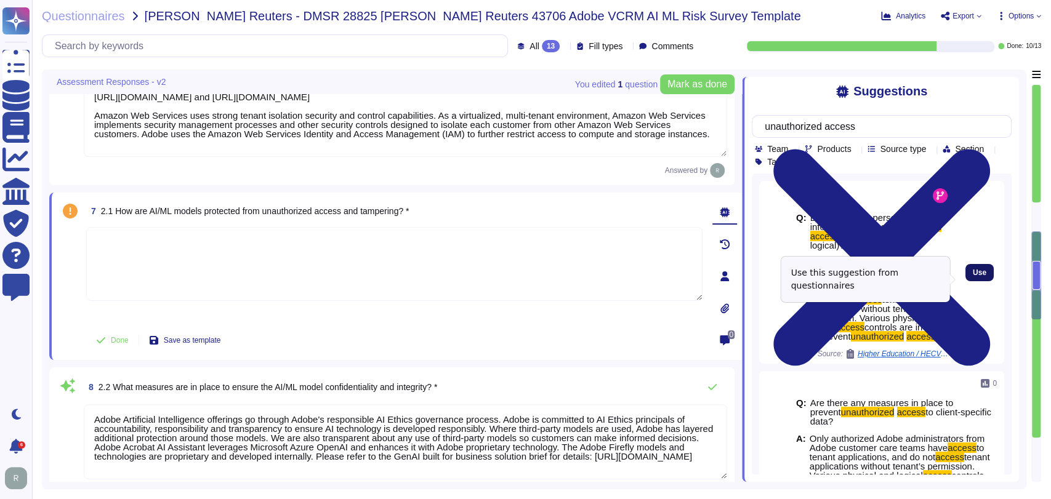
click at [973, 276] on span "Use" at bounding box center [980, 272] width 14 height 7
type textarea "Only authorized Adobe administrators from Adobe customer care teams have access…"
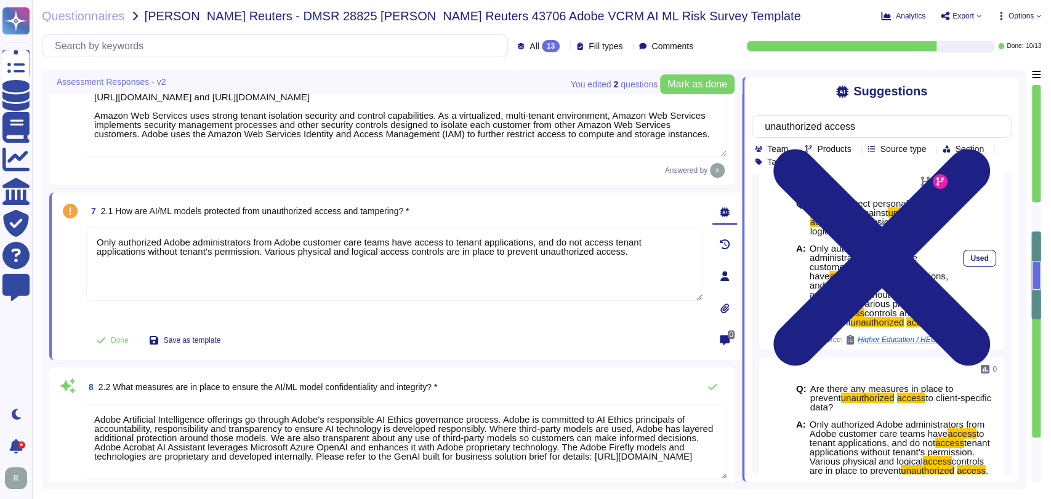
scroll to position [15, 0]
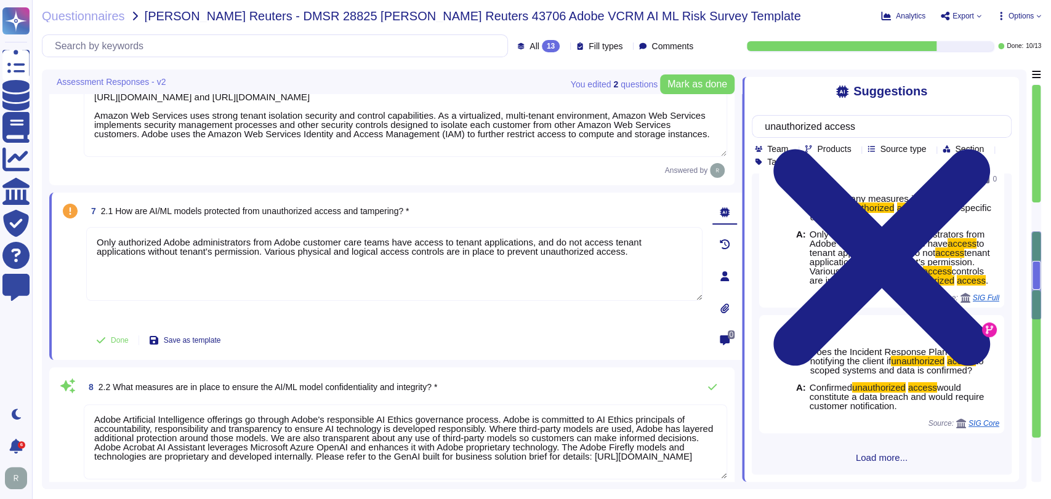
click at [856, 462] on span "Load more..." at bounding box center [882, 457] width 260 height 9
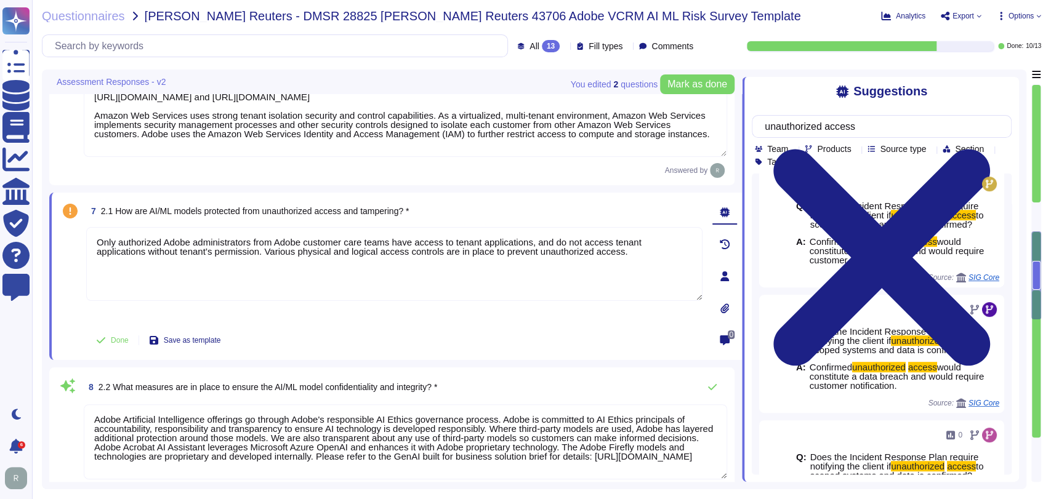
scroll to position [440, 0]
click at [874, 132] on input "unauthorized access" at bounding box center [878, 127] width 240 height 22
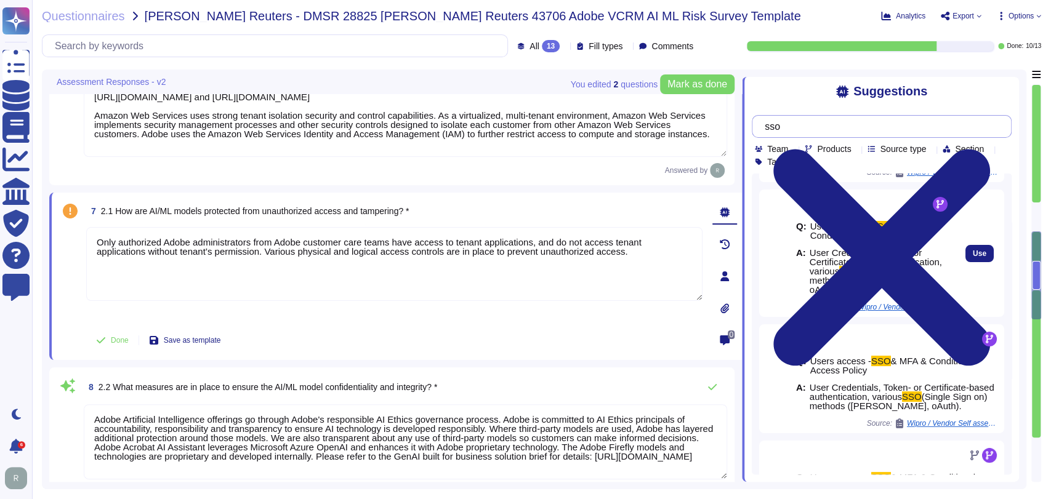
scroll to position [108, 0]
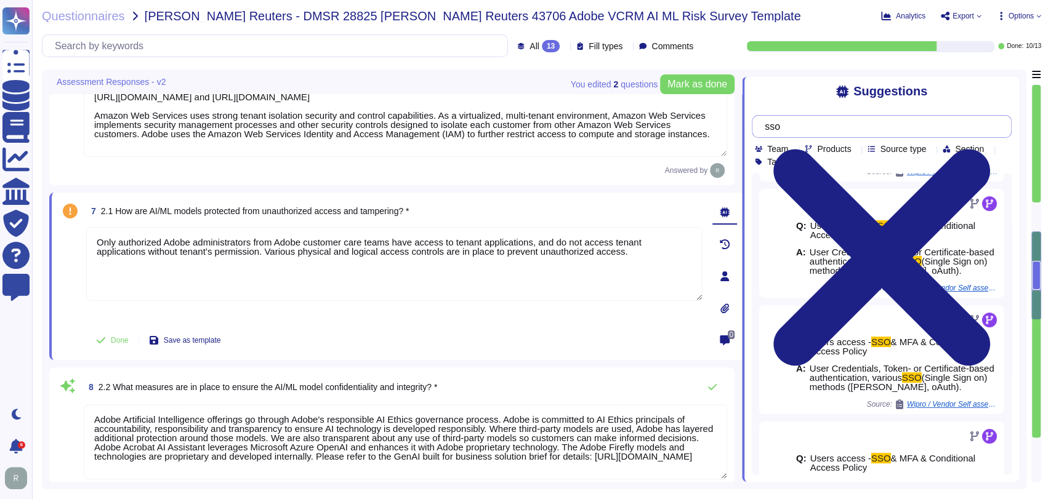
click at [803, 125] on input "sso" at bounding box center [878, 127] width 240 height 22
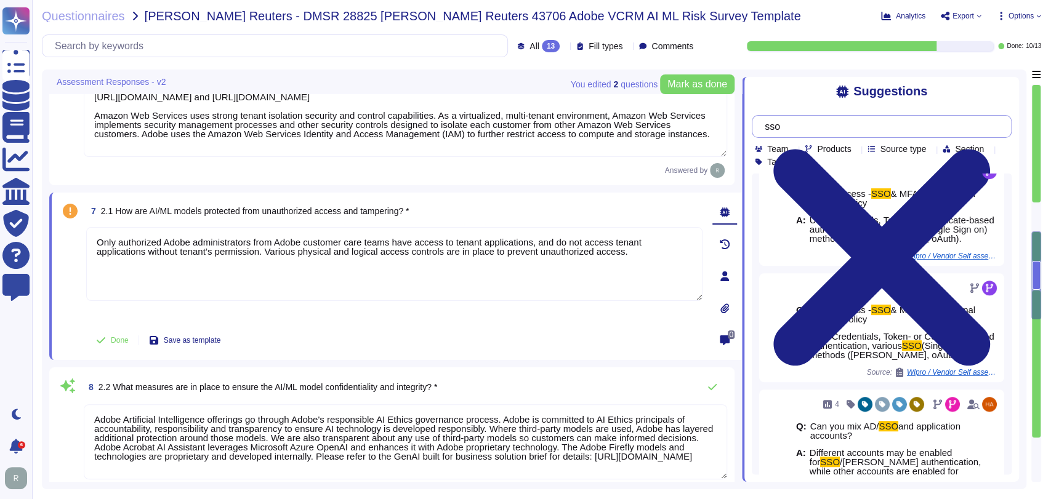
scroll to position [374, 0]
click at [807, 132] on input "sso" at bounding box center [878, 127] width 240 height 22
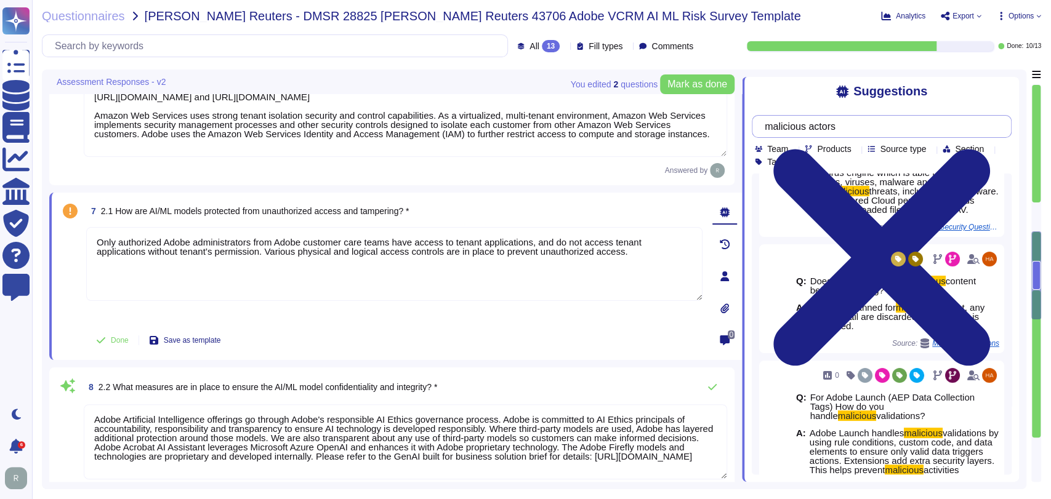
scroll to position [0, 0]
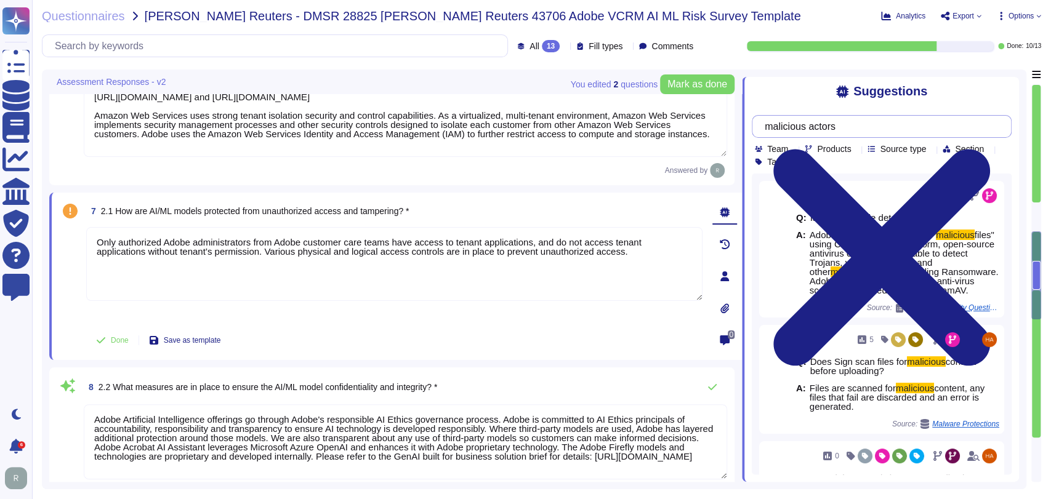
click at [854, 133] on input "malicious actors" at bounding box center [878, 127] width 240 height 22
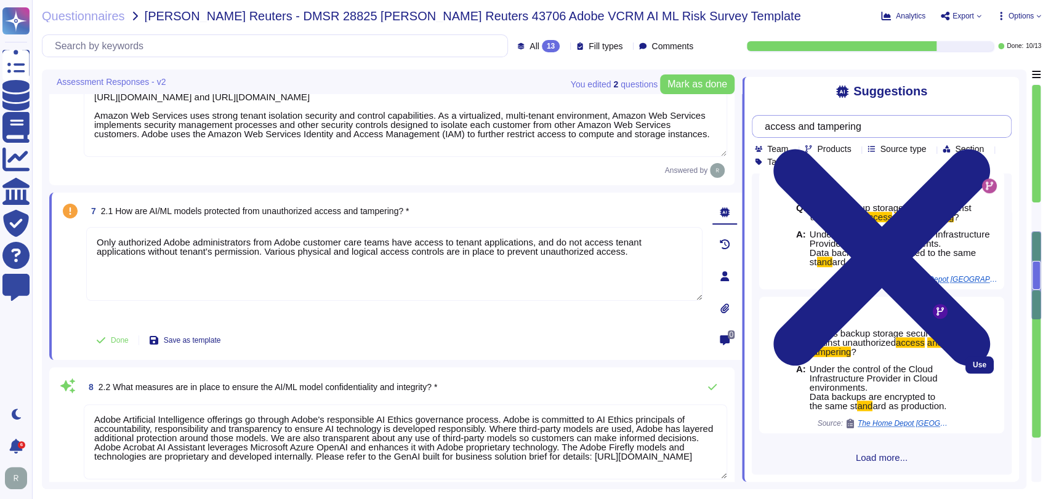
scroll to position [764, 0]
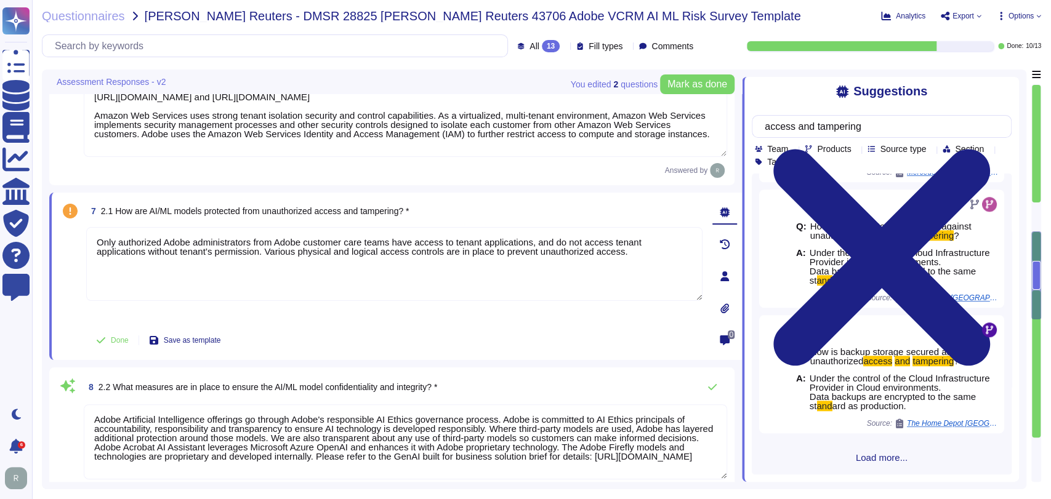
type input "access and tampering"
click at [883, 459] on span "Load more..." at bounding box center [882, 457] width 260 height 9
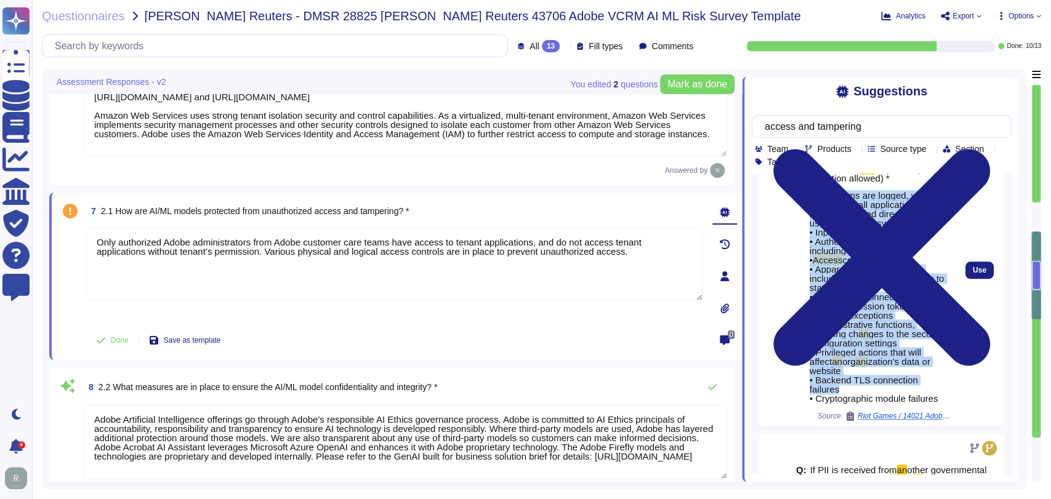
scroll to position [1054, 0]
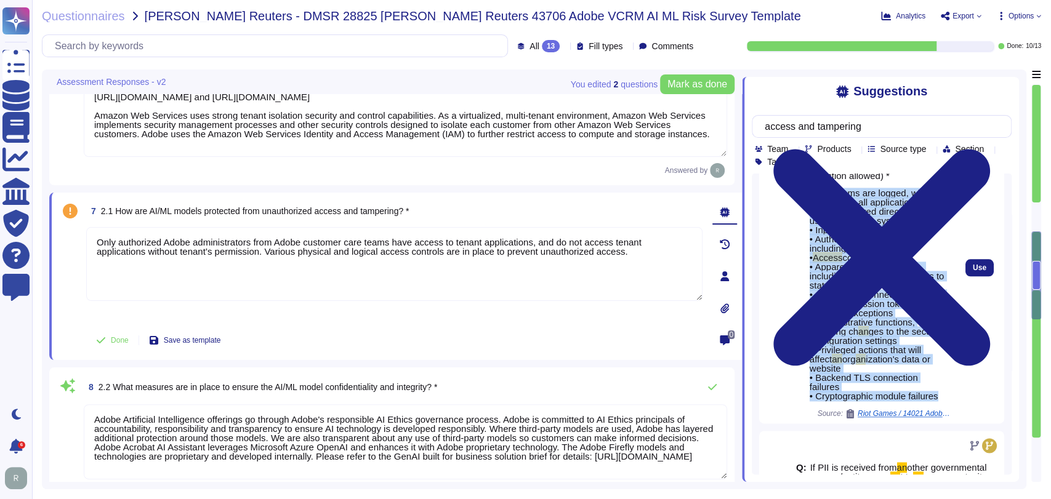
drag, startPoint x: 810, startPoint y: 252, endPoint x: 943, endPoint y: 424, distance: 217.2
click at [943, 424] on div "Q: 5.21 Do you log sensitive data access , including modification and disposal?…" at bounding box center [873, 267] width 164 height 312
copy span "These items are logged, where possible by all applications where input is recei…"
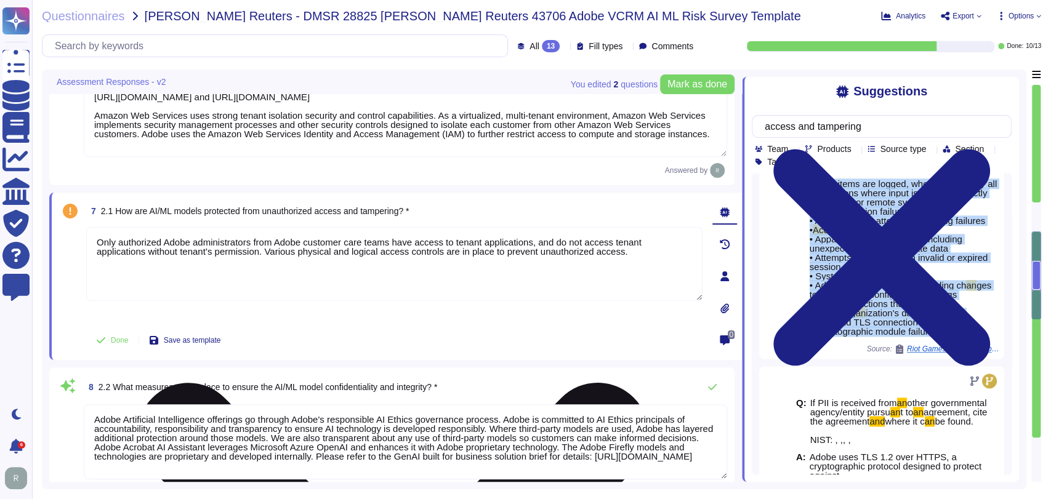
click at [310, 272] on textarea "Only authorized Adobe administrators from Adobe customer care teams have access…" at bounding box center [394, 264] width 616 height 74
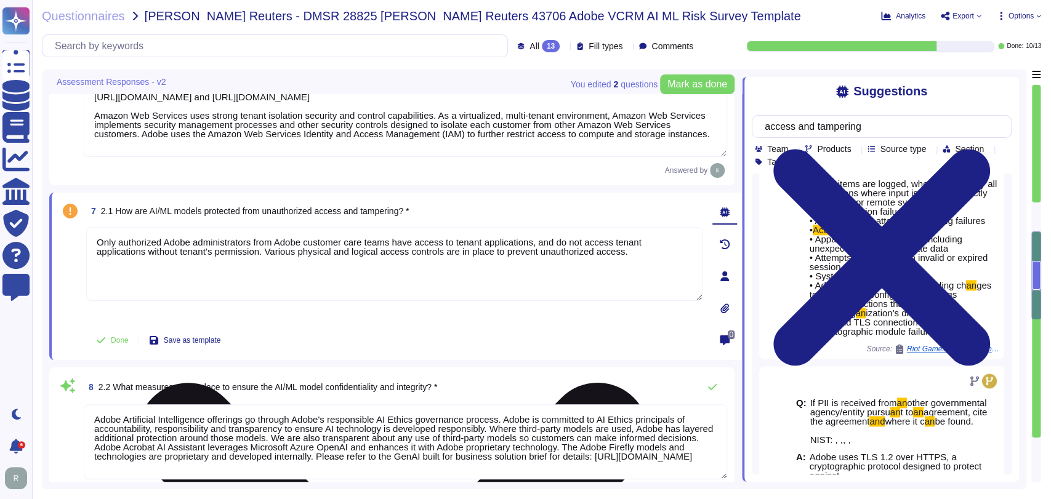
paste textarea "Adobe helps protect its customers from unauthorized access by logging and monit…"
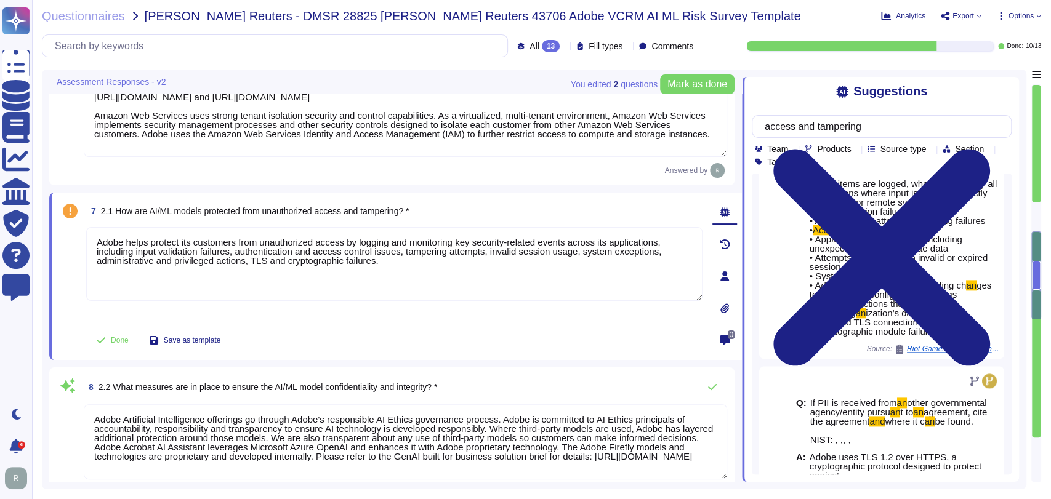
click at [503, 329] on div "Done Save as template" at bounding box center [394, 340] width 616 height 25
type textarea "Adobe helps protect its customers from unauthorized access by logging and monit…"
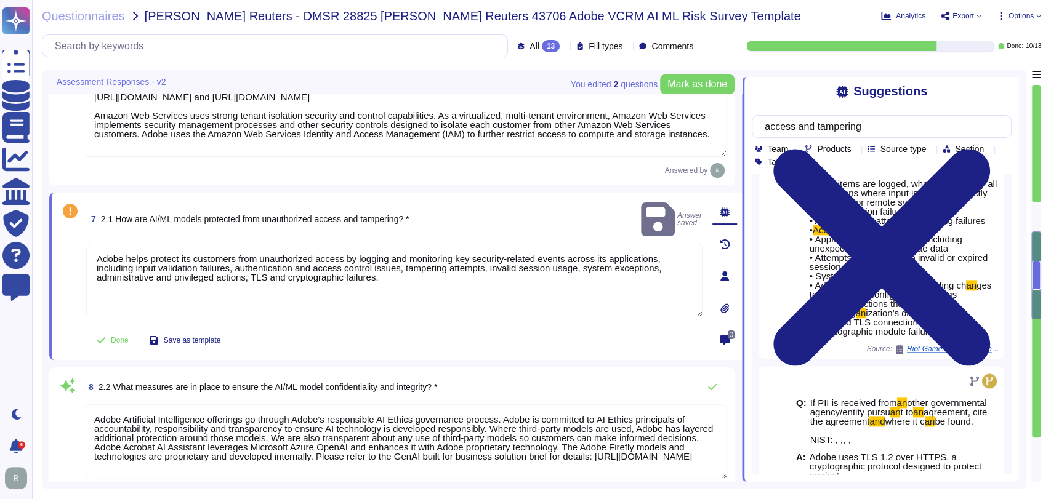
click at [524, 187] on div "4 1.4 Please mention the encryption standards are in use to encrypt the data. (…" at bounding box center [395, 174] width 693 height 1845
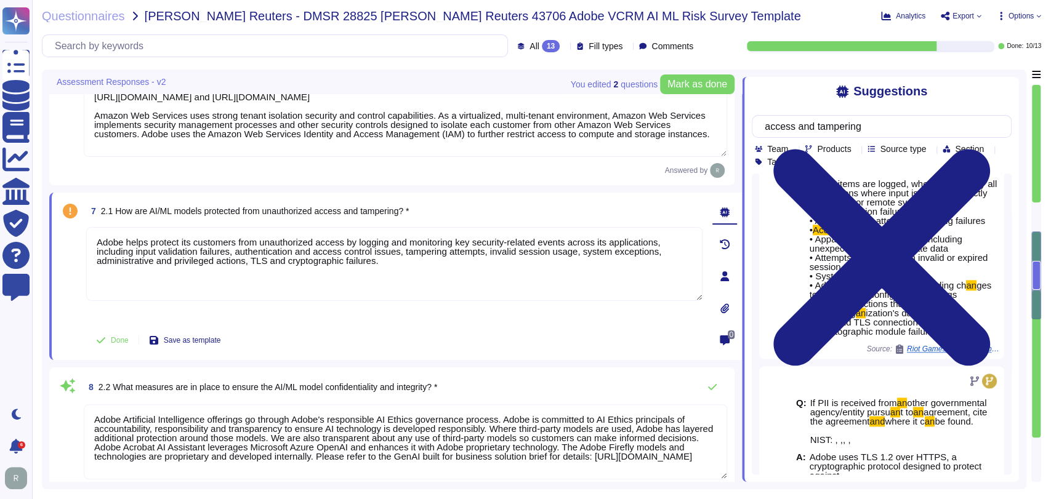
click at [444, 322] on div "7 2.1 How are AI/ML models protected from unauthorized access and tampering? * …" at bounding box center [380, 276] width 643 height 153
click at [119, 337] on span "Done" at bounding box center [120, 340] width 18 height 7
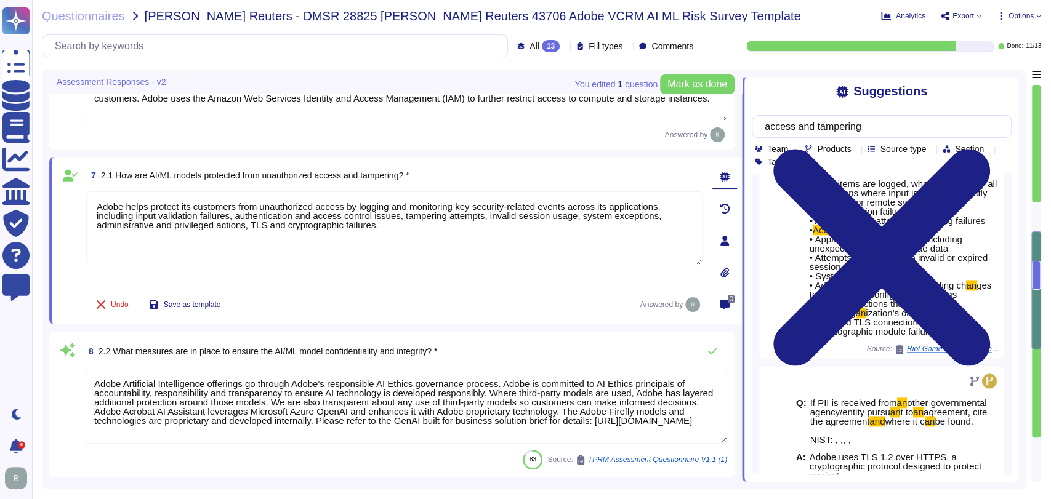
type textarea "Policies and procedures for the secure disposal of equipment used outside the o…"
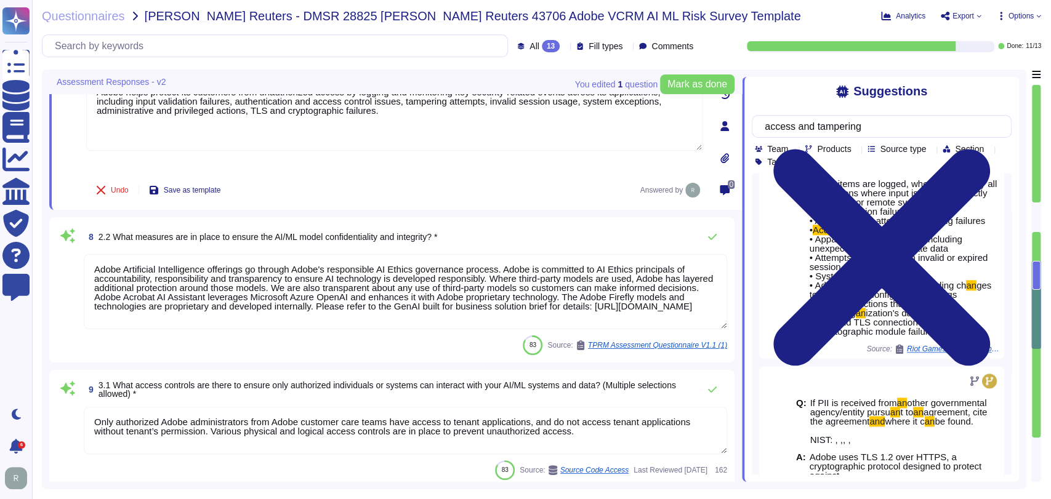
scroll to position [1005, 0]
type textarea "The Vendor Security Review (VSR) program evaluates a third-party vendor’s compl…"
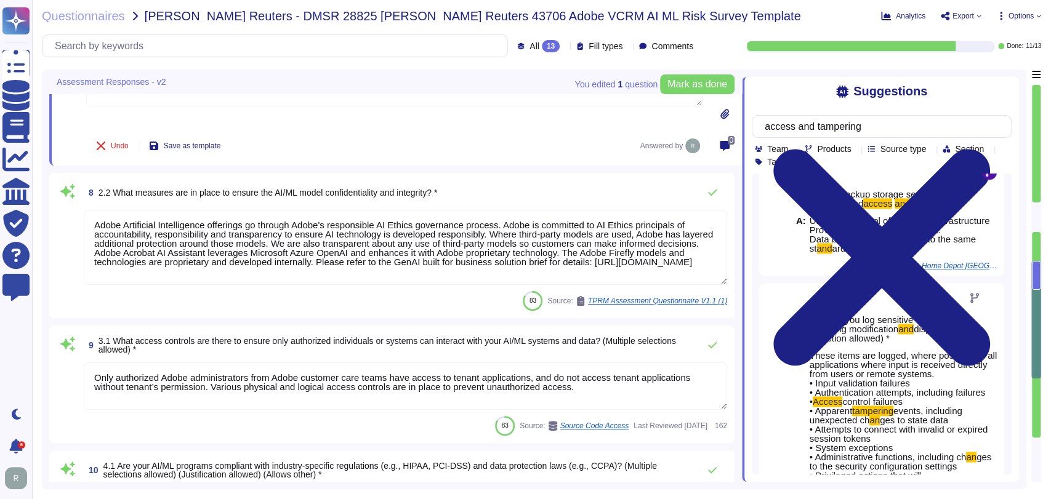
click at [562, 254] on textarea "Adobe Artificial Intelligence offerings go through Adobe's responsible AI Ethic…" at bounding box center [405, 247] width 643 height 75
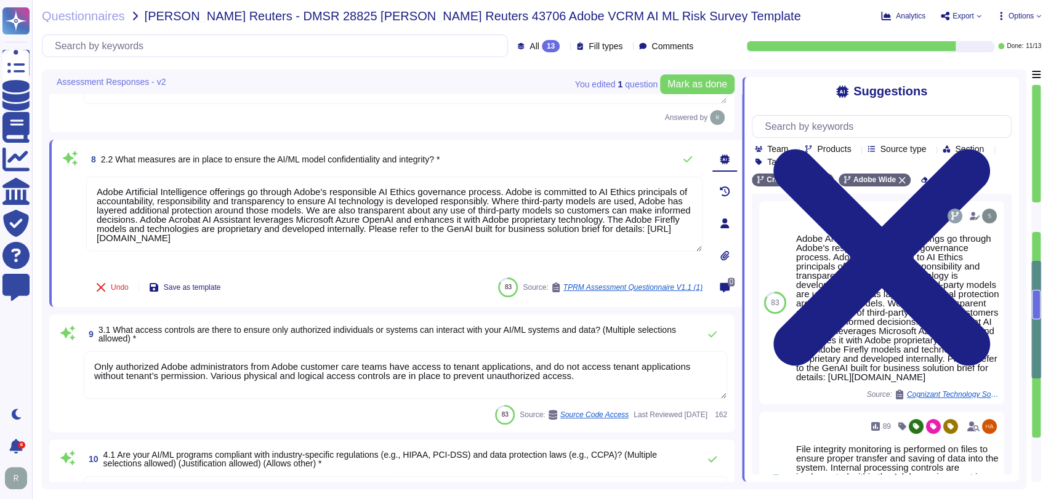
scroll to position [0, 0]
click at [325, 282] on div "Undo Save as template 83 Source: TPRM Assessment Questionnaire V1.1 (1)" at bounding box center [394, 287] width 616 height 25
click at [392, 315] on div "9 3.1 What access controls are there to ensure only authorized individuals or s…" at bounding box center [391, 374] width 685 height 118
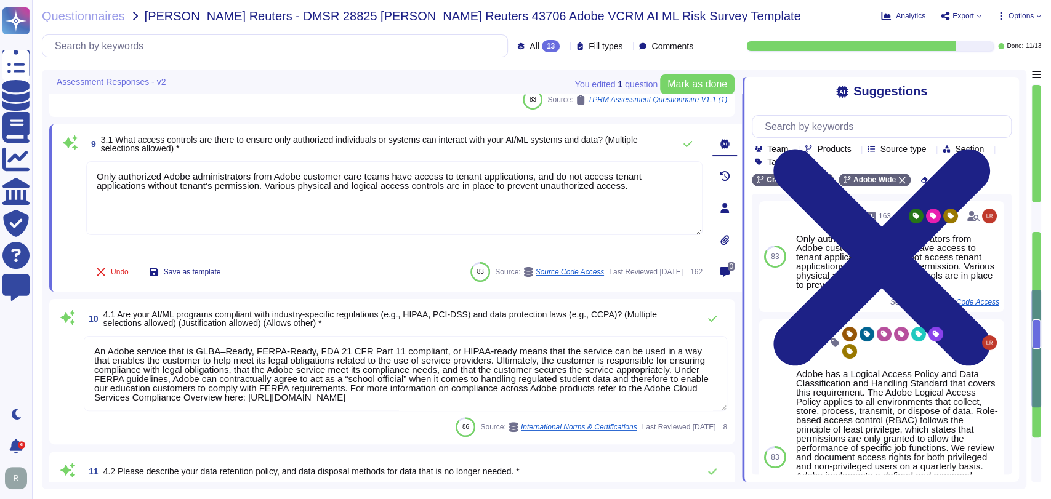
scroll to position [1158, 0]
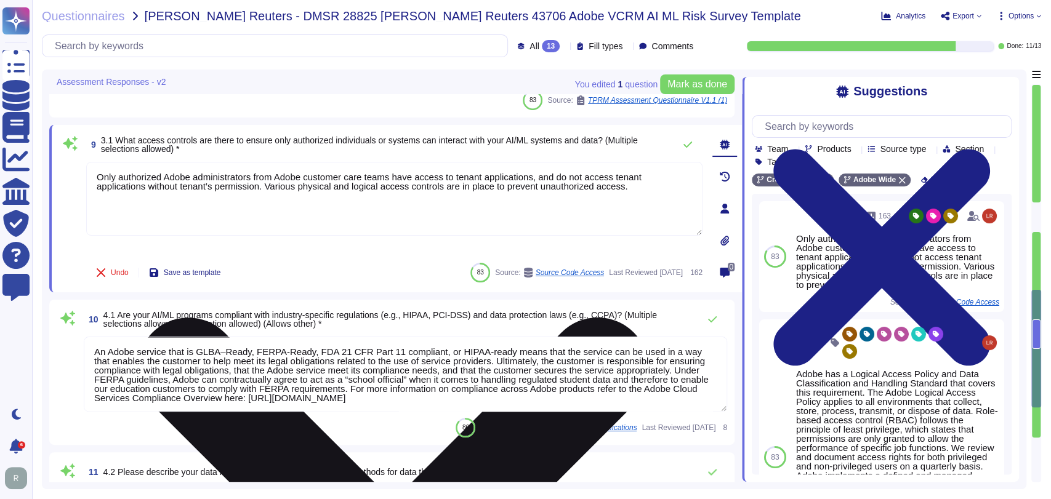
click at [352, 253] on div "Only authorized Adobe administrators from Adobe customer care teams have access…" at bounding box center [394, 209] width 616 height 94
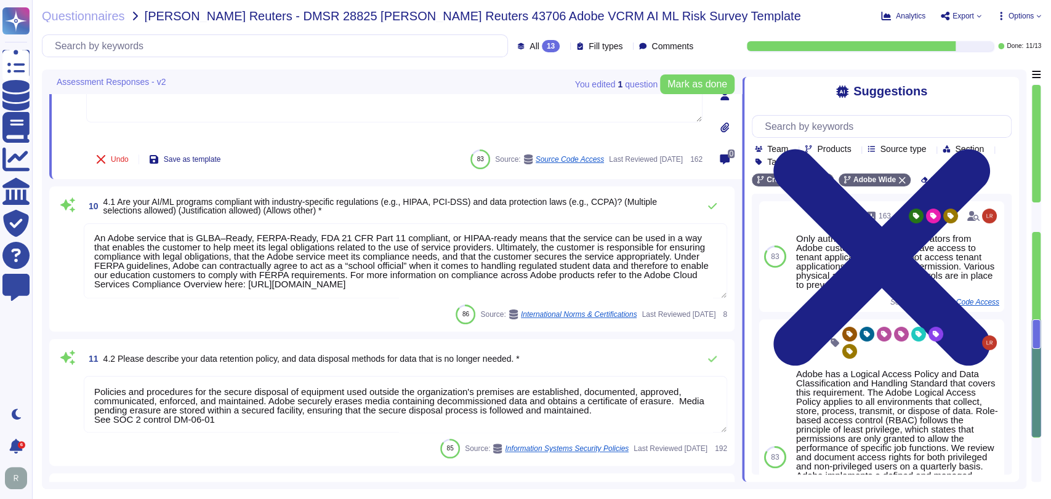
scroll to position [1272, 0]
click at [320, 448] on div "85 Source: Information Systems Security Policies Last Reviewed [DATE] 192" at bounding box center [405, 448] width 643 height 20
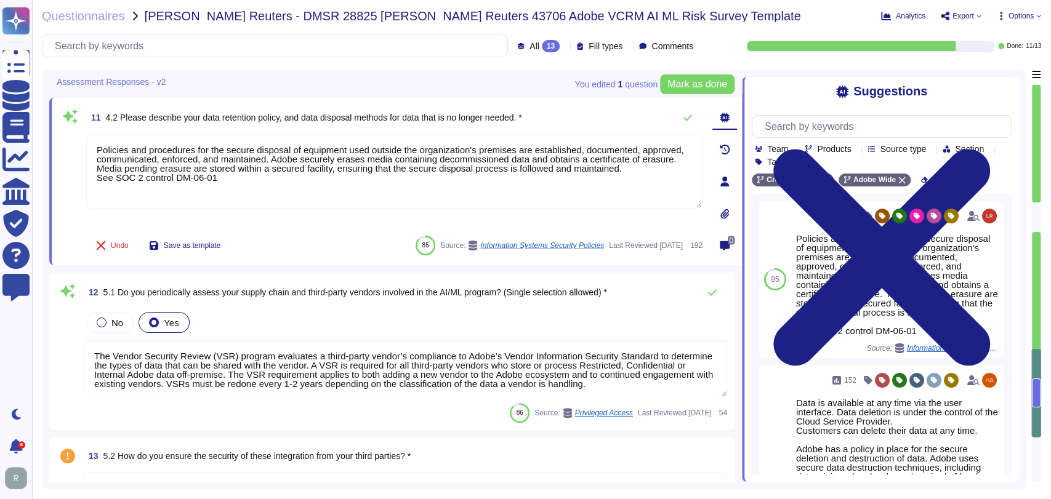
type textarea "Adobe Artificial Intelligence offerings go through Adobe's responsible AI Ethic…"
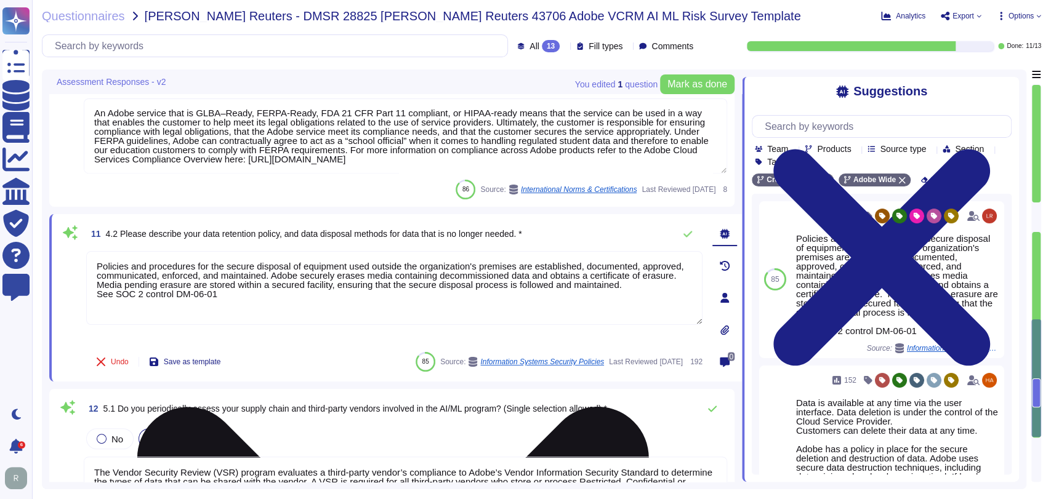
type textarea "Adobe helps protect its customers from unauthorized access by logging and monit…"
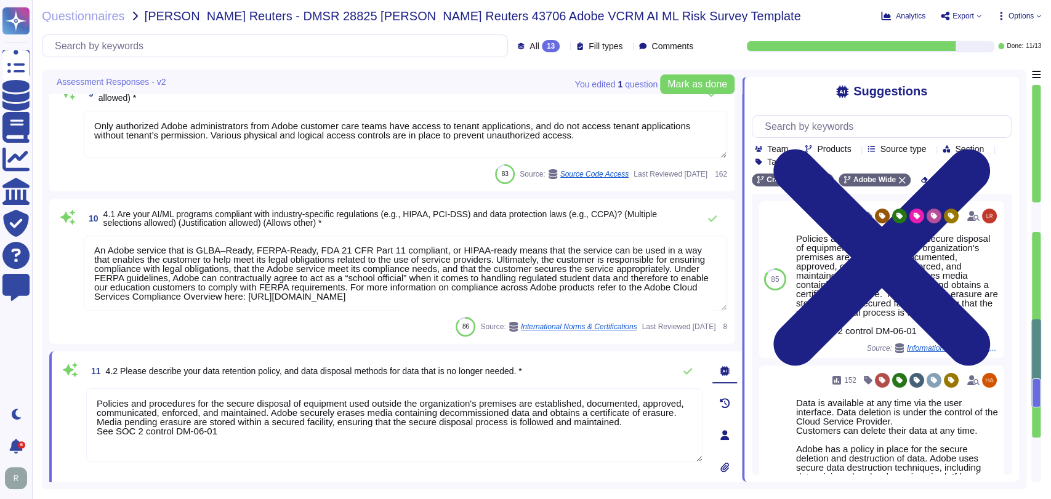
scroll to position [1183, 0]
click at [571, 295] on textarea "An Adobe service that is GLBA–Ready, FERPA-Ready, FDA 21 CFR Part 11 compliant,…" at bounding box center [405, 273] width 643 height 75
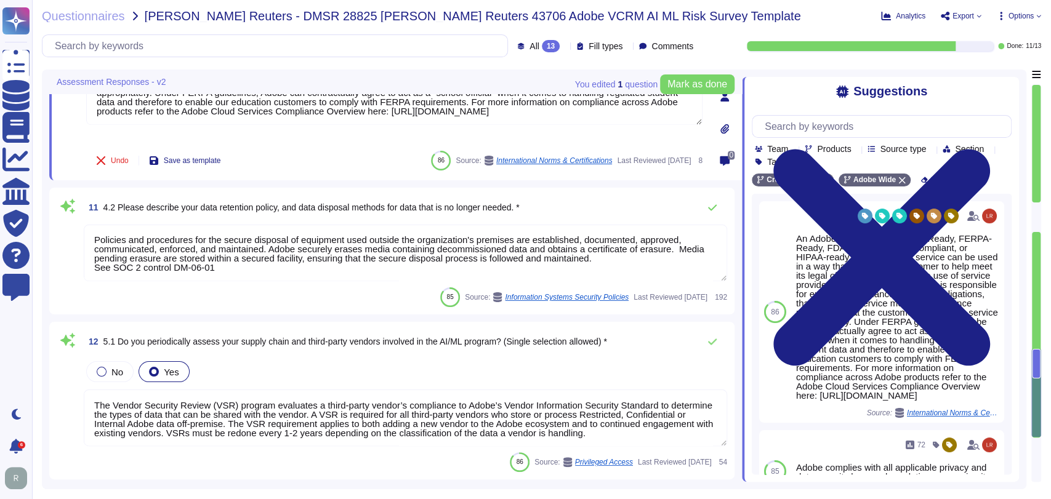
scroll to position [1363, 0]
click at [379, 258] on textarea "Policies and procedures for the secure disposal of equipment used outside the o…" at bounding box center [405, 252] width 643 height 57
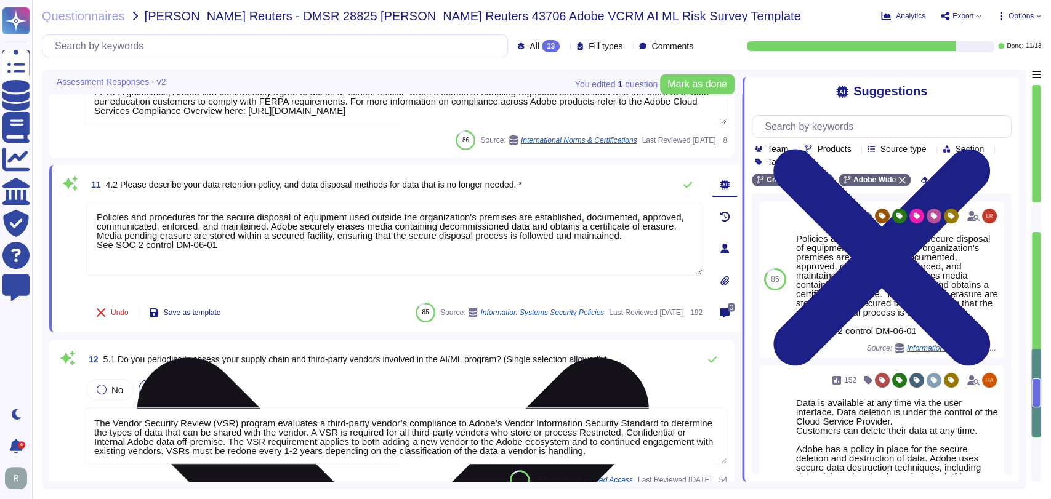
scroll to position [0, 0]
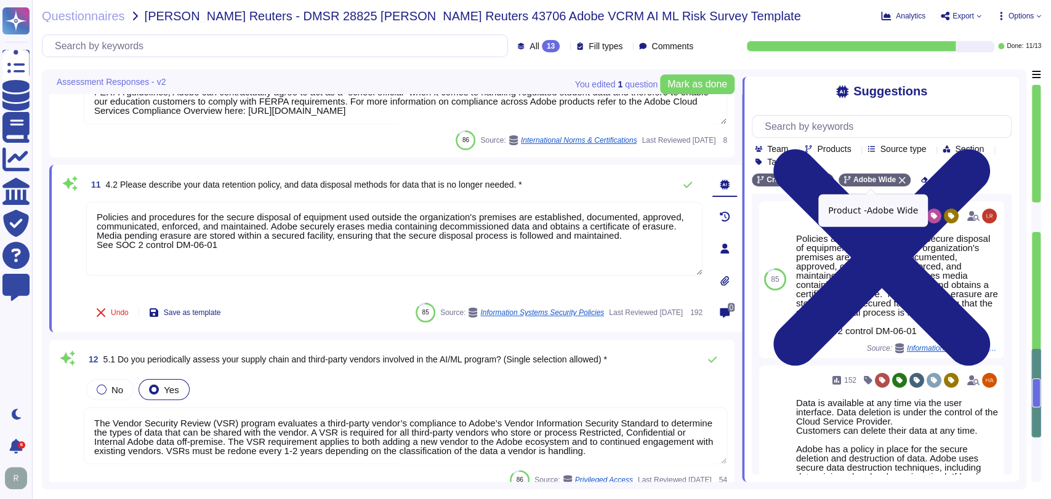
click at [900, 179] on icon at bounding box center [902, 180] width 7 height 7
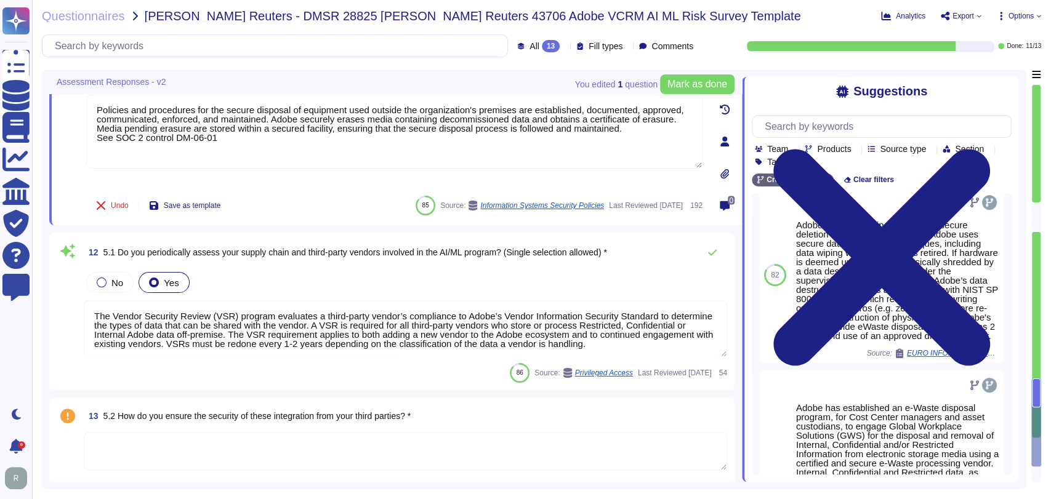
scroll to position [1, 0]
click at [456, 418] on div "13 5.2 How do you ensure the security of these integration from your third part…" at bounding box center [405, 416] width 643 height 22
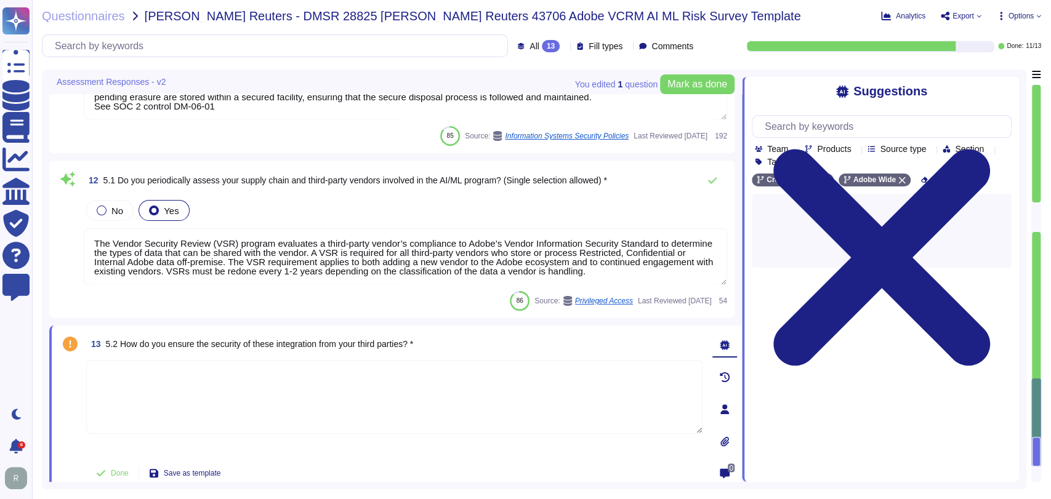
scroll to position [1503, 0]
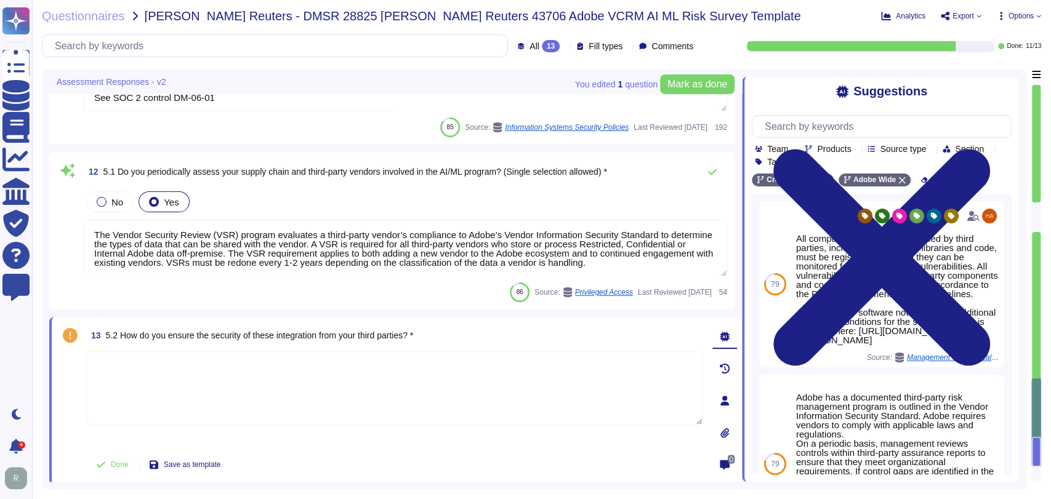
click at [293, 375] on textarea at bounding box center [394, 389] width 616 height 74
click at [899, 181] on icon at bounding box center [902, 180] width 7 height 7
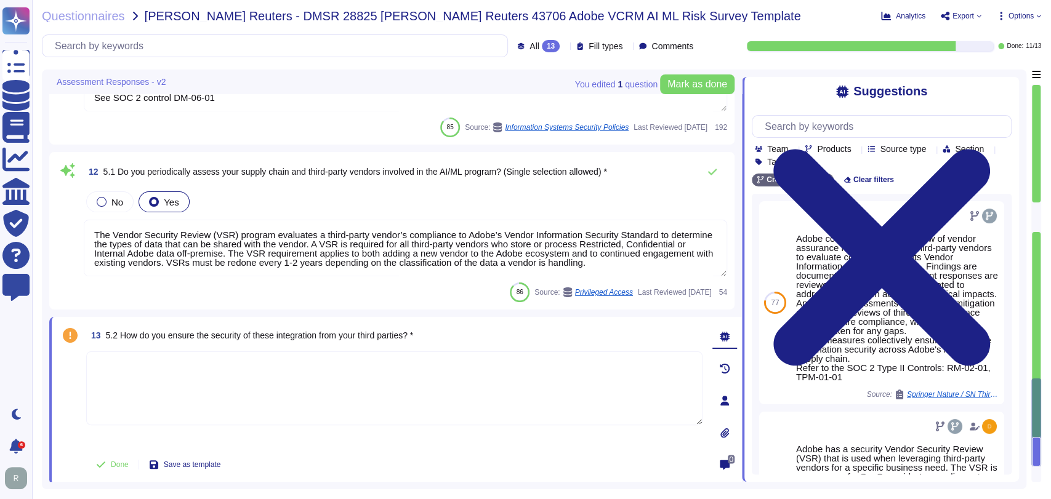
click at [489, 360] on textarea at bounding box center [394, 389] width 616 height 74
click at [487, 365] on textarea at bounding box center [394, 389] width 616 height 74
click at [360, 244] on textarea "The Vendor Security Review (VSR) program evaluates a third-party vendor’s compl…" at bounding box center [405, 248] width 643 height 57
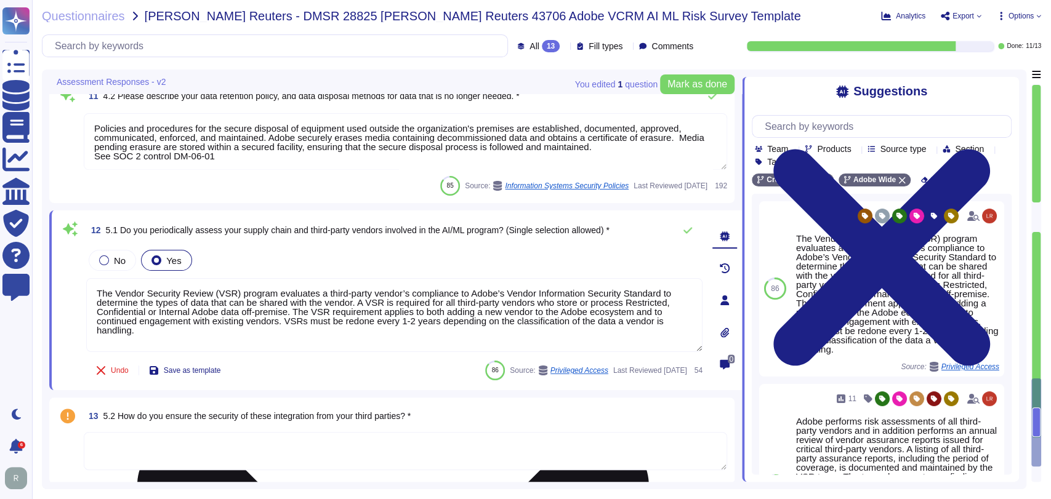
click at [417, 302] on textarea "The Vendor Security Review (VSR) program evaluates a third-party vendor’s compl…" at bounding box center [394, 315] width 616 height 74
click at [313, 455] on textarea at bounding box center [405, 451] width 643 height 38
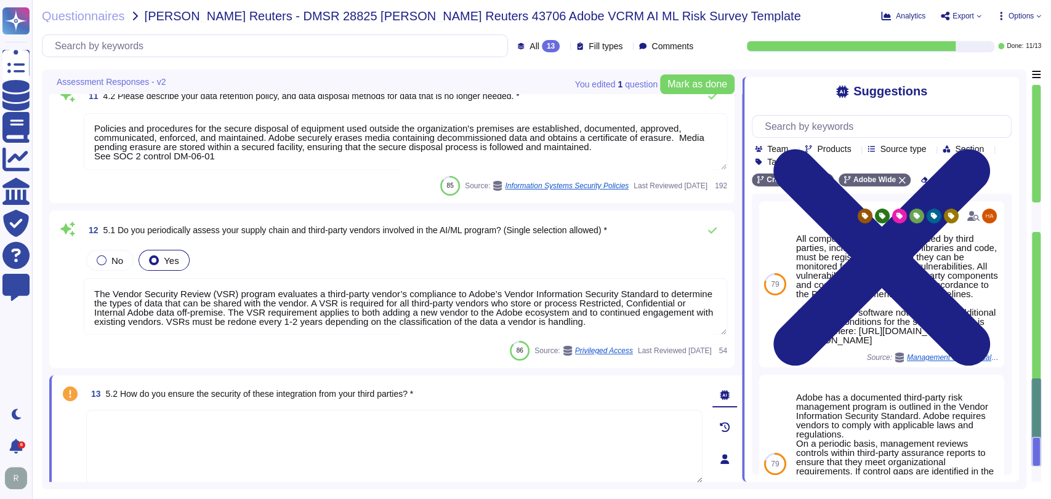
click at [415, 446] on textarea at bounding box center [394, 447] width 616 height 74
click at [898, 183] on icon at bounding box center [901, 180] width 7 height 7
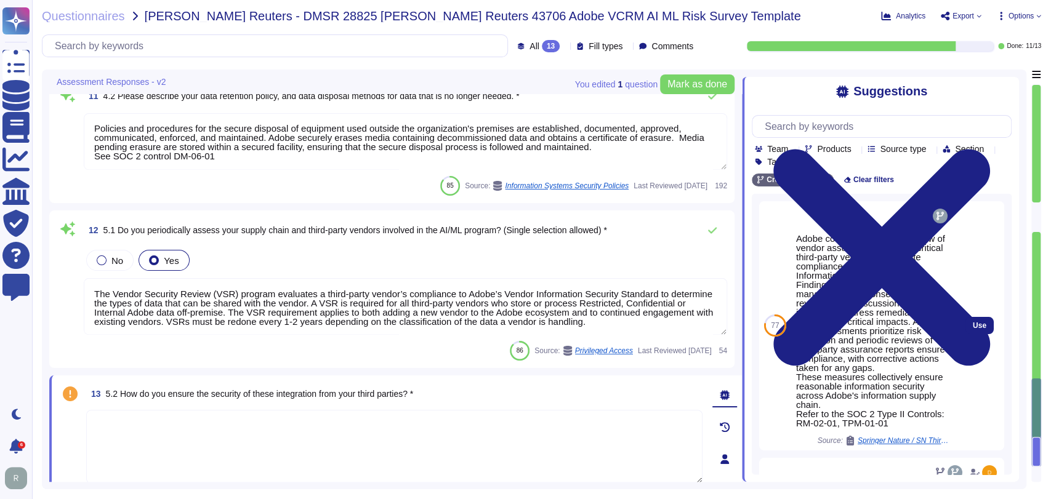
scroll to position [0, 0]
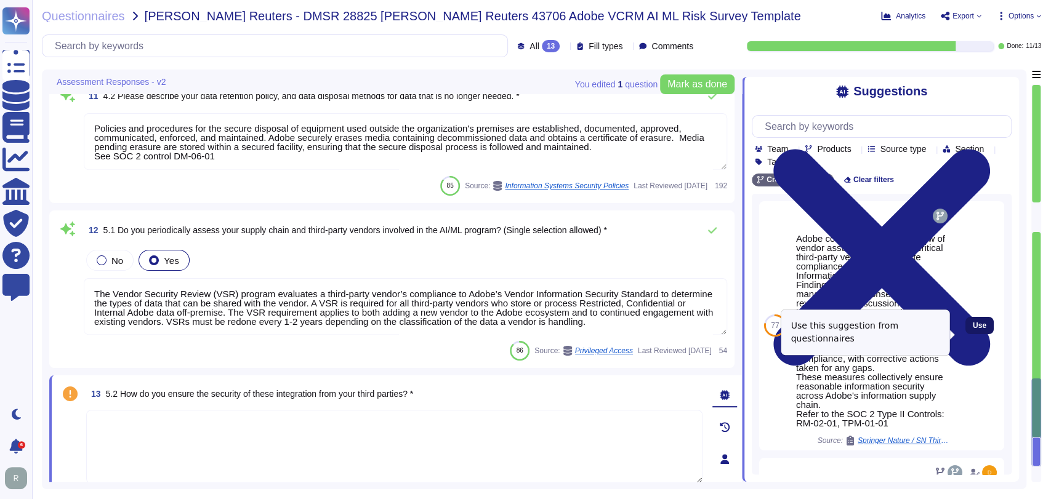
click at [973, 329] on span "Use" at bounding box center [980, 325] width 14 height 7
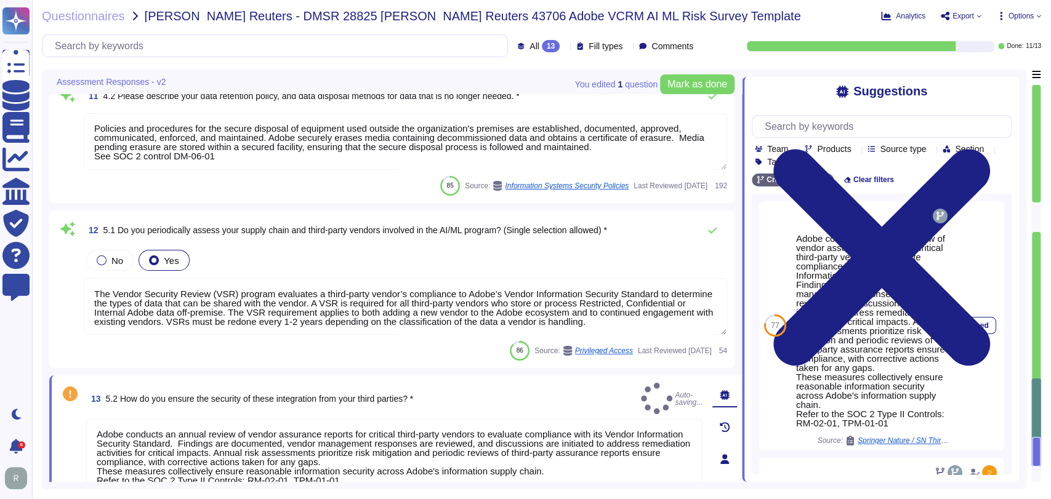
type textarea "Adobe conducts an annual review of vendor assurance reports for critical third-…"
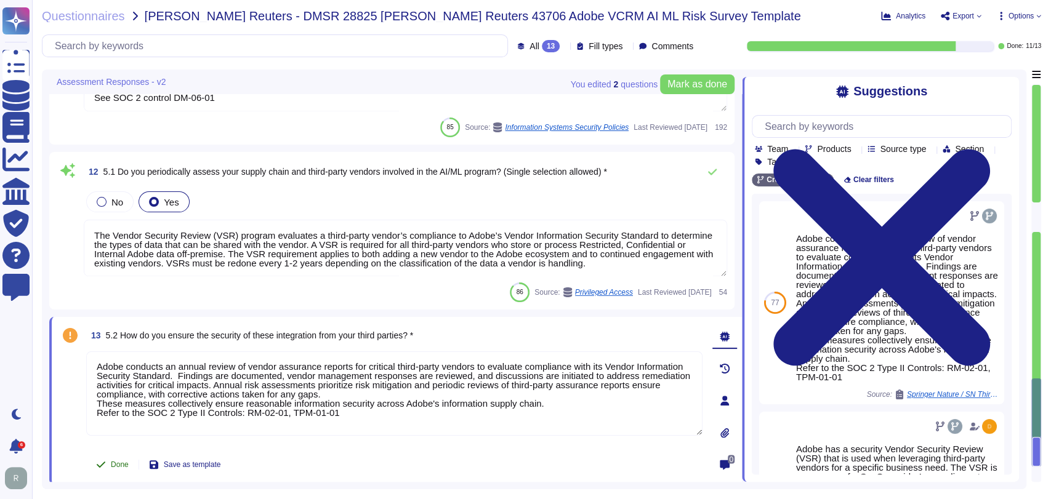
click at [121, 467] on button "Done" at bounding box center [112, 464] width 52 height 25
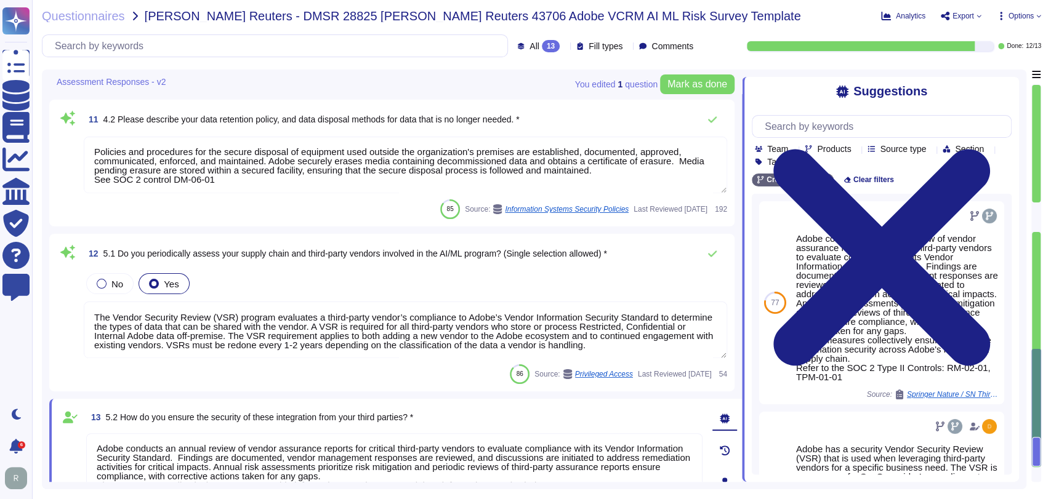
type textarea "Adobe Artificial Intelligence offerings go through Adobe's responsible AI Ethic…"
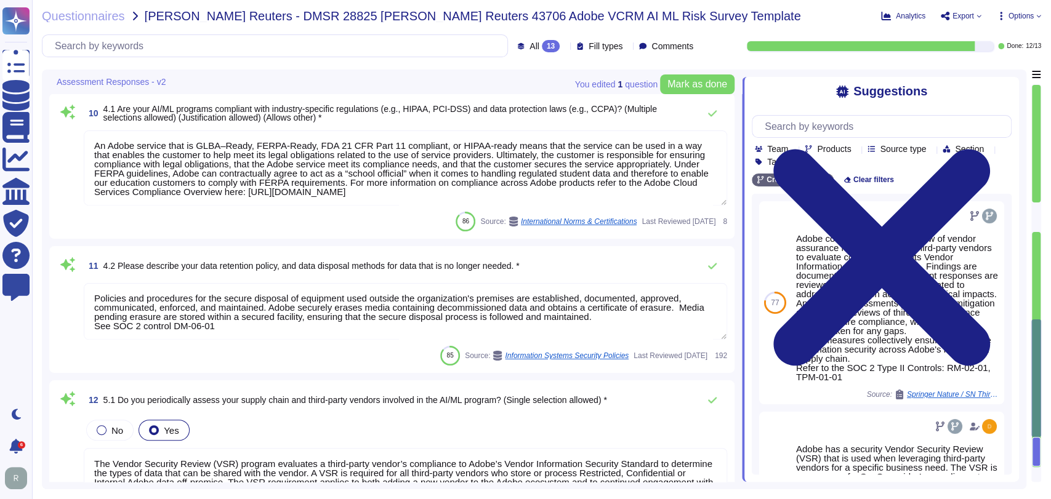
type textarea "Adobe helps protect its customers from unauthorized access by logging and monit…"
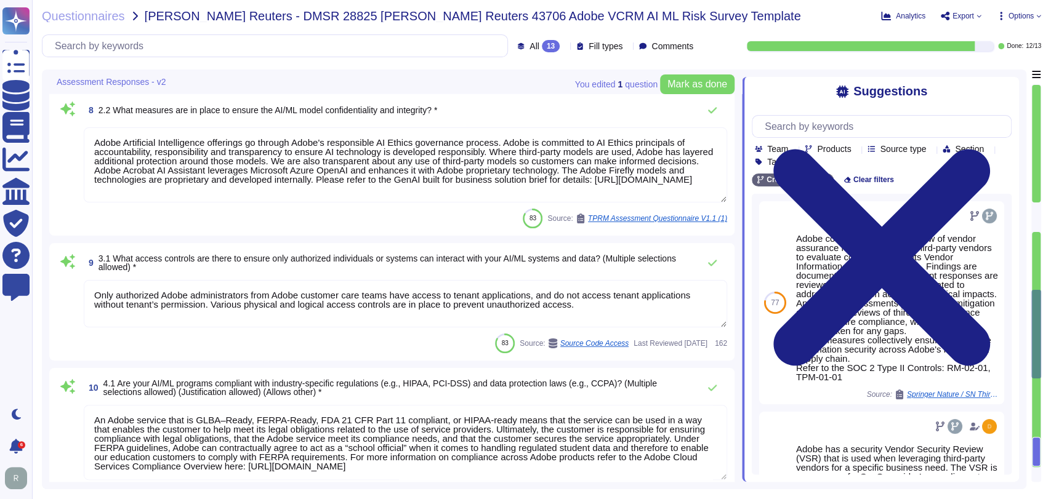
type textarea "Adobe does rely on cloud hosting companies according to services contracts to p…"
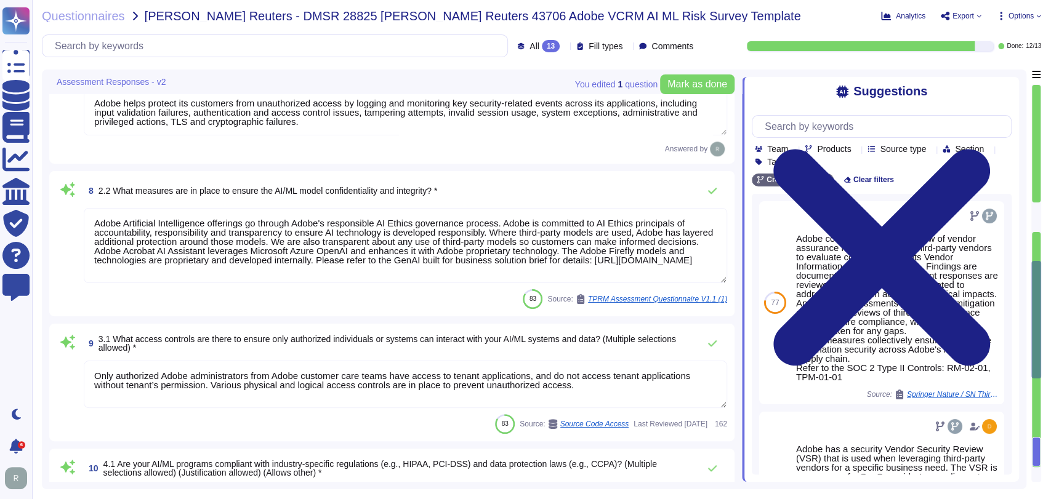
type textarea "Creative Cloud Shared Services is a virtualized, multi-tenant environment."
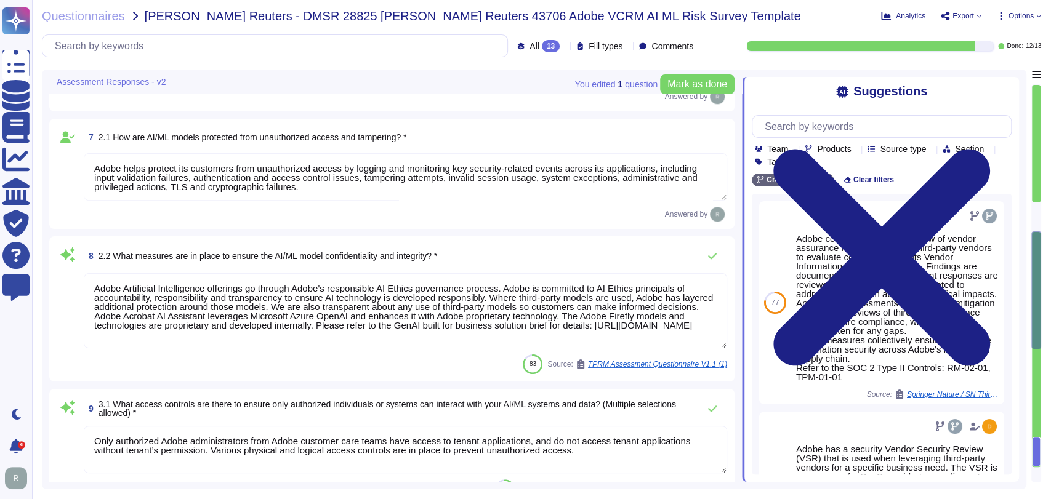
type textarea "AES256 TLS1.2"
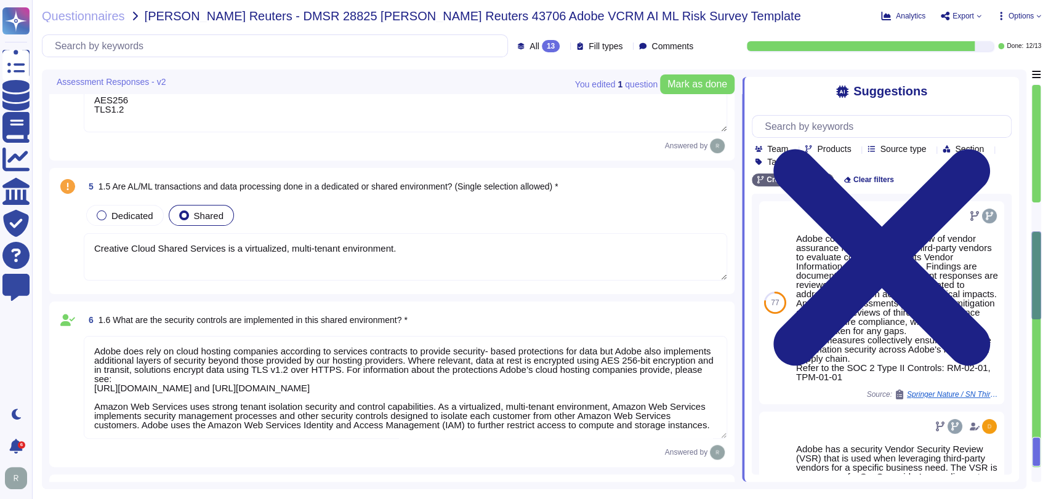
type textarea "Adobe does not plan to include enterprise users content in datasets used for ge…"
type textarea "Adobe utilizes AES-256 bit encryption at rest and TLS v1.2 or higher for data i…"
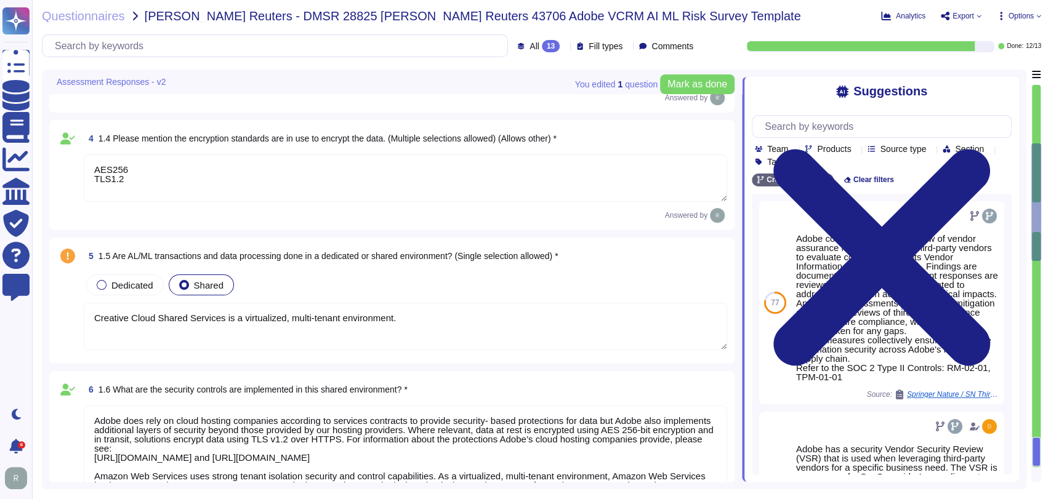
type textarea "Adobe Artificial Intelligence offerings go through Adobe's responsible AI Ethic…"
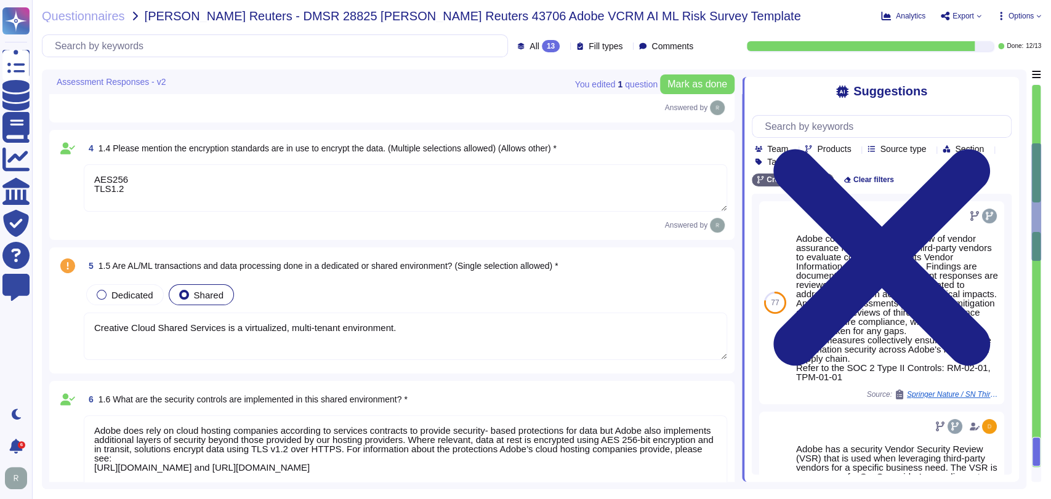
scroll to position [395, 0]
click at [741, 74] on span at bounding box center [741, 276] width 5 height 412
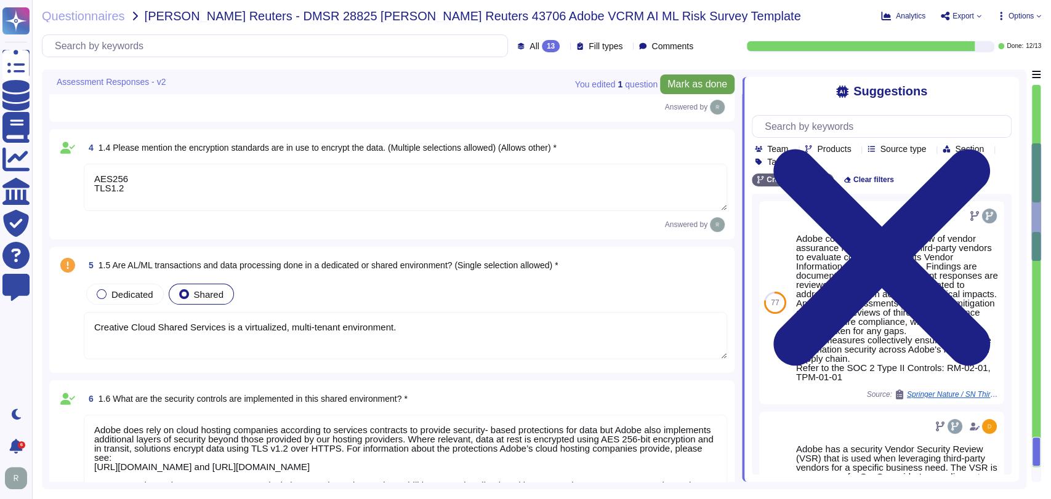
click at [683, 89] on span "Mark as done" at bounding box center [697, 84] width 60 height 10
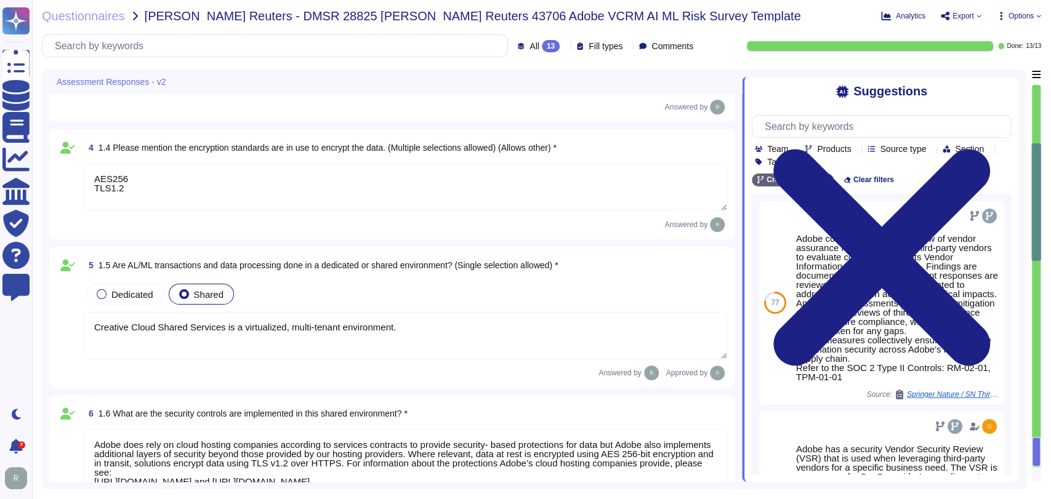
click at [976, 16] on icon at bounding box center [978, 16] width 5 height 5
click at [986, 74] on p "Download" at bounding box center [1006, 89] width 44 height 30
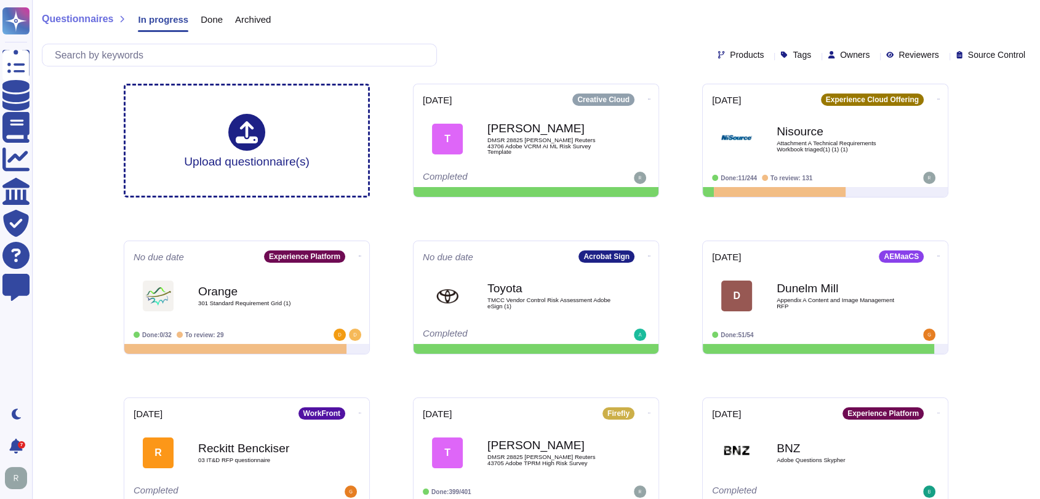
click at [840, 55] on span "Owners" at bounding box center [855, 54] width 30 height 9
type input "[PERSON_NAME]"
click at [829, 109] on div "[PERSON_NAME]" at bounding box center [887, 114] width 143 height 28
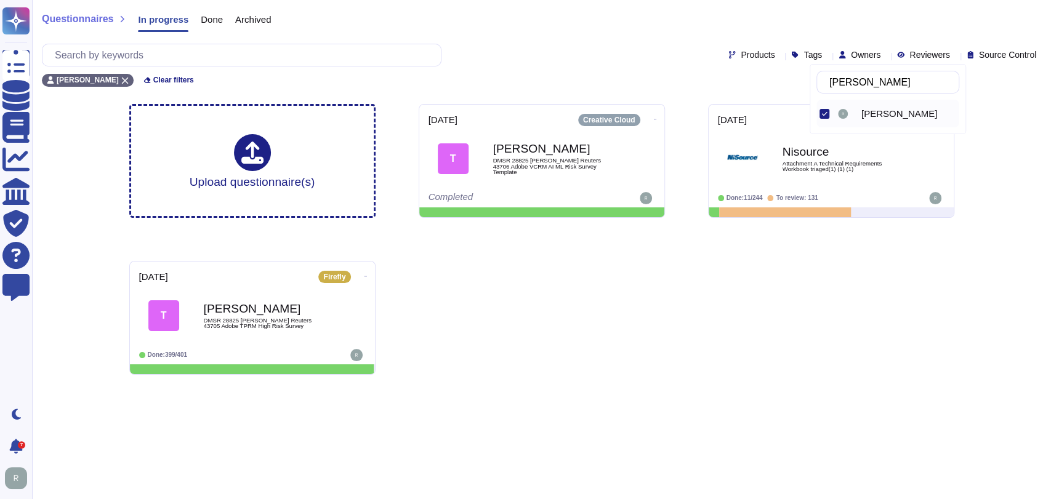
click at [568, 66] on div "Rick Brown Clear filters" at bounding box center [541, 76] width 999 height 20
click at [645, 332] on div "Upload questionnaire(s) 2025-08-26 Creative Cloud T Thomas Reuters DMSR 28825 T…" at bounding box center [541, 239] width 845 height 291
